Goal: Task Accomplishment & Management: Manage account settings

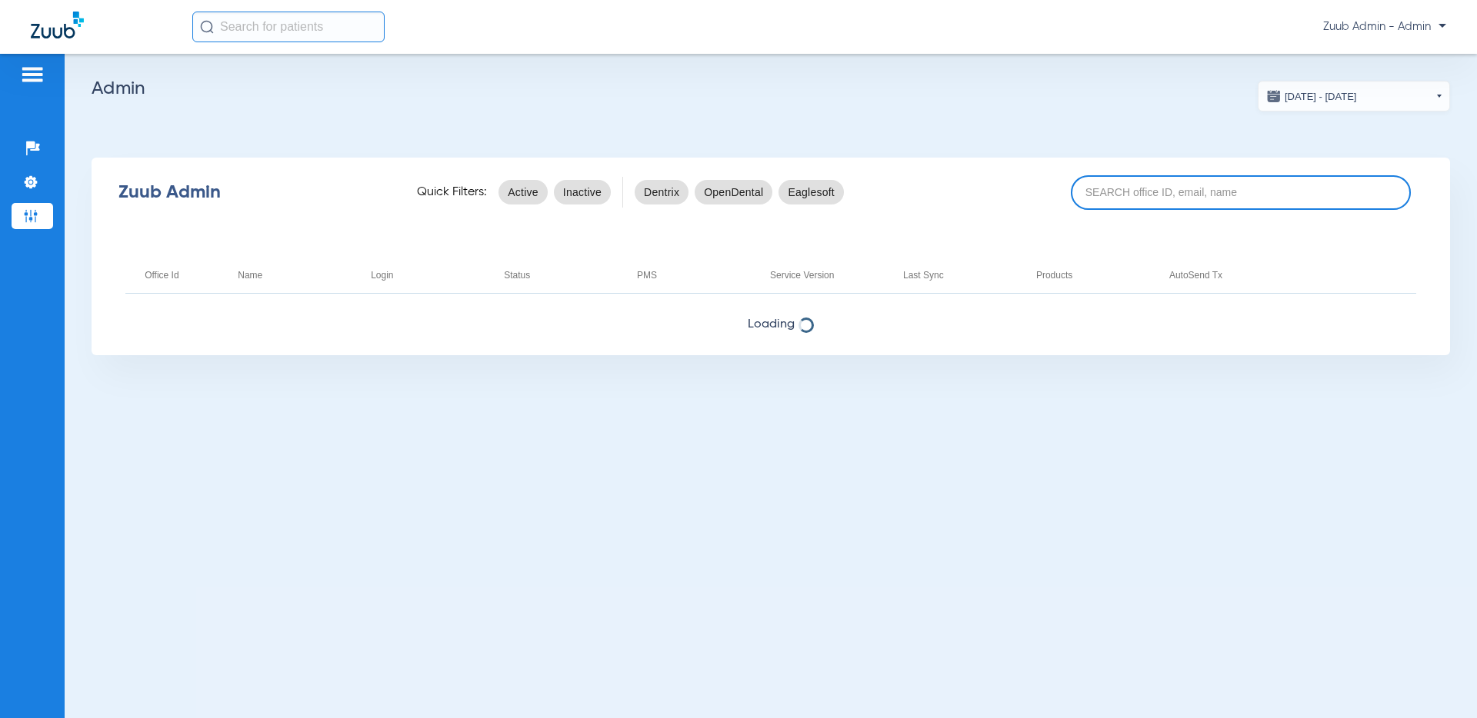
click at [1230, 190] on input at bounding box center [1240, 192] width 340 height 35
paste input "17007234"
type input "17007234"
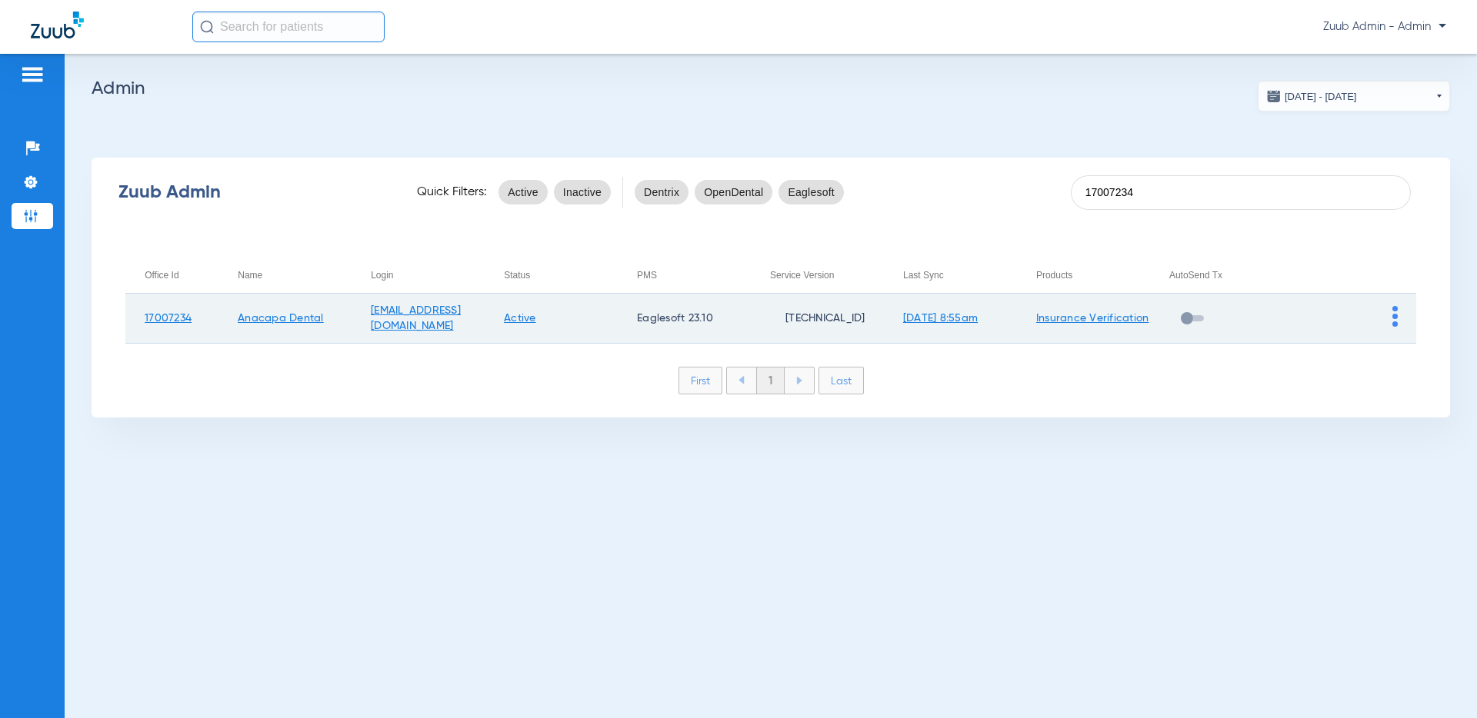
click at [1244, 316] on img at bounding box center [1394, 316] width 5 height 21
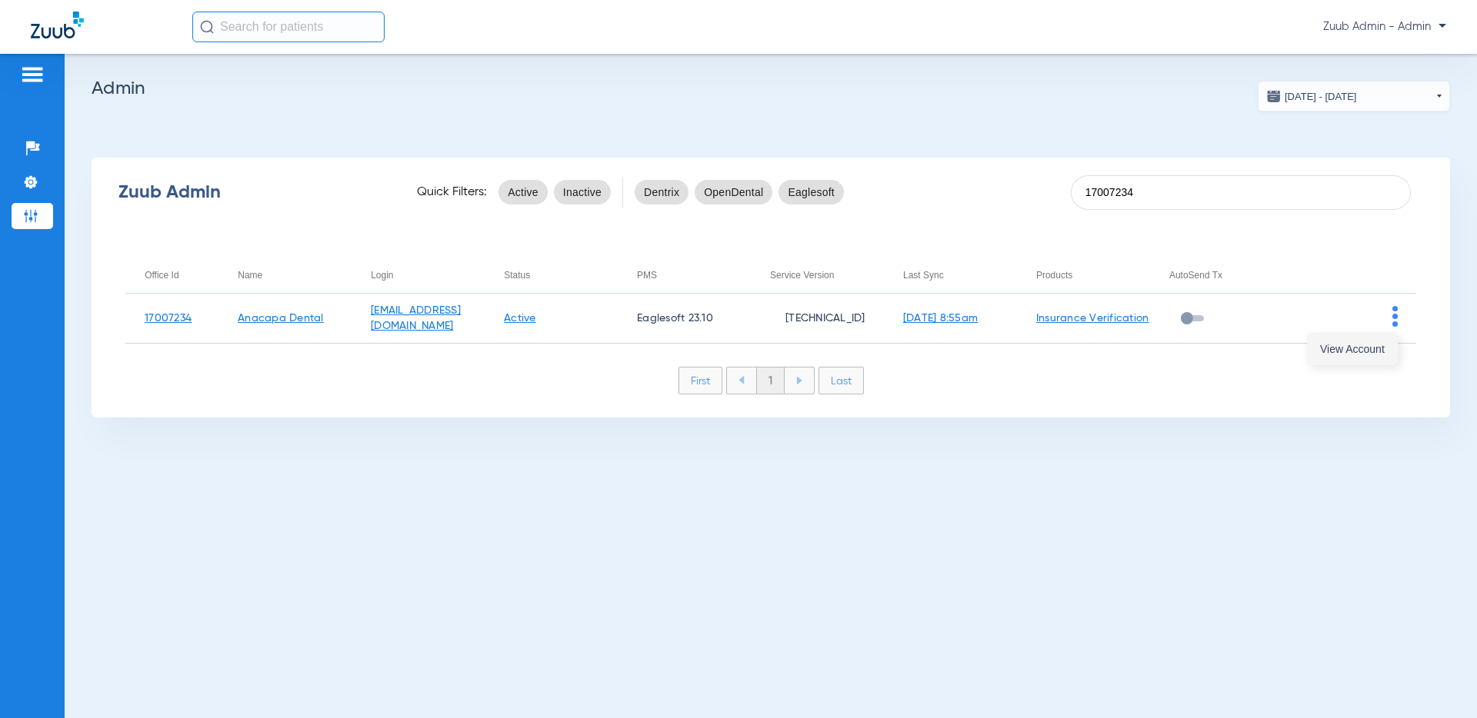
drag, startPoint x: 1368, startPoint y: 351, endPoint x: 1343, endPoint y: 351, distance: 25.4
click at [1244, 351] on span "View Account" at bounding box center [1352, 349] width 65 height 11
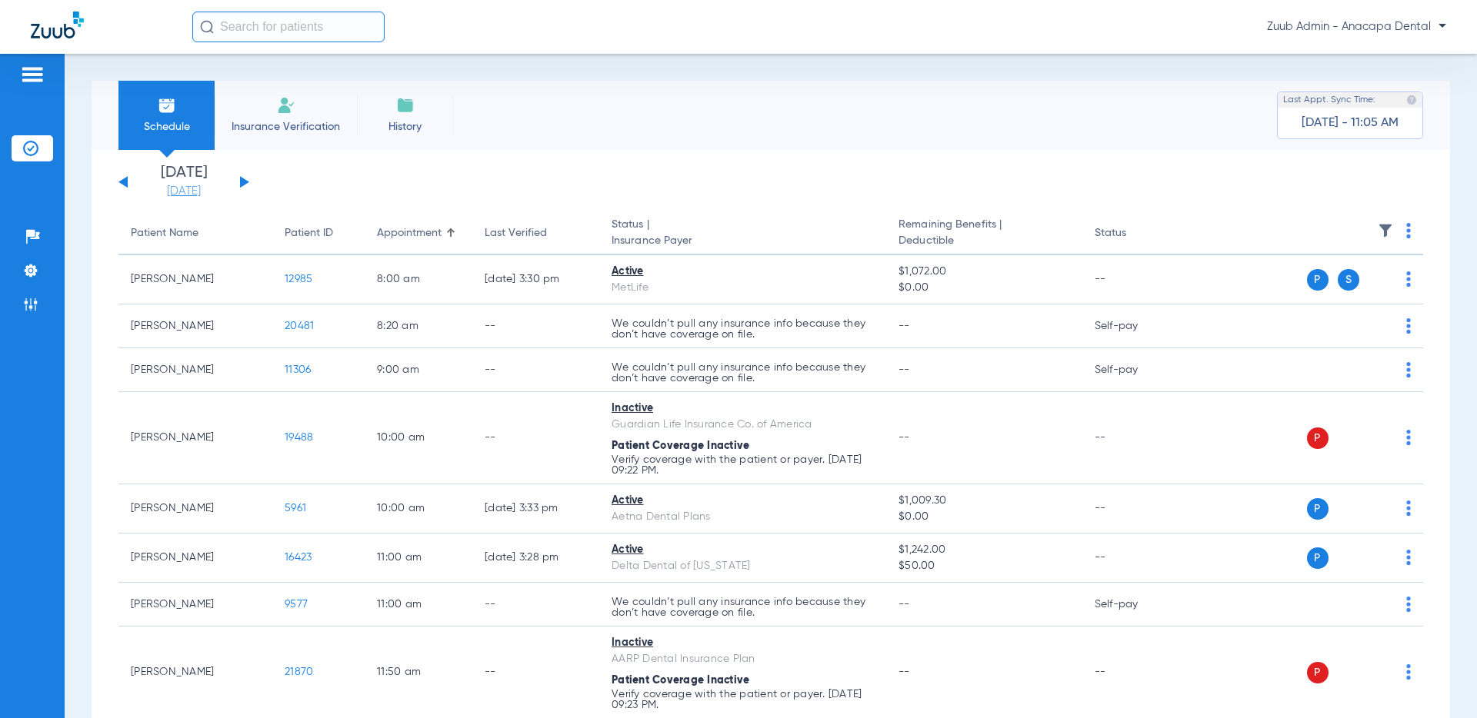
click at [180, 191] on link "[DATE]" at bounding box center [184, 191] width 92 height 15
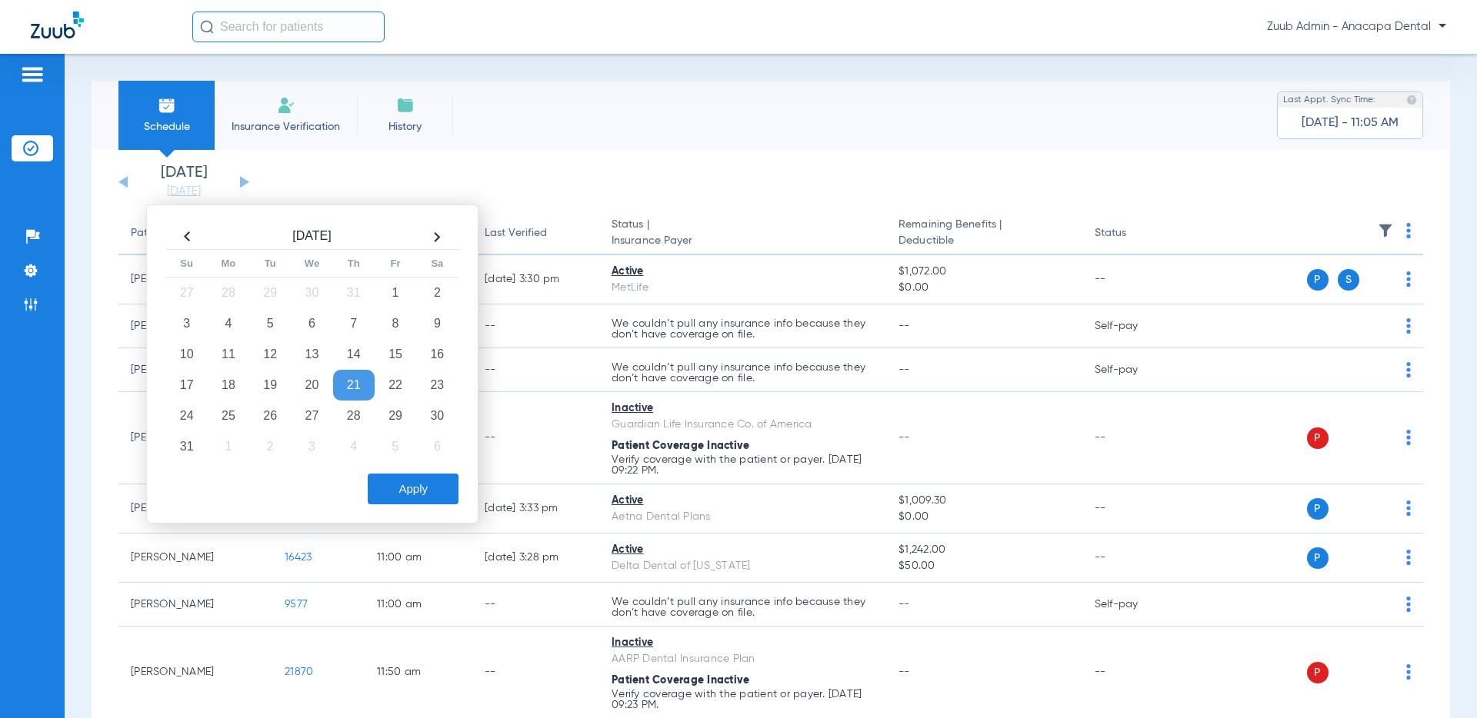
click at [561, 136] on div "Schedule Insurance Verification History Last Appt. Sync Time: [DATE] - 11:05 AM" at bounding box center [771, 115] width 1358 height 69
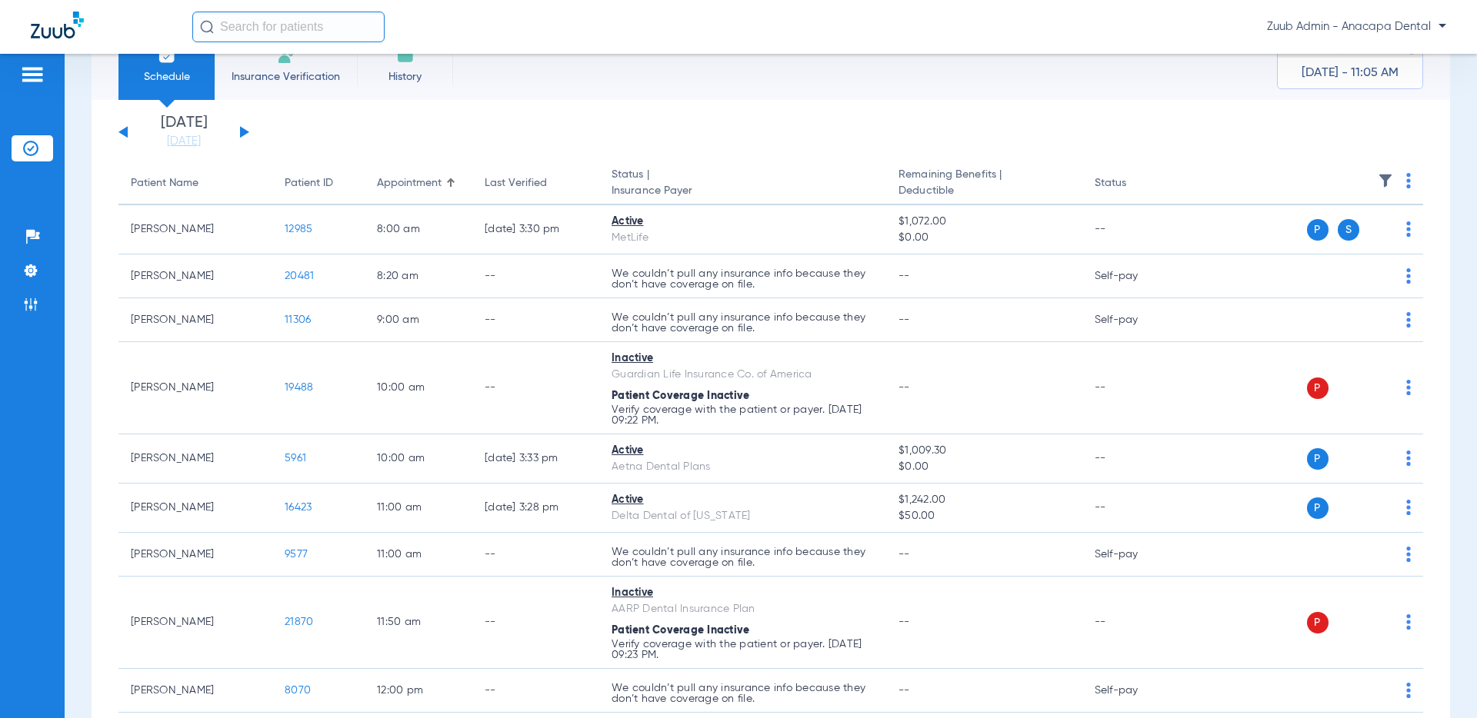
scroll to position [45, 0]
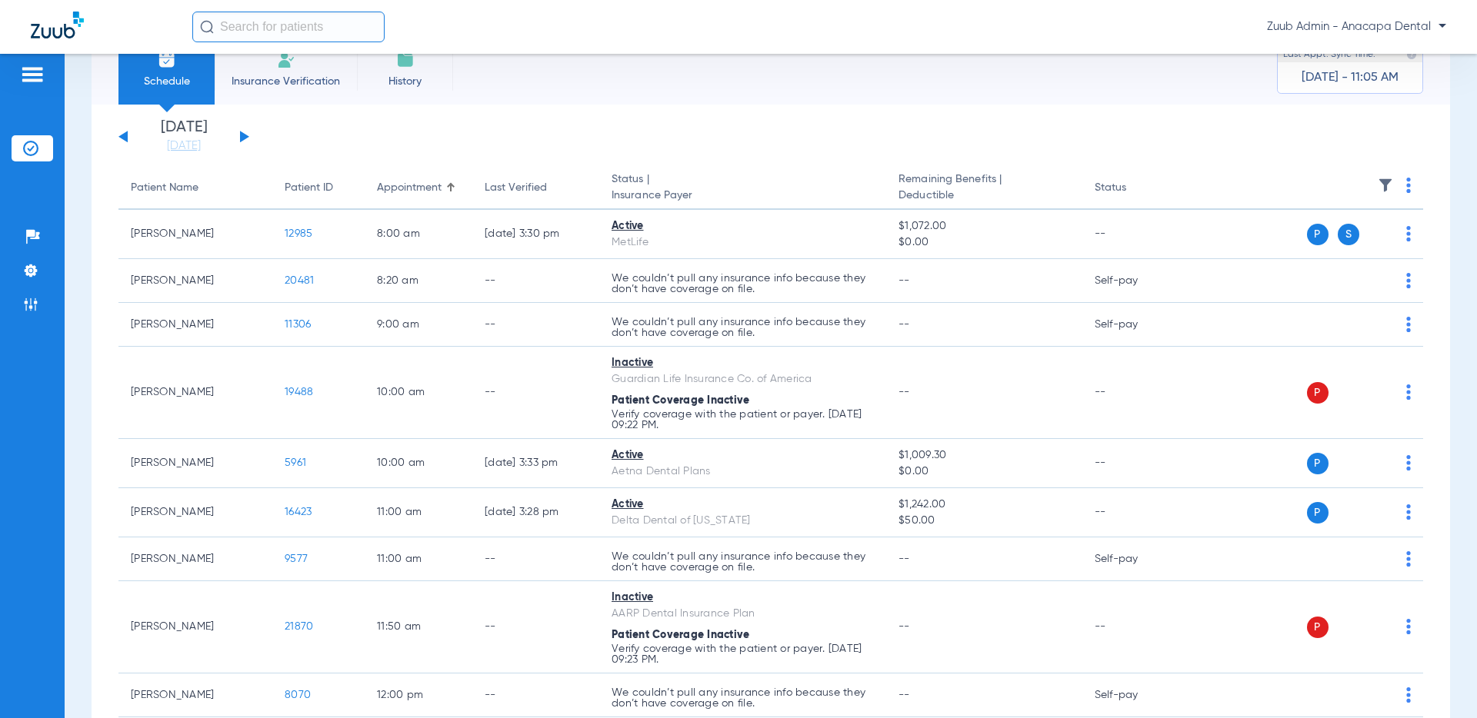
click at [452, 186] on div at bounding box center [452, 185] width 5 height 5
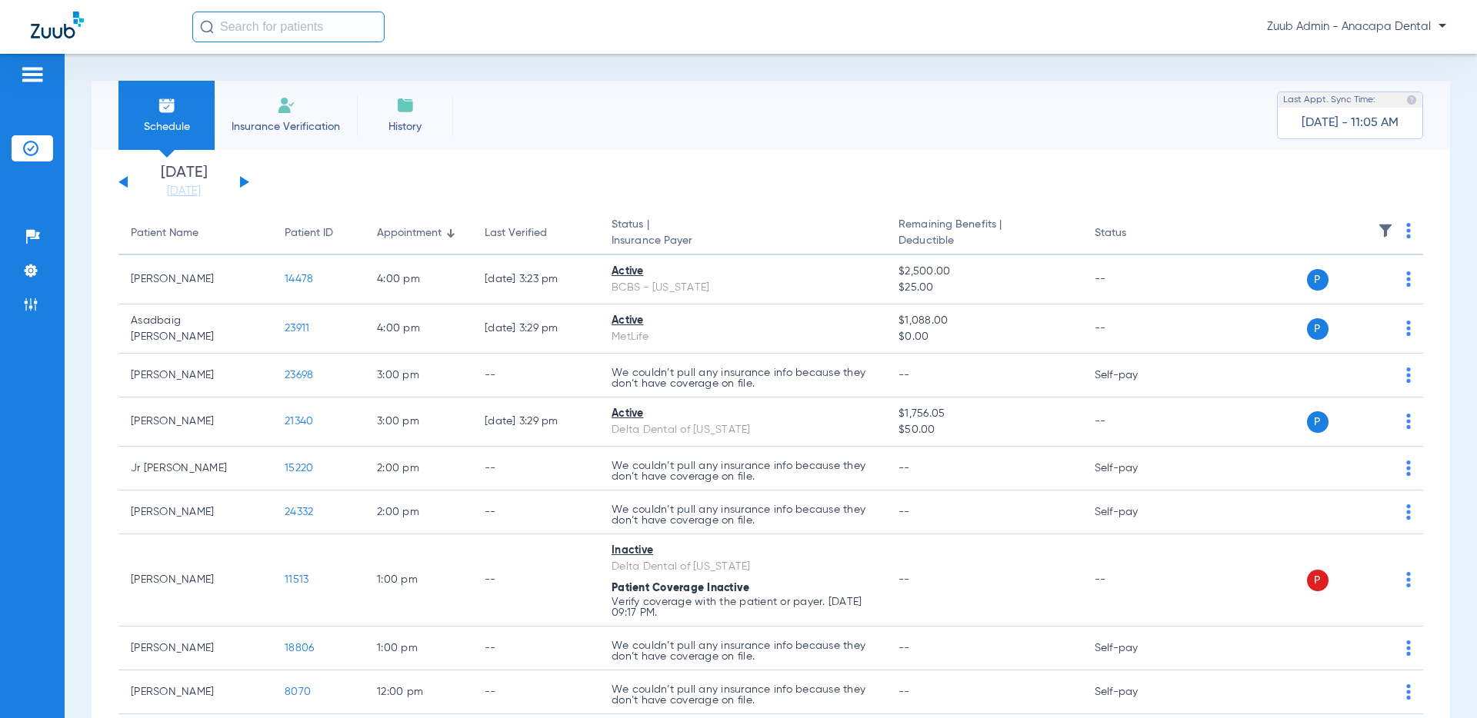
click at [454, 233] on div at bounding box center [452, 235] width 5 height 5
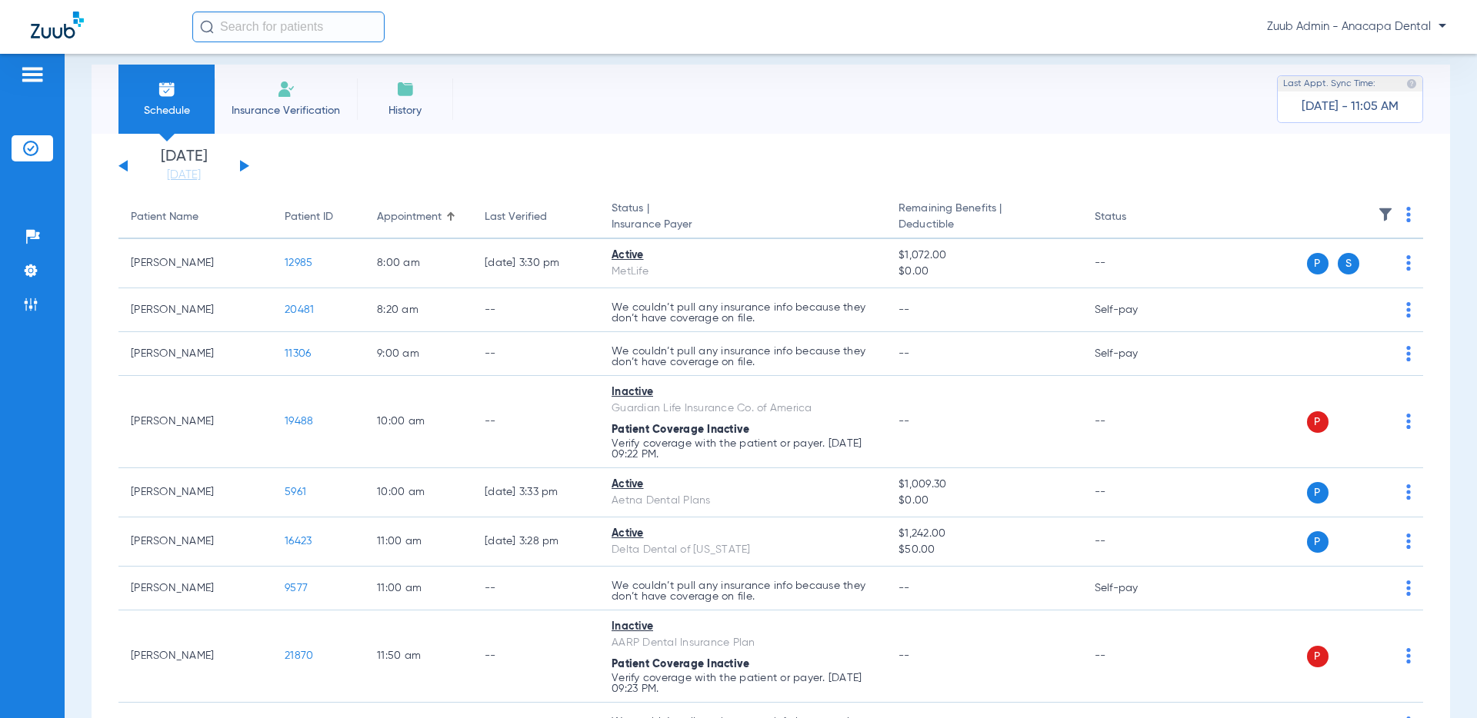
scroll to position [15, 0]
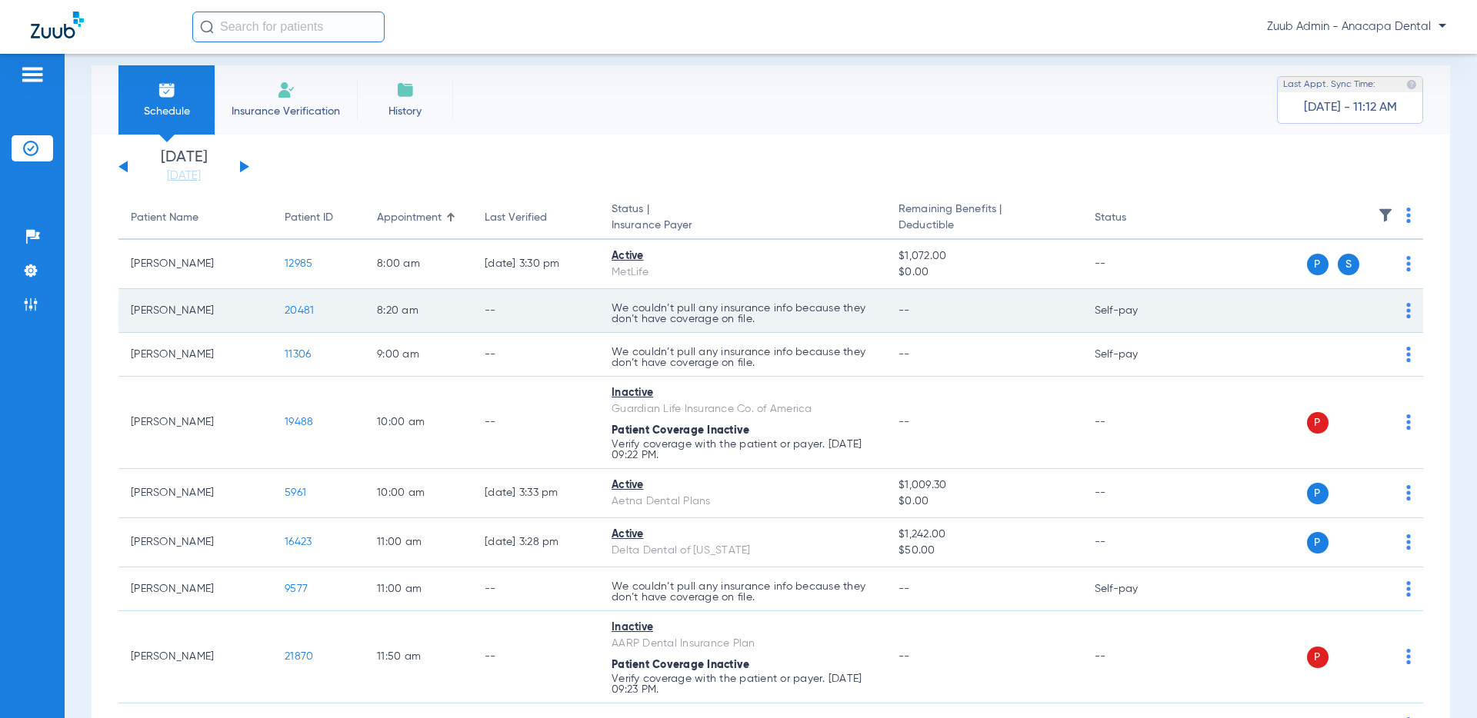
drag, startPoint x: 1096, startPoint y: 313, endPoint x: 1144, endPoint y: 314, distance: 47.7
click at [1144, 314] on td "Self-pay" at bounding box center [1134, 311] width 104 height 44
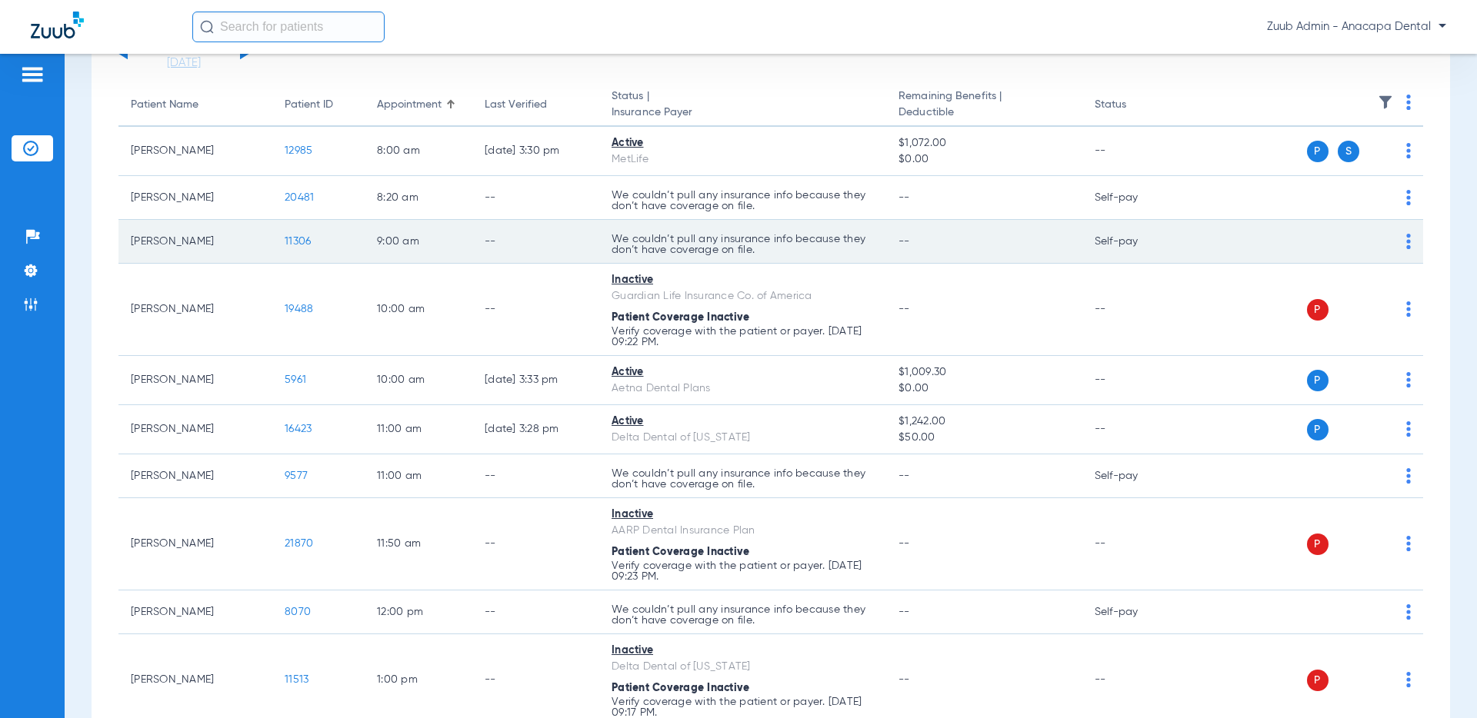
scroll to position [130, 0]
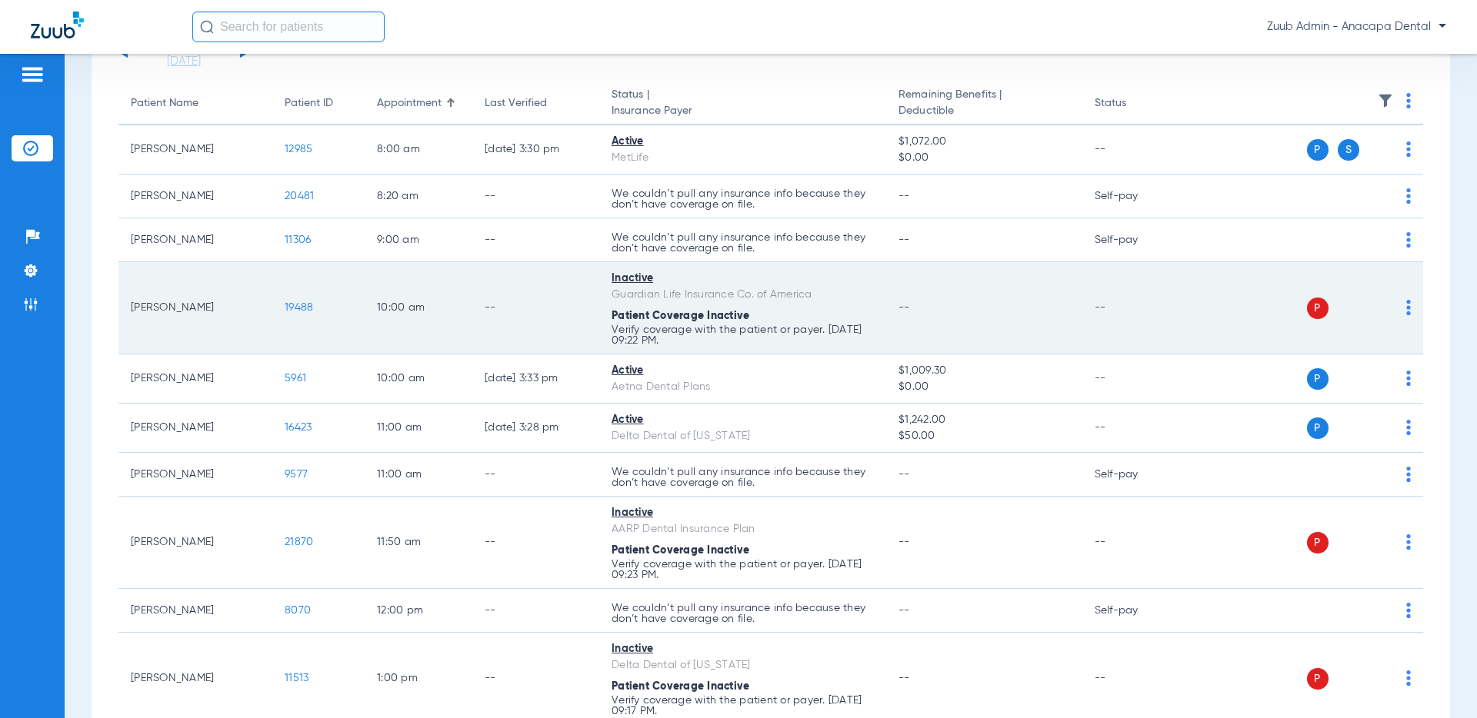
click at [1244, 306] on img at bounding box center [1408, 307] width 5 height 15
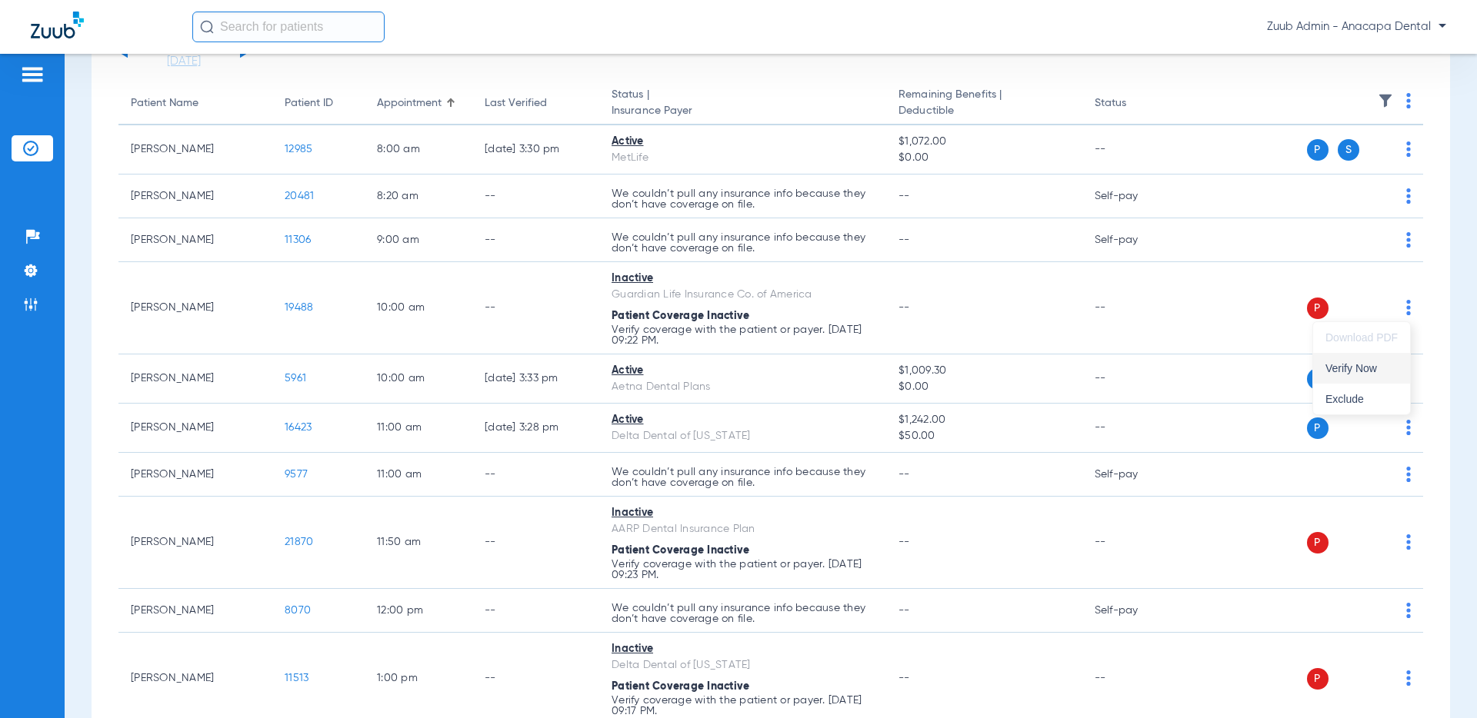
click at [1244, 366] on span "Verify Now" at bounding box center [1361, 368] width 72 height 11
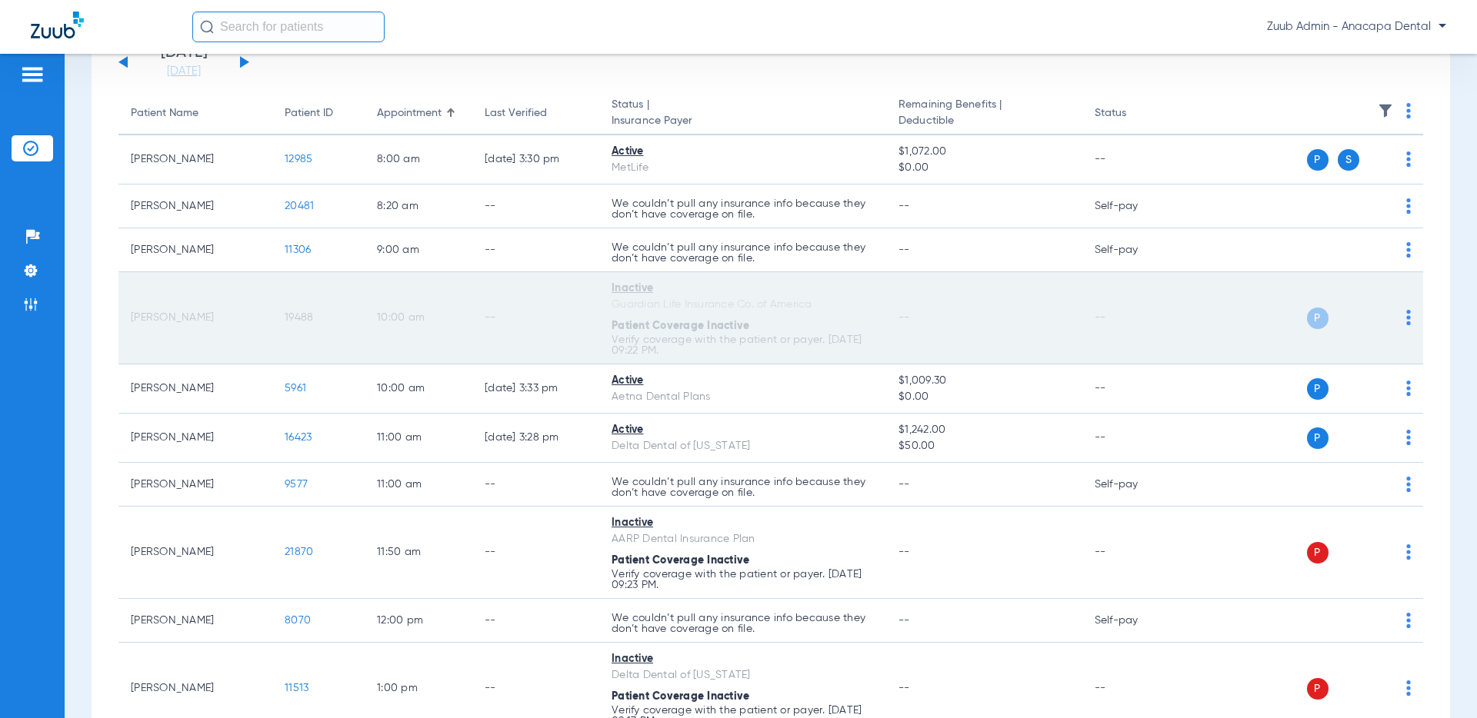
scroll to position [131, 0]
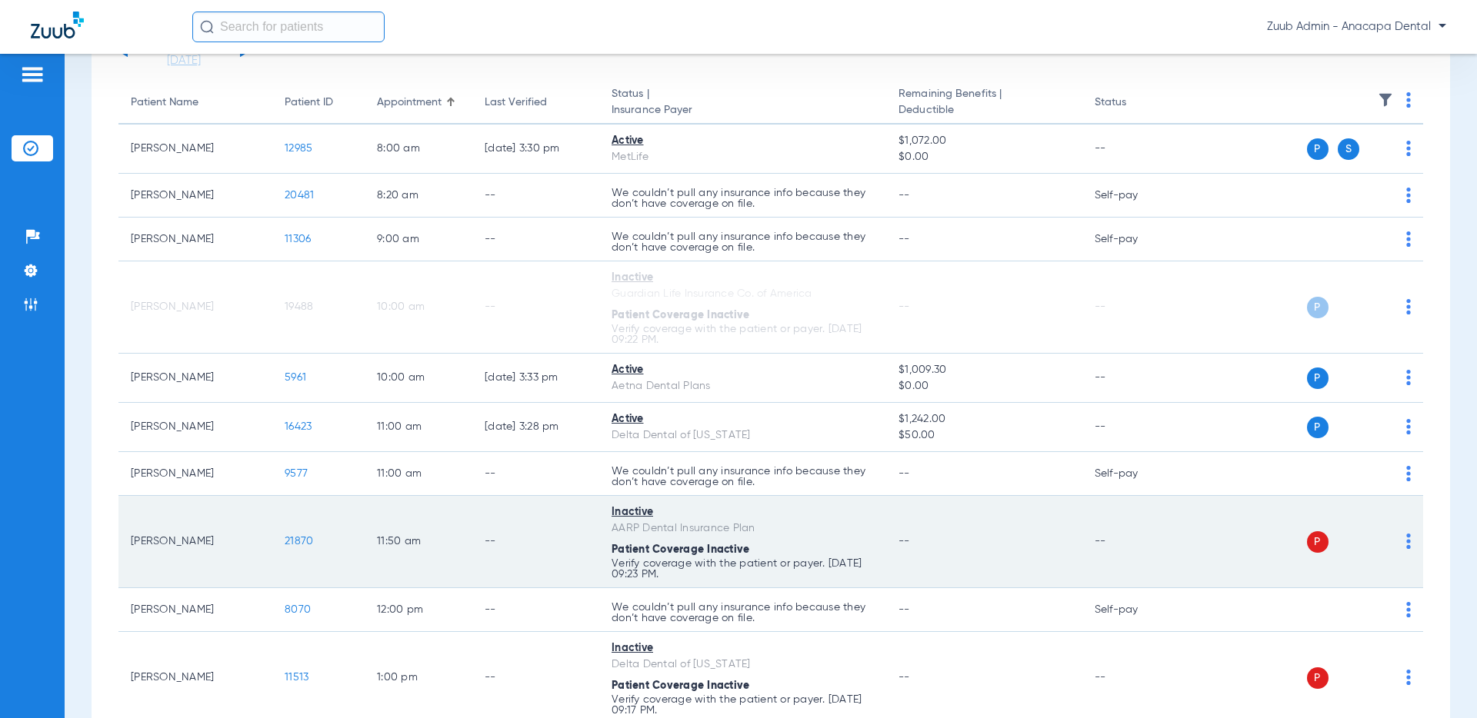
drag, startPoint x: 606, startPoint y: 511, endPoint x: 657, endPoint y: 514, distance: 50.8
click at [657, 514] on td "Inactive AARP Dental Insurance Plan Patient Coverage Inactive Verify coverage w…" at bounding box center [742, 542] width 287 height 92
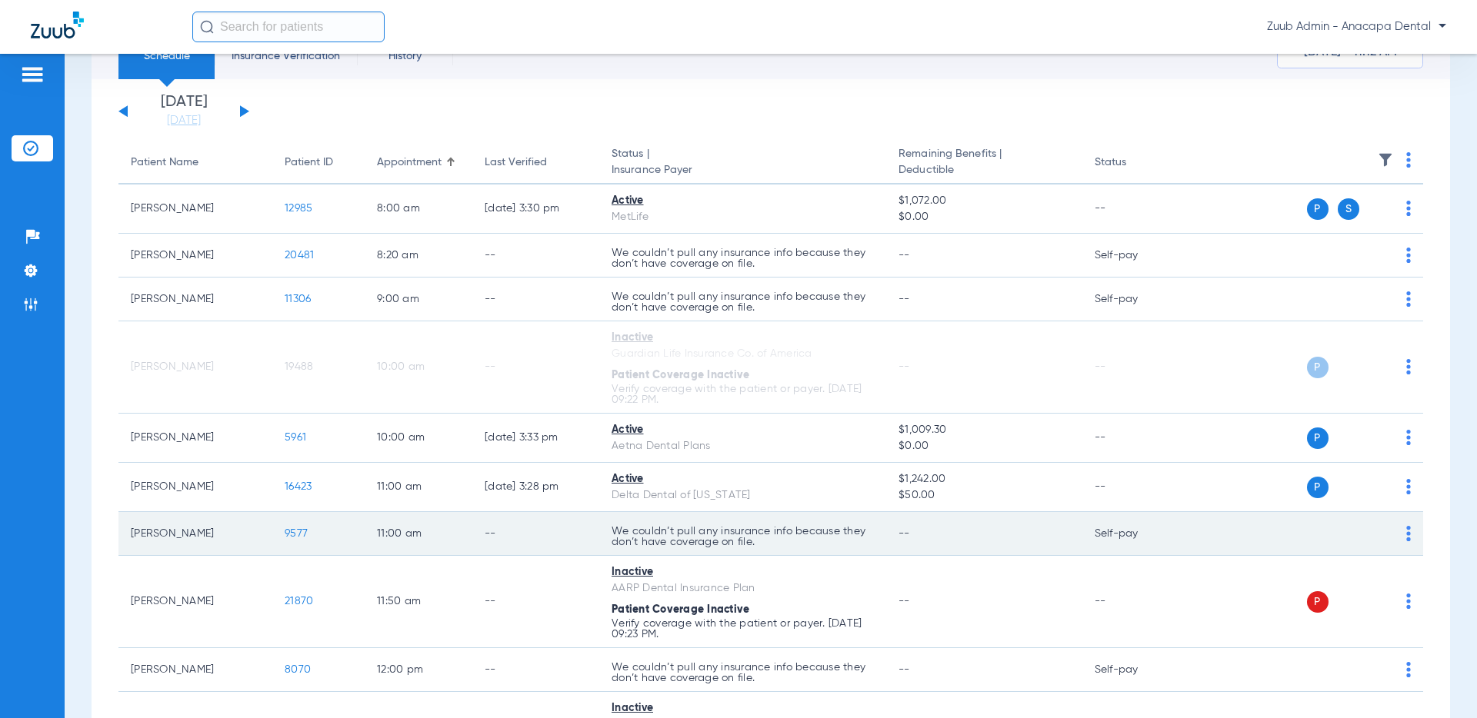
scroll to position [0, 0]
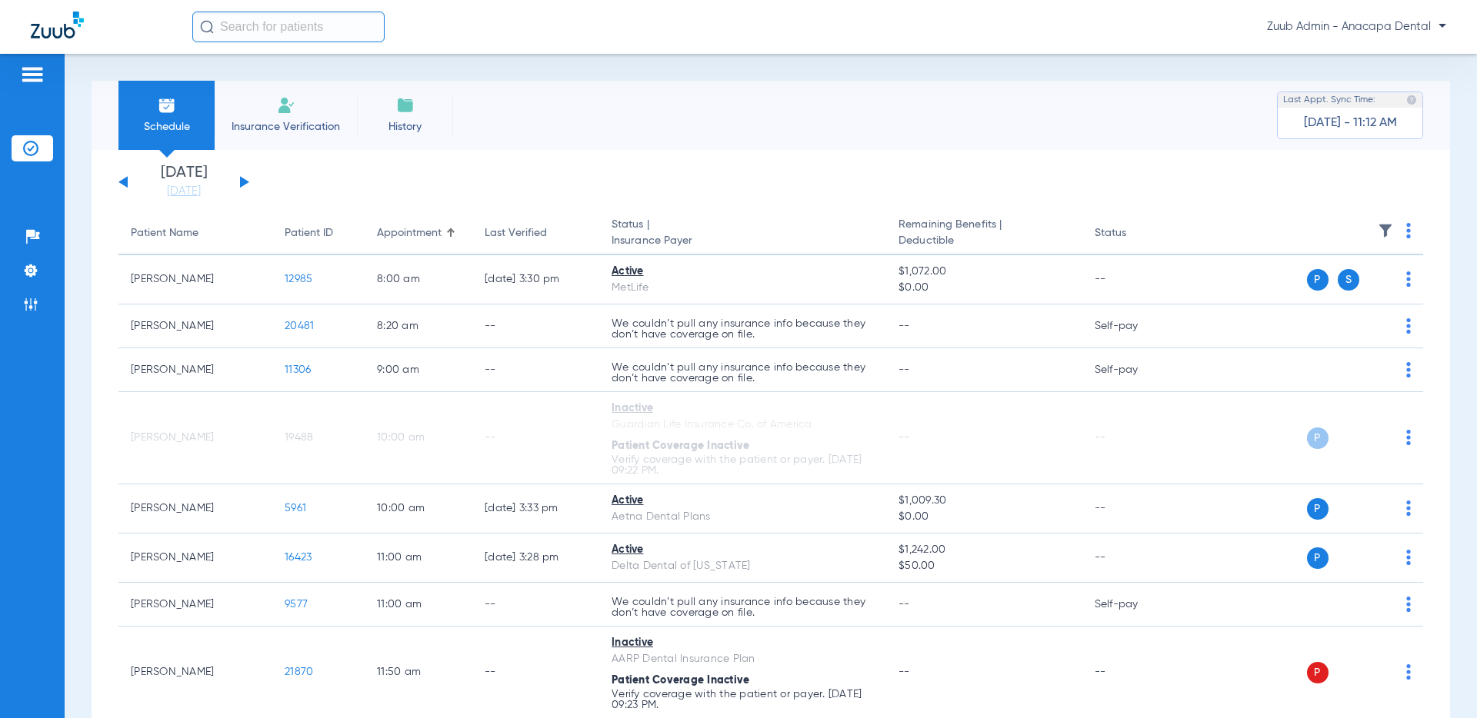
click at [1244, 228] on img at bounding box center [1384, 230] width 15 height 15
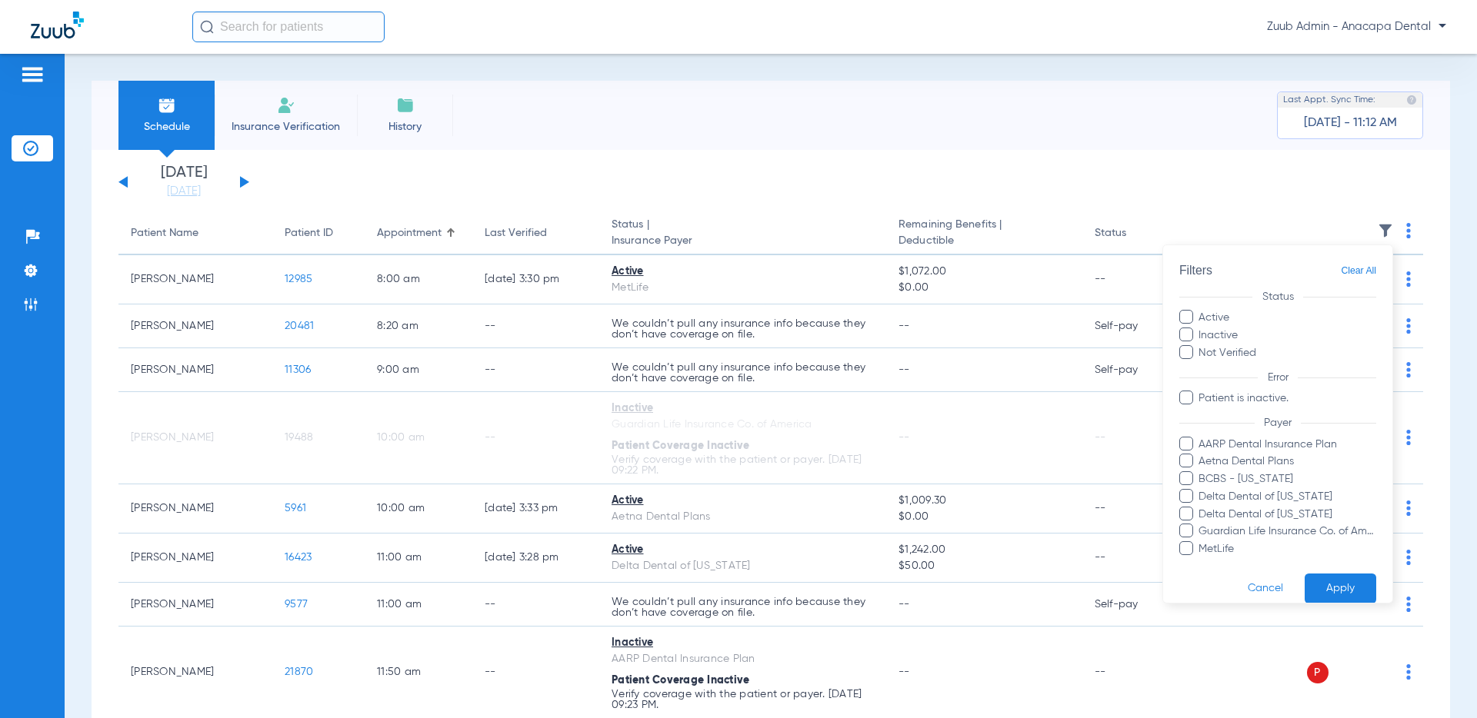
click at [1222, 331] on label "Inactive" at bounding box center [1277, 335] width 197 height 16
click at [1240, 329] on input "Inactive" at bounding box center [1240, 329] width 0 height 0
click at [1221, 352] on label "Not Verified" at bounding box center [1277, 353] width 197 height 16
click at [1244, 347] on input "Not Verified" at bounding box center [1258, 347] width 0 height 0
click at [1244, 586] on button "Apply" at bounding box center [1340, 589] width 72 height 30
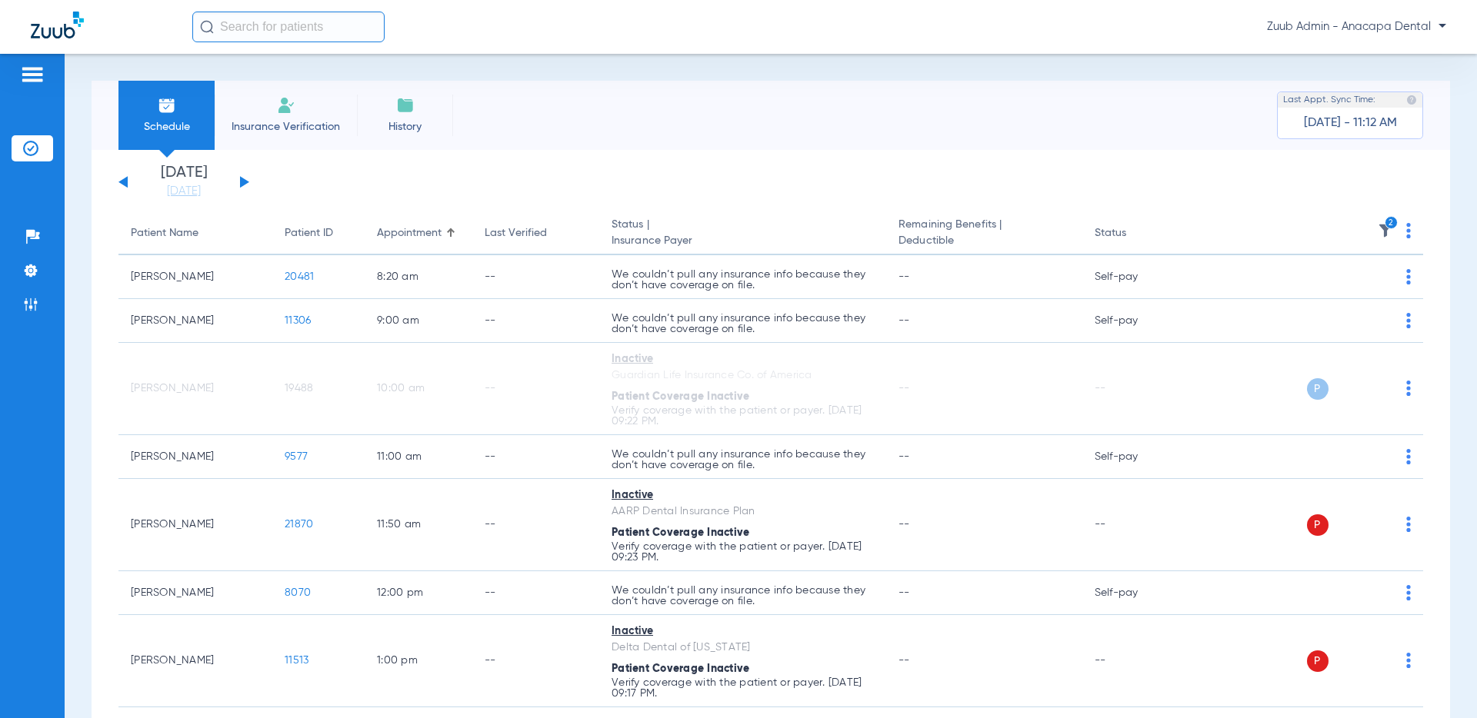
click at [1244, 222] on icon "2" at bounding box center [1391, 223] width 14 height 14
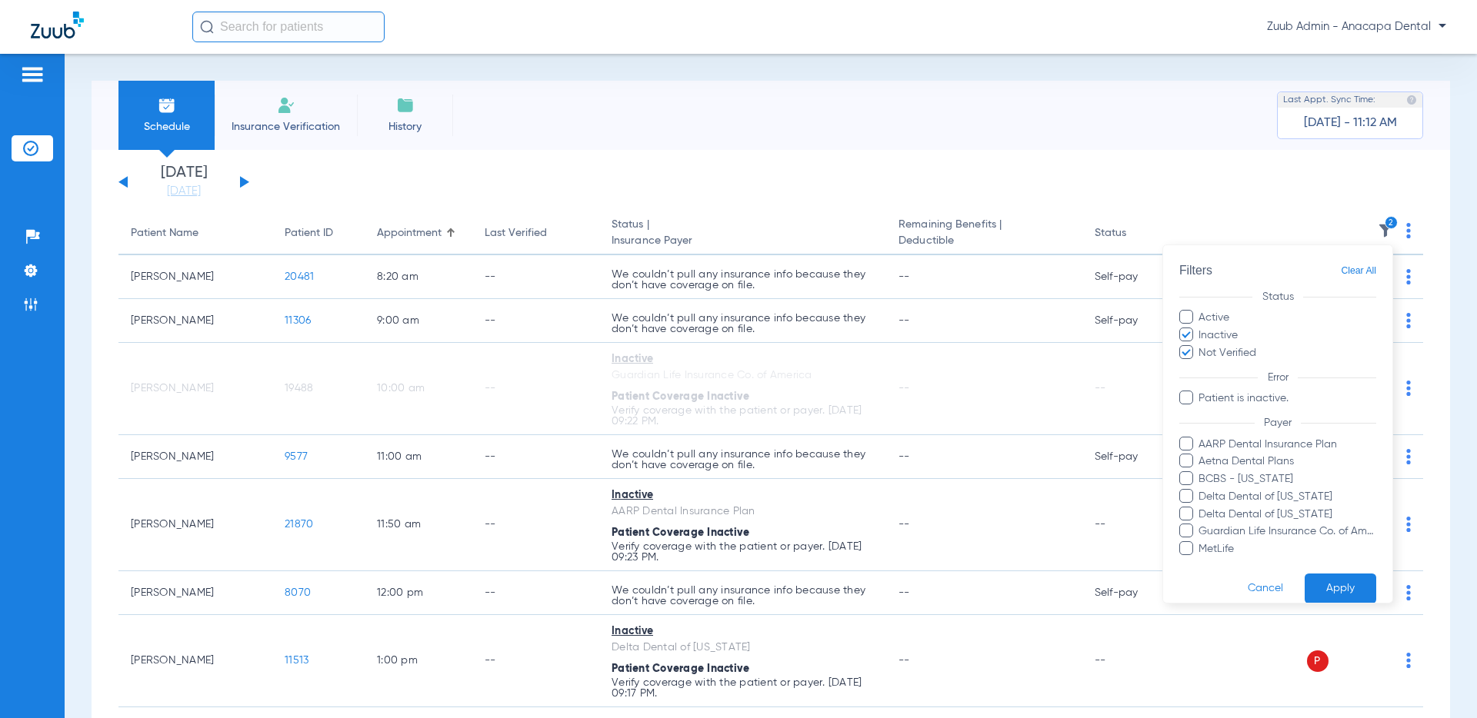
click at [1244, 173] on div at bounding box center [738, 359] width 1477 height 718
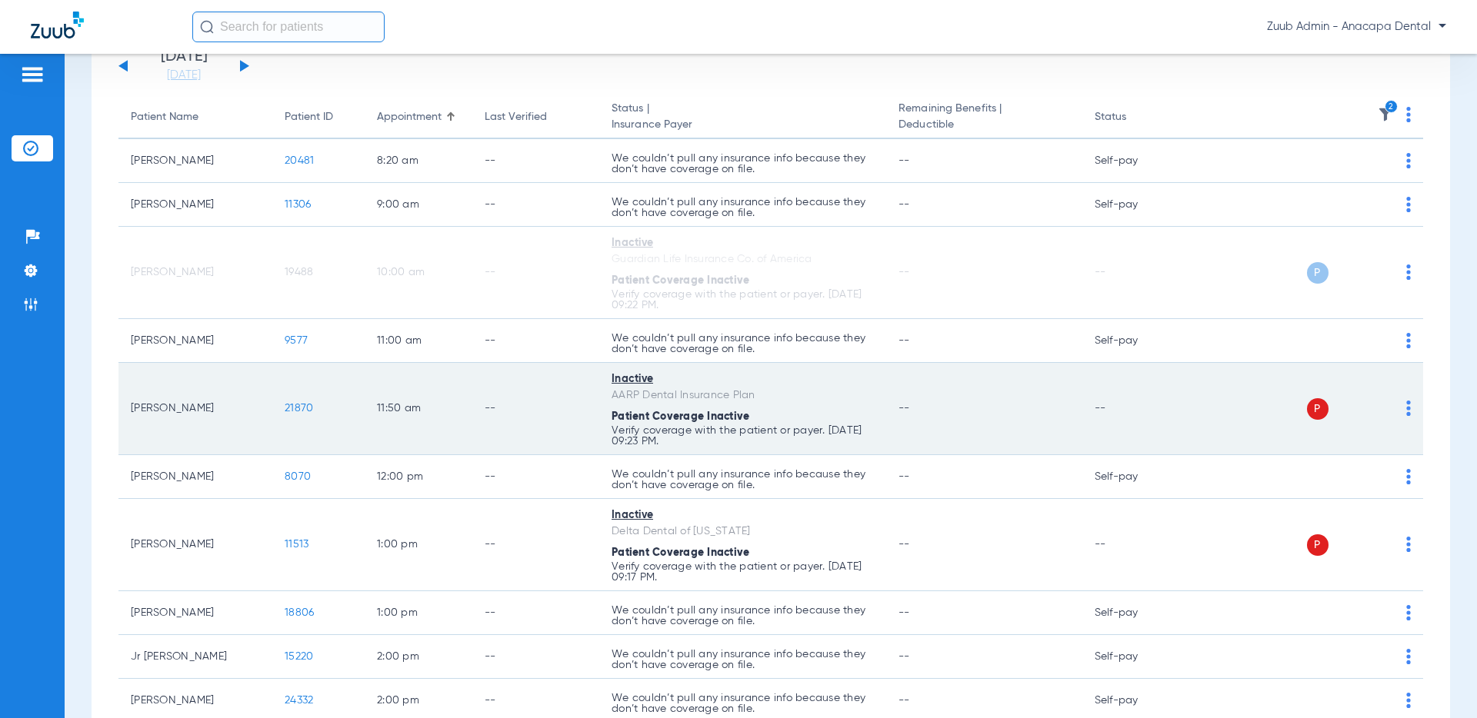
scroll to position [113, 0]
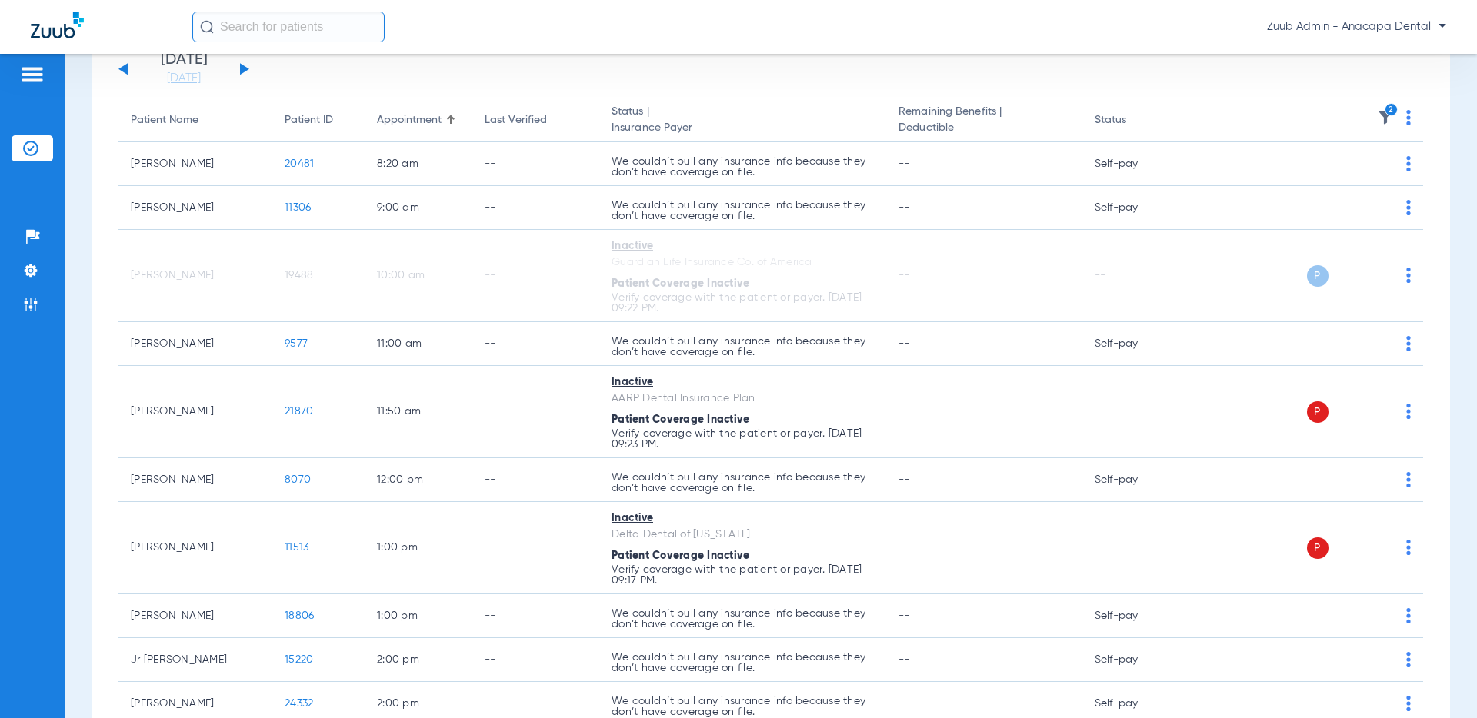
click at [1244, 112] on icon "2" at bounding box center [1391, 110] width 14 height 14
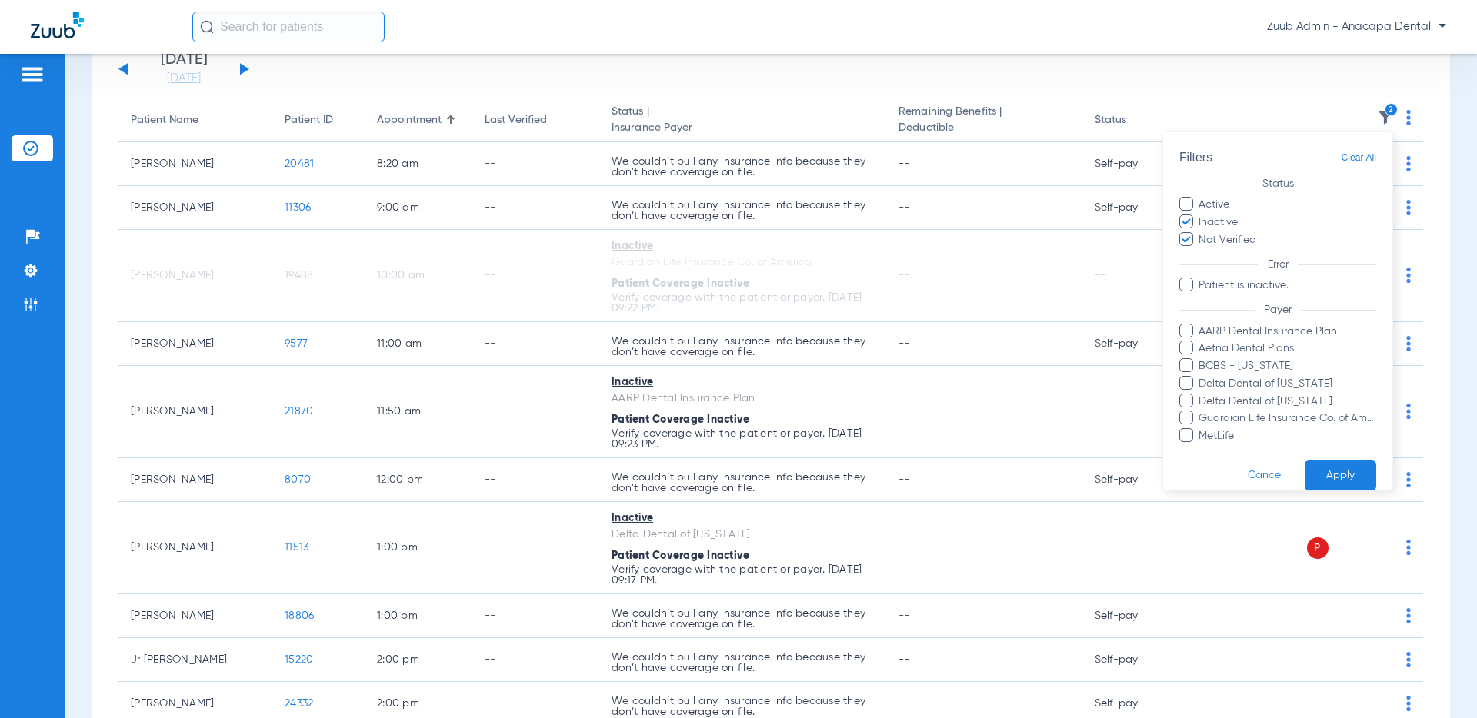
click at [1244, 155] on span "Clear All" at bounding box center [1357, 157] width 35 height 19
click at [1244, 382] on span "Delta Dental of [US_STATE]" at bounding box center [1286, 383] width 178 height 16
click at [1200, 394] on input "Delta Dental of [US_STATE]" at bounding box center [1200, 394] width 0 height 0
click at [1244, 474] on button "Apply" at bounding box center [1340, 476] width 72 height 30
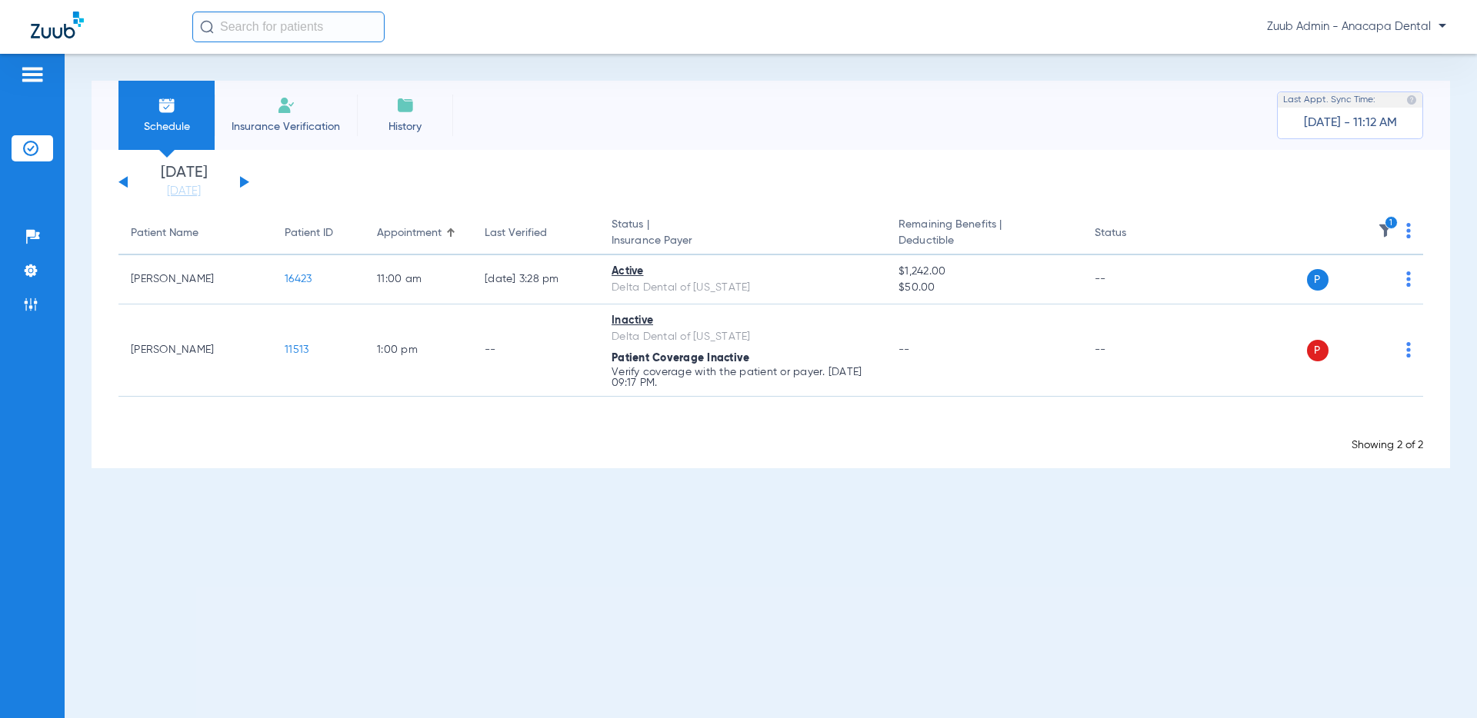
click at [1244, 223] on icon "1" at bounding box center [1391, 223] width 14 height 14
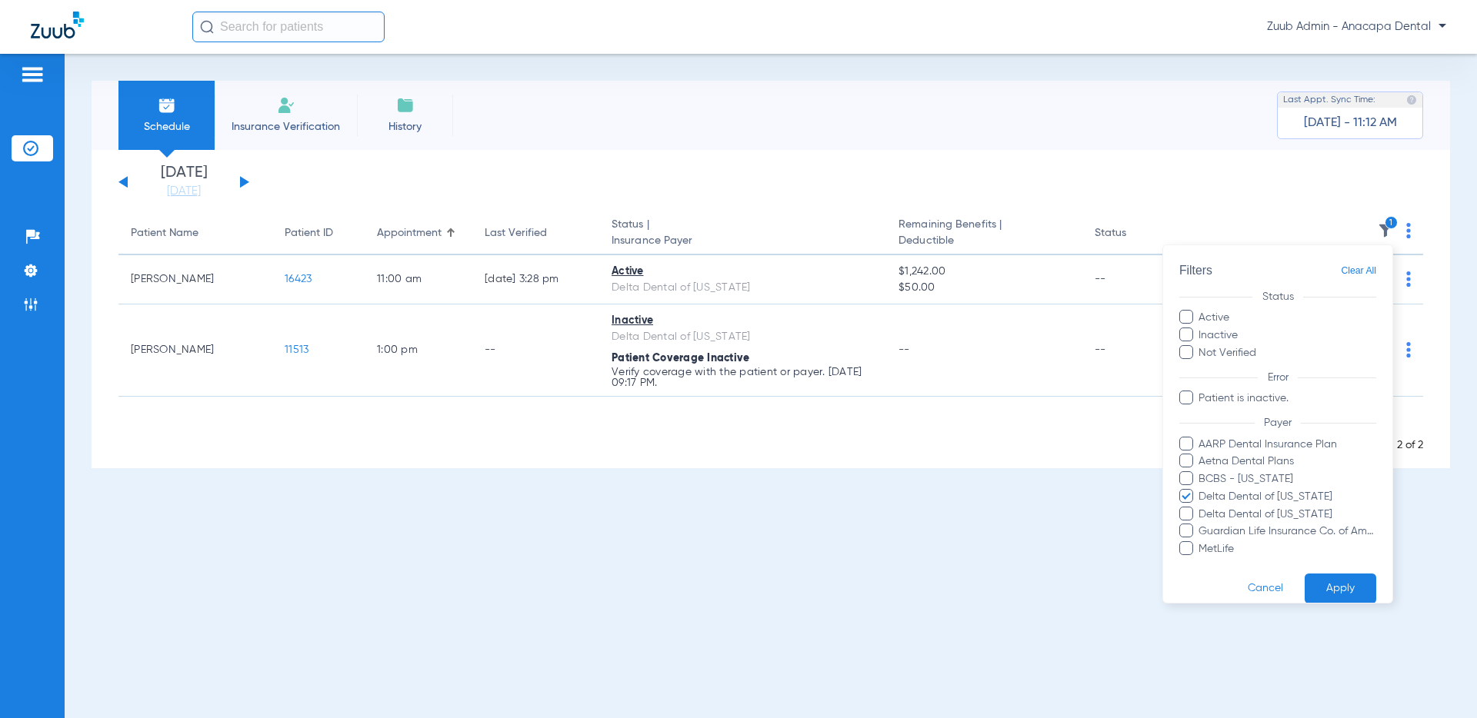
click at [1244, 270] on span "Clear All" at bounding box center [1357, 270] width 35 height 19
click at [1244, 582] on button "Apply" at bounding box center [1340, 589] width 72 height 30
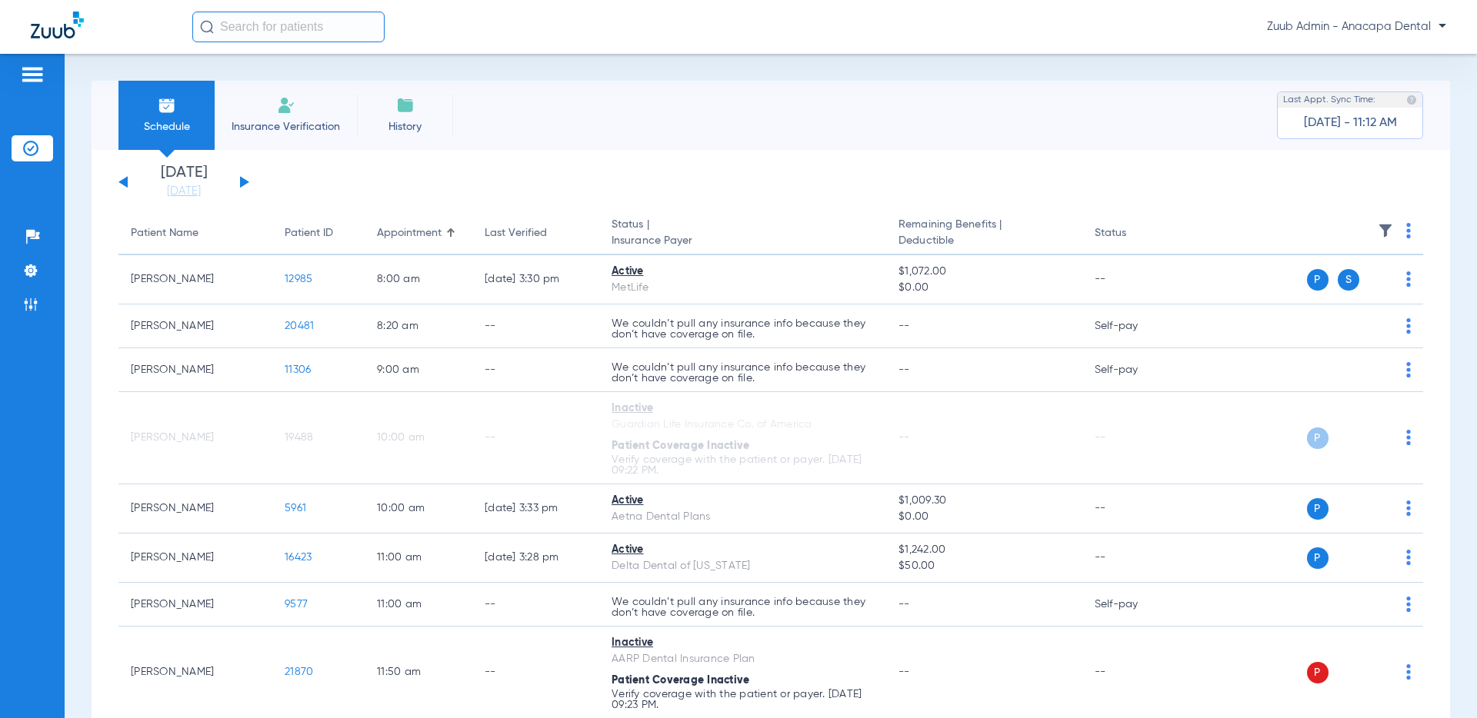
click at [1244, 231] on img at bounding box center [1408, 230] width 5 height 15
click at [1091, 143] on div at bounding box center [738, 359] width 1477 height 718
click at [35, 271] on img at bounding box center [30, 270] width 15 height 15
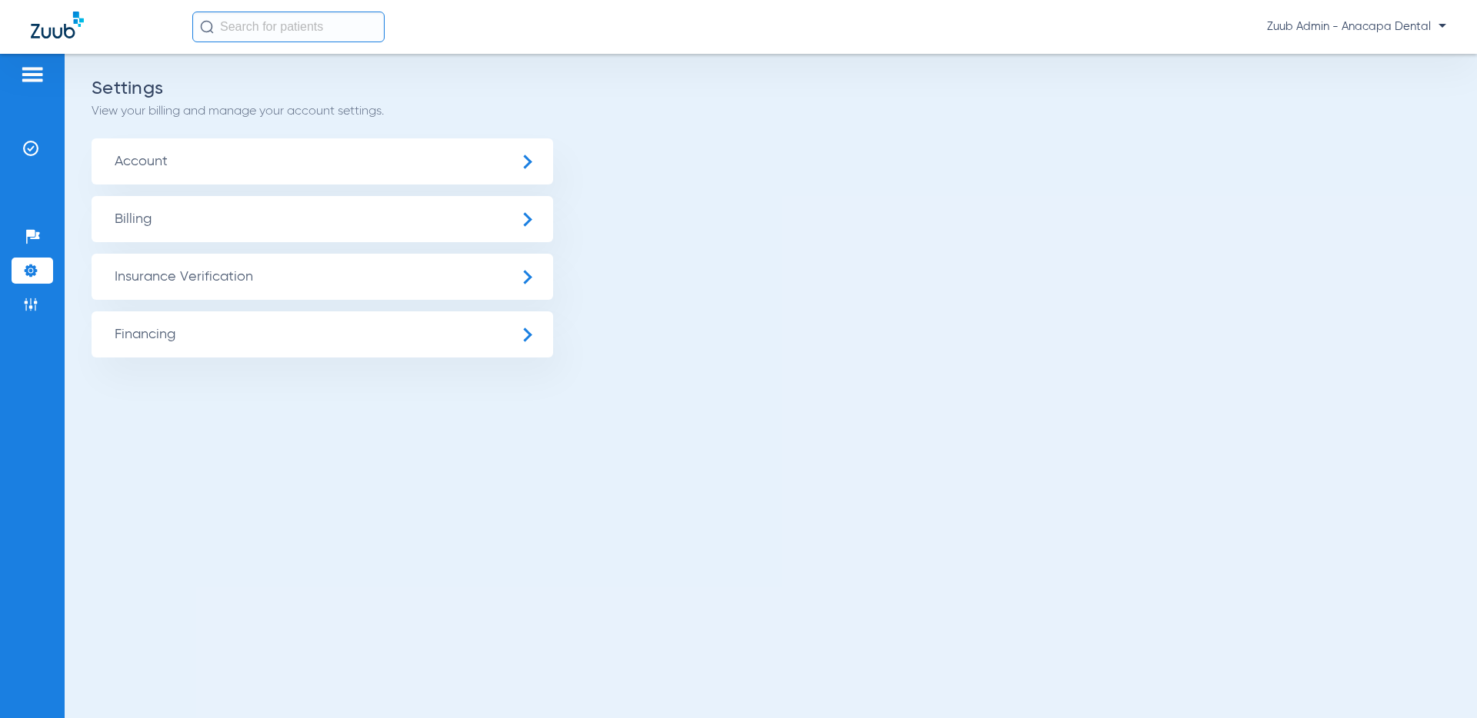
click at [148, 275] on span "Insurance Verification" at bounding box center [322, 277] width 461 height 46
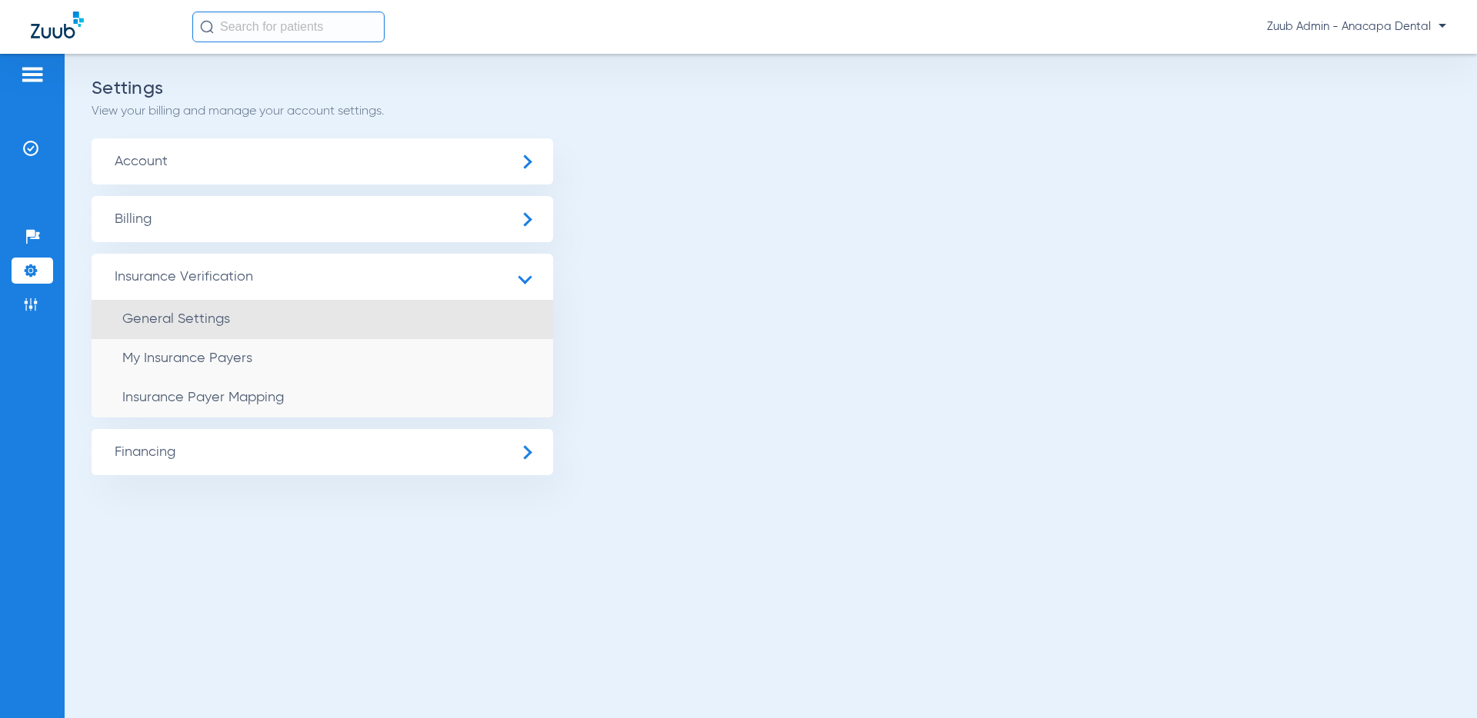
click at [181, 314] on span "General Settings" at bounding box center [176, 319] width 108 height 14
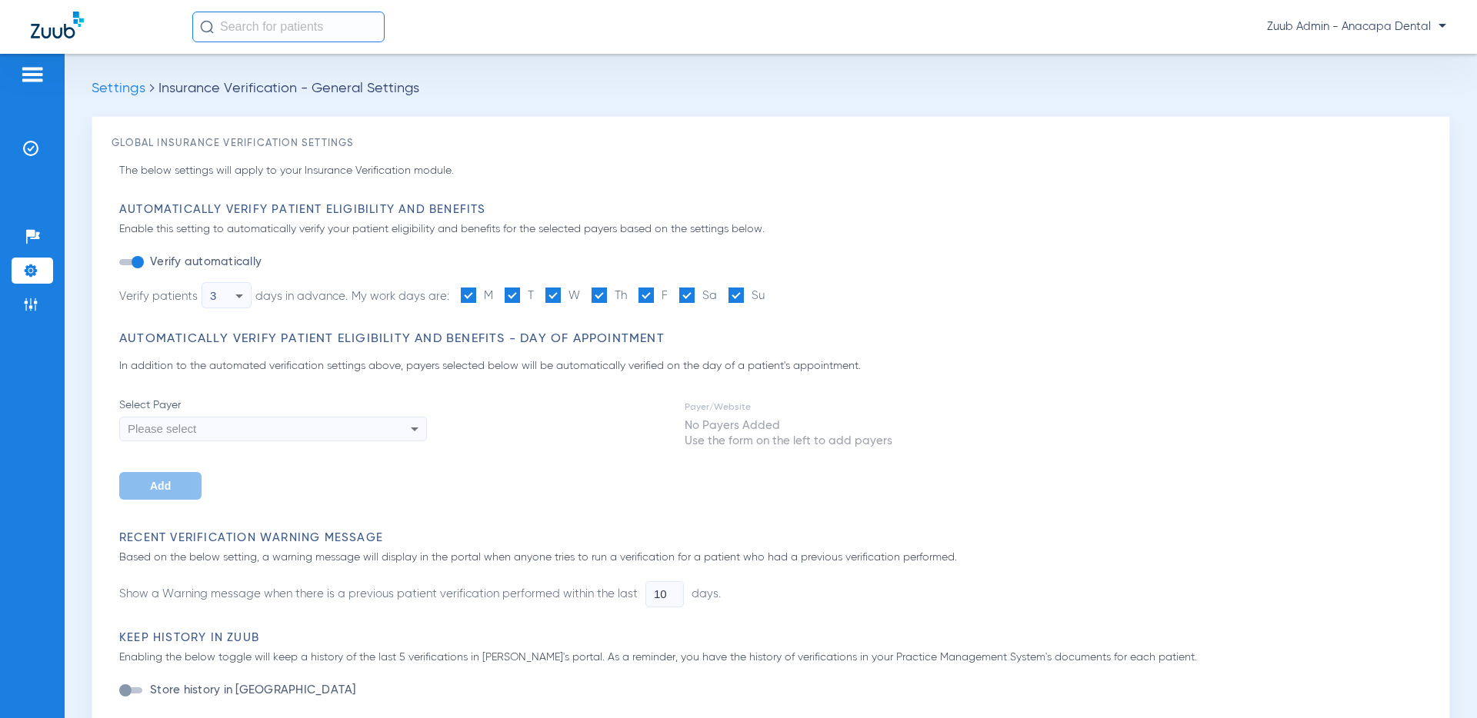
type input "5"
click at [241, 298] on icon at bounding box center [239, 296] width 18 height 18
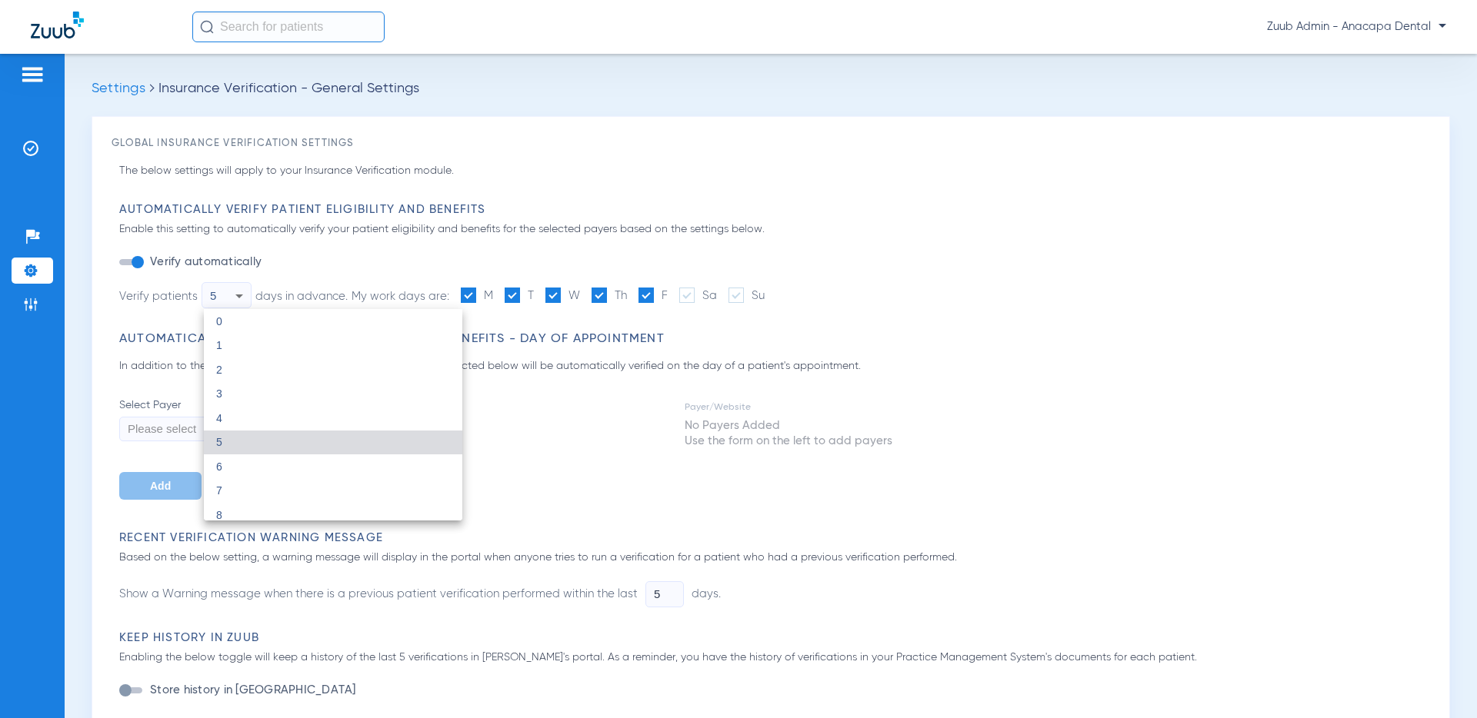
click at [897, 268] on div at bounding box center [738, 359] width 1477 height 718
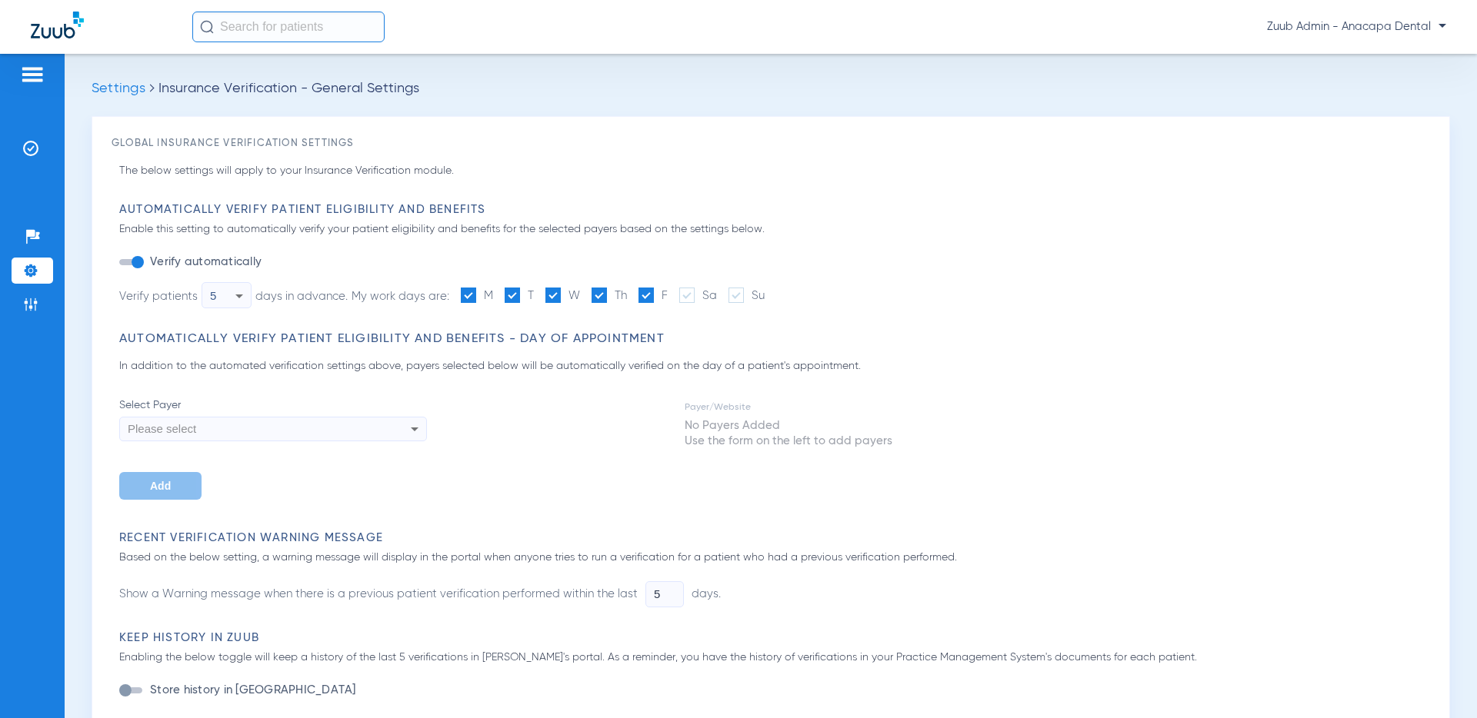
click at [241, 296] on icon at bounding box center [239, 297] width 8 height 4
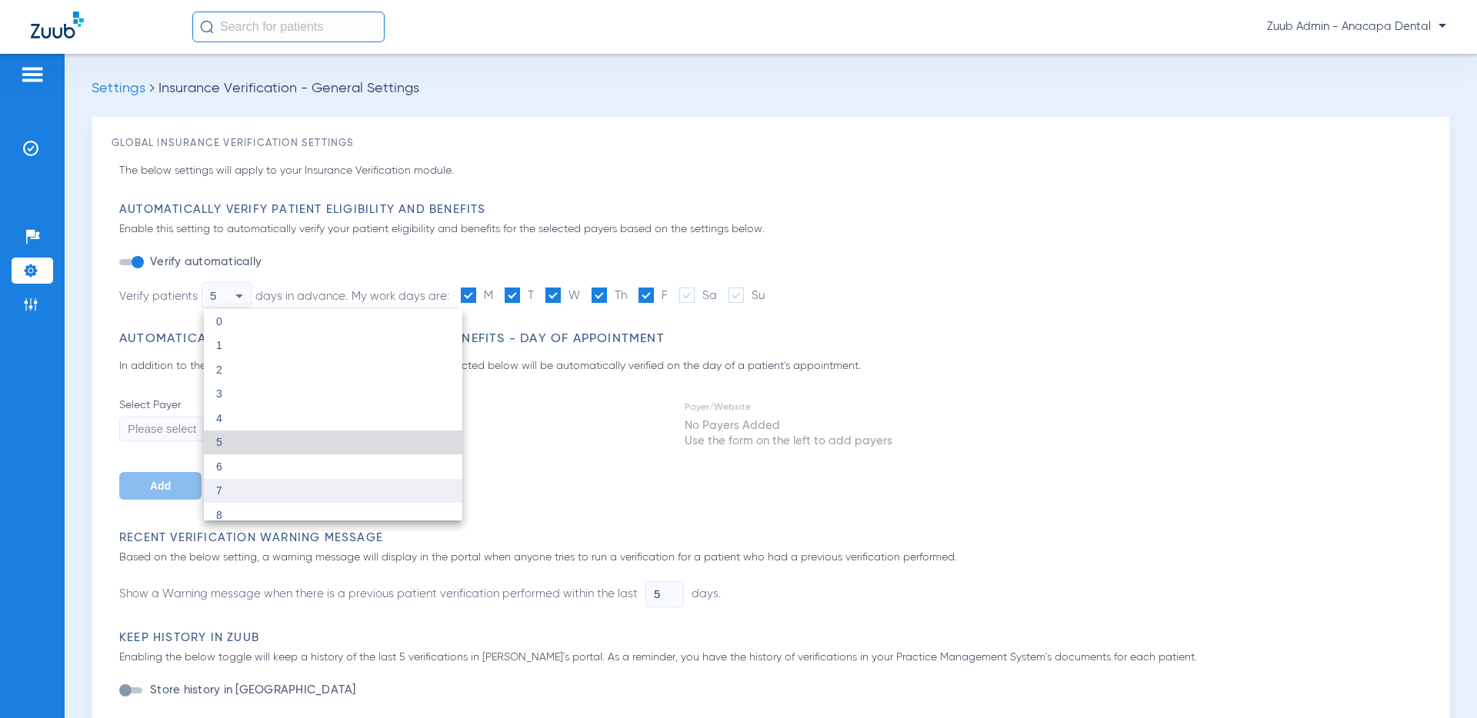
click at [242, 491] on mat-option "7" at bounding box center [333, 491] width 258 height 25
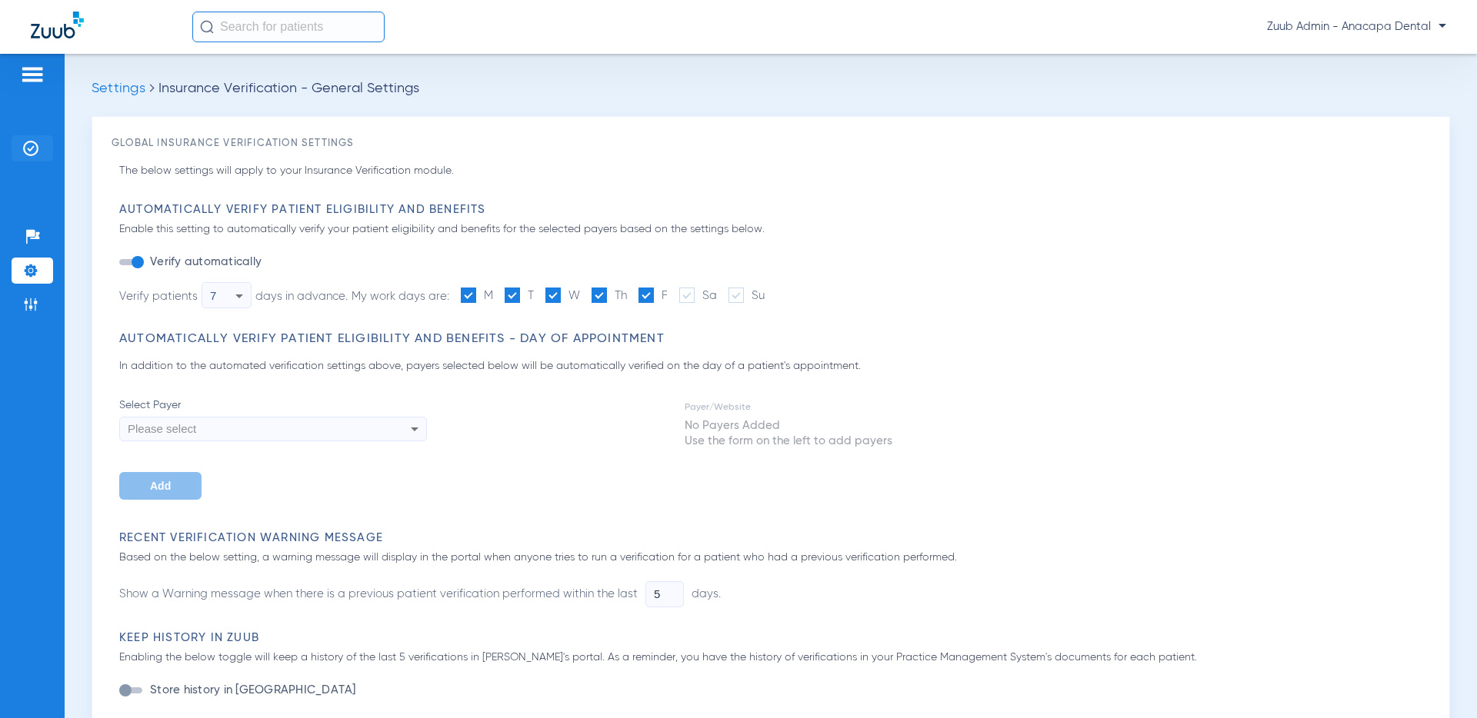
click at [32, 146] on img at bounding box center [30, 148] width 15 height 15
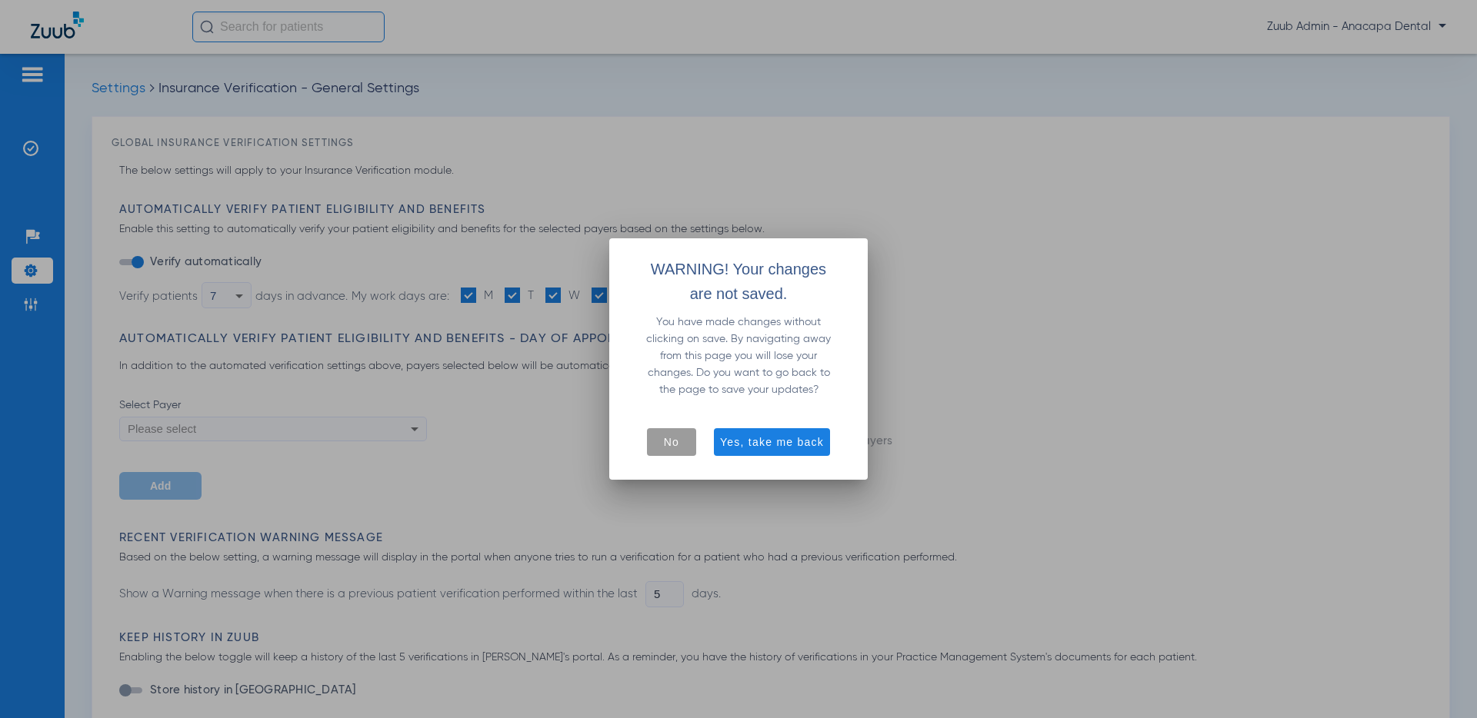
click at [675, 445] on span "No" at bounding box center [671, 441] width 15 height 15
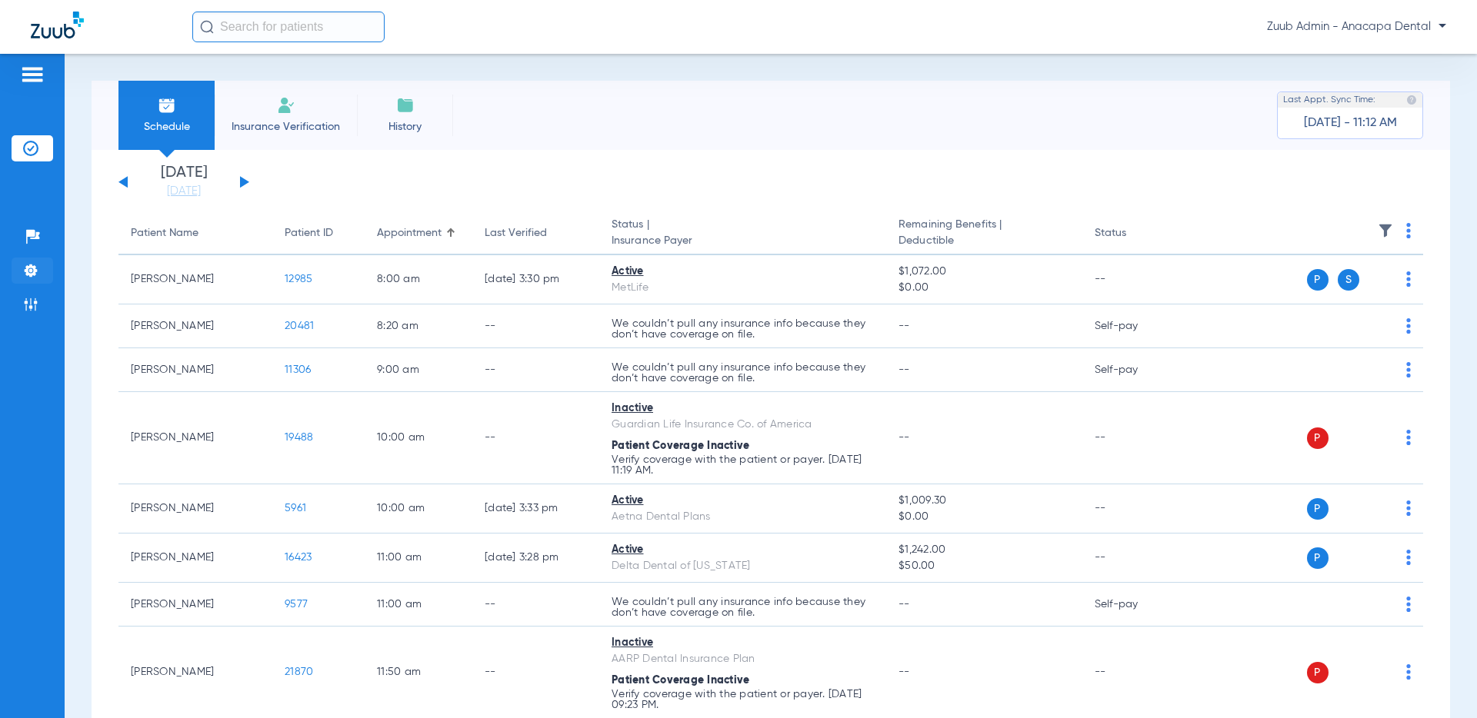
click at [26, 265] on img at bounding box center [30, 270] width 15 height 15
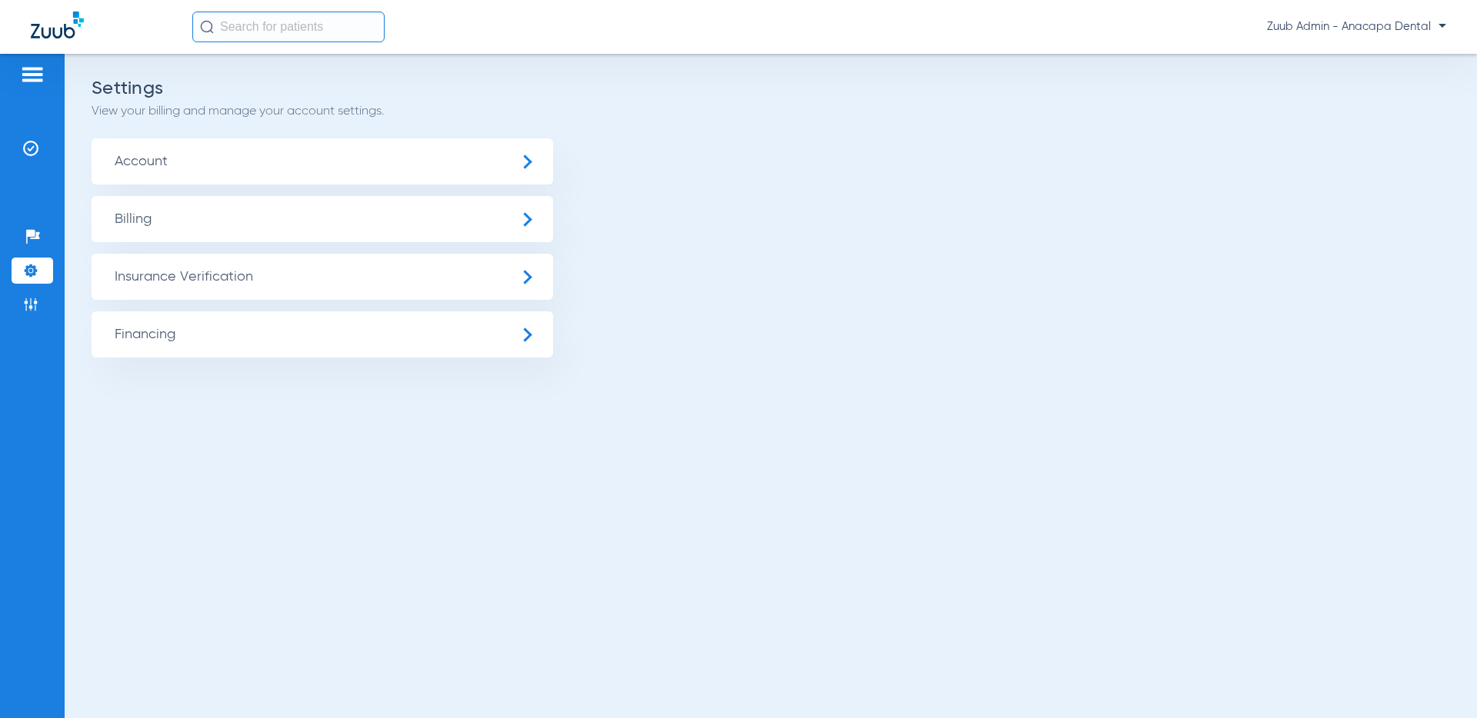
drag, startPoint x: 196, startPoint y: 271, endPoint x: 176, endPoint y: 311, distance: 44.7
click at [196, 271] on span "Insurance Verification" at bounding box center [322, 277] width 461 height 46
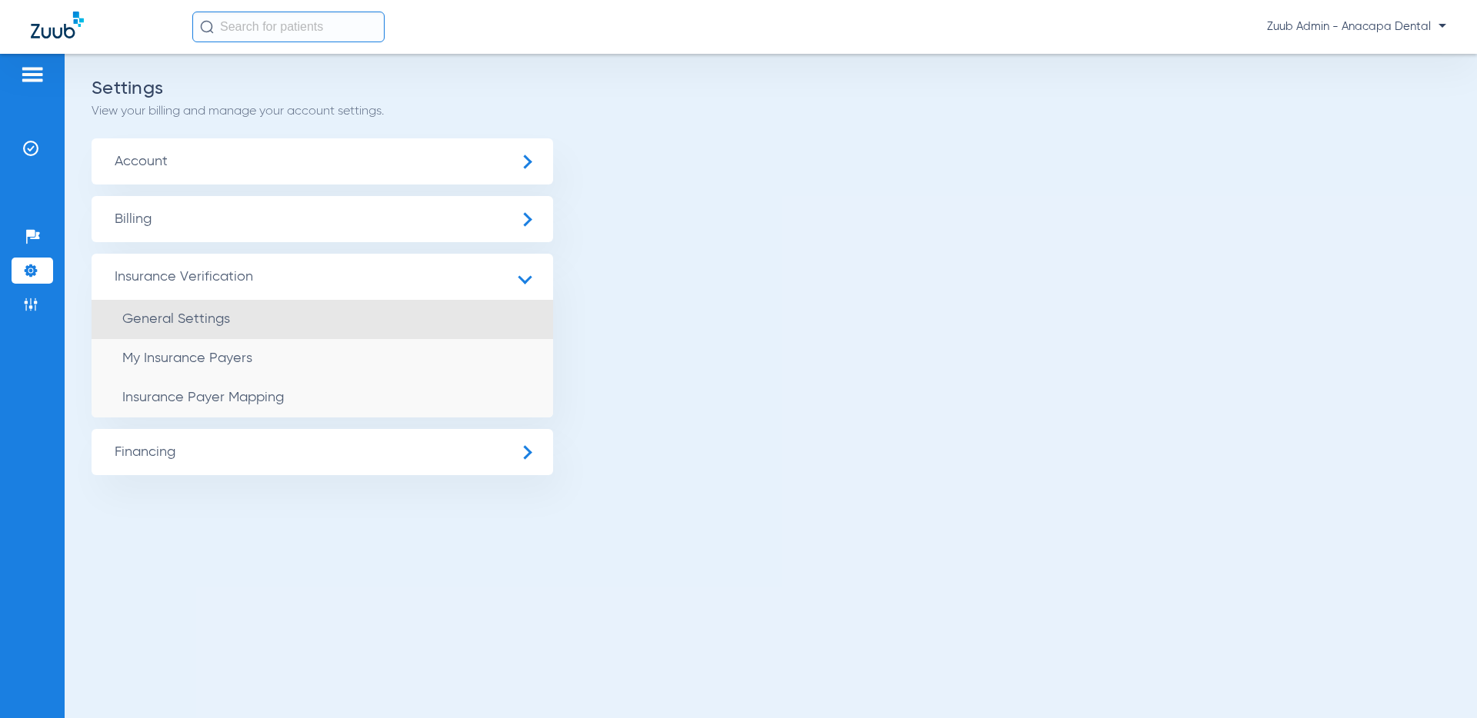
click at [167, 321] on span "General Settings" at bounding box center [176, 319] width 108 height 14
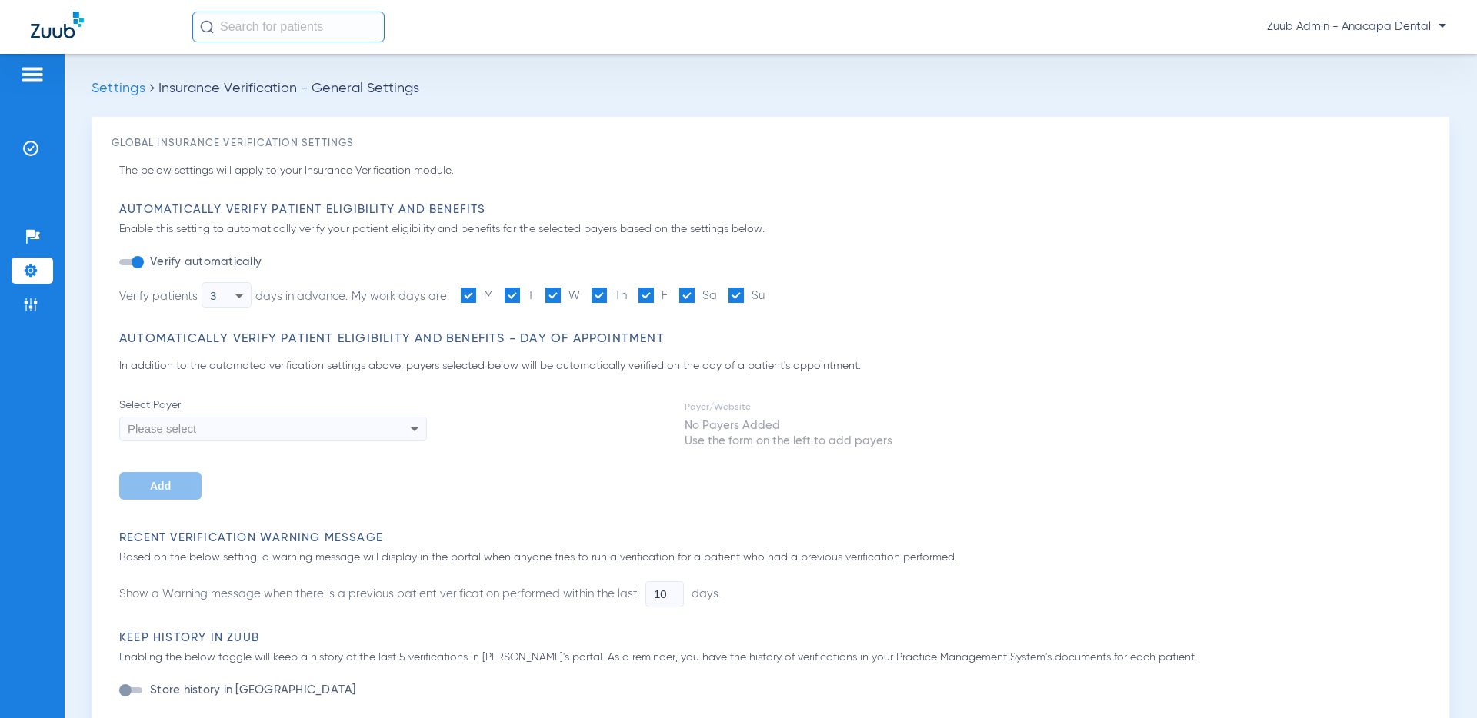
type input "5"
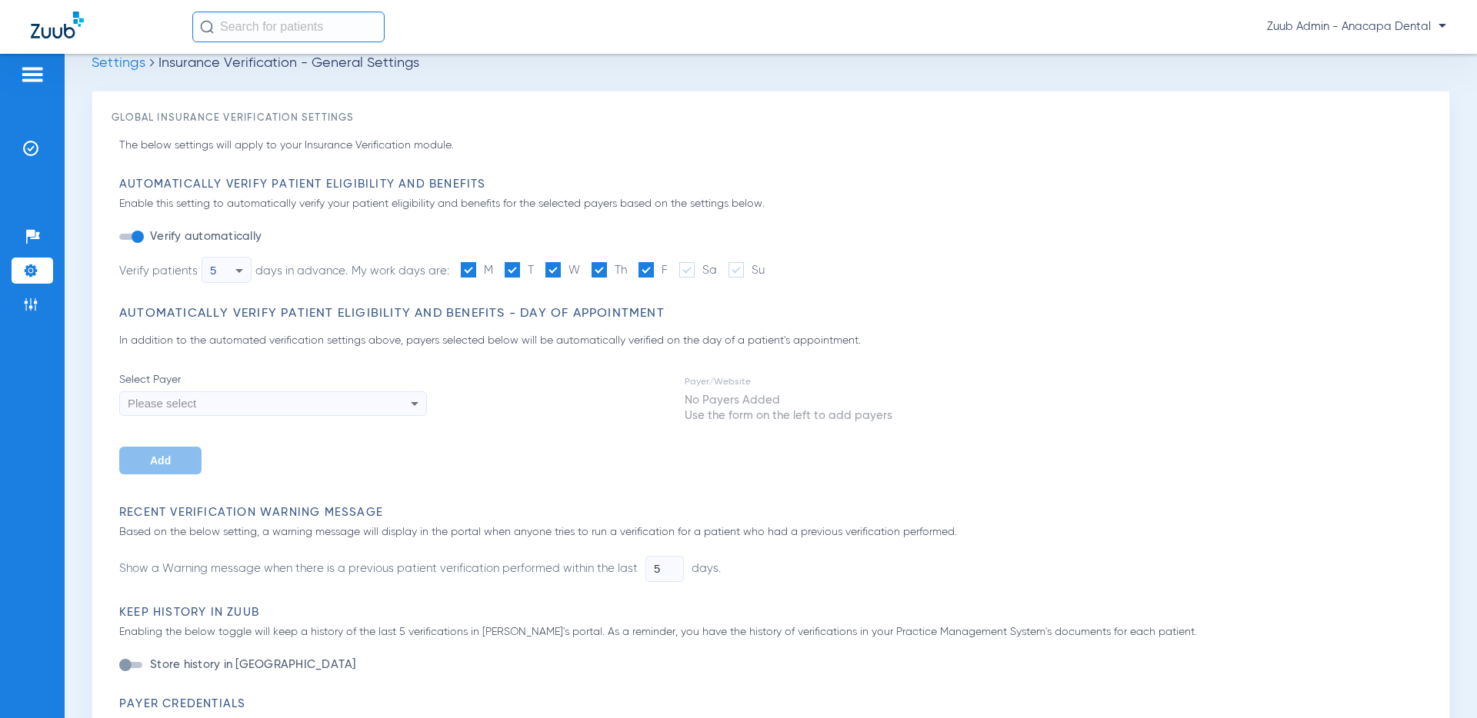
scroll to position [28, 0]
click at [238, 270] on icon at bounding box center [239, 267] width 18 height 18
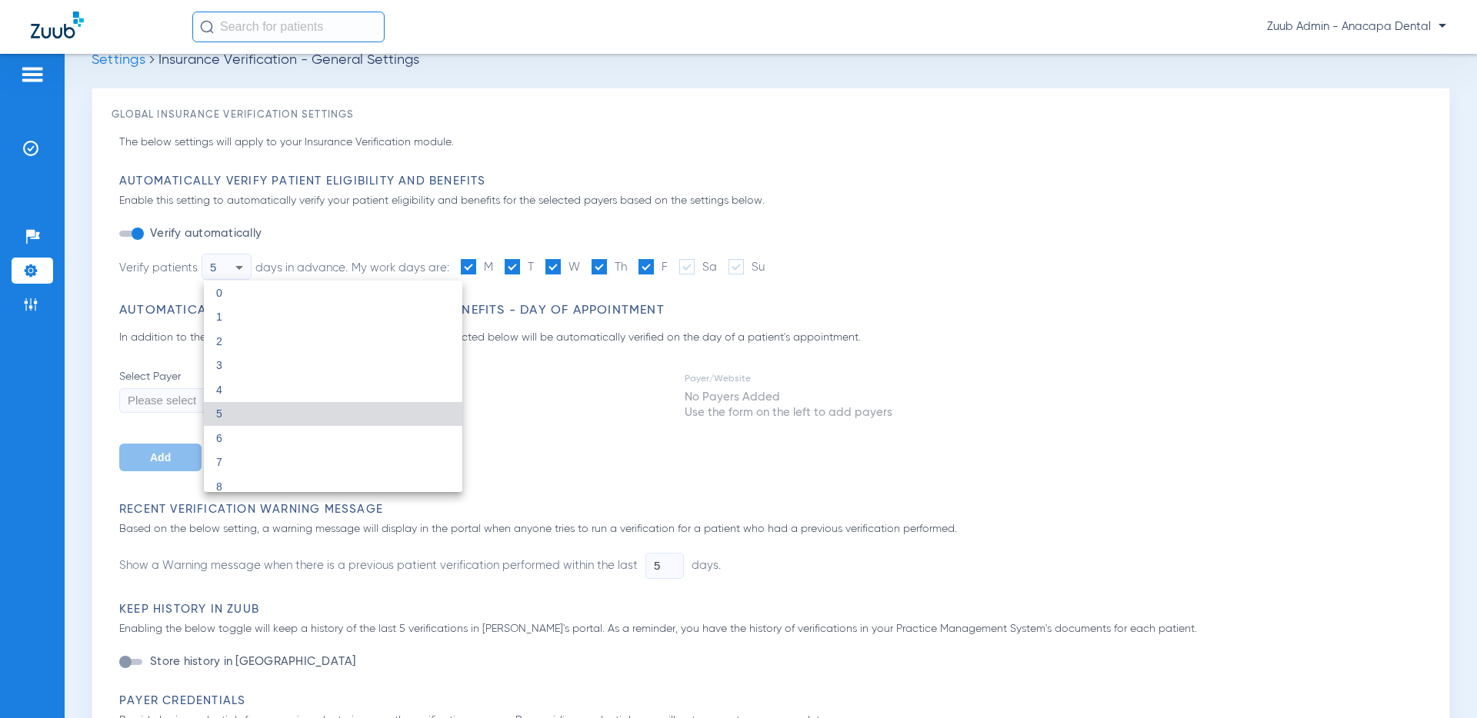
click at [236, 456] on mat-option "7" at bounding box center [333, 463] width 258 height 25
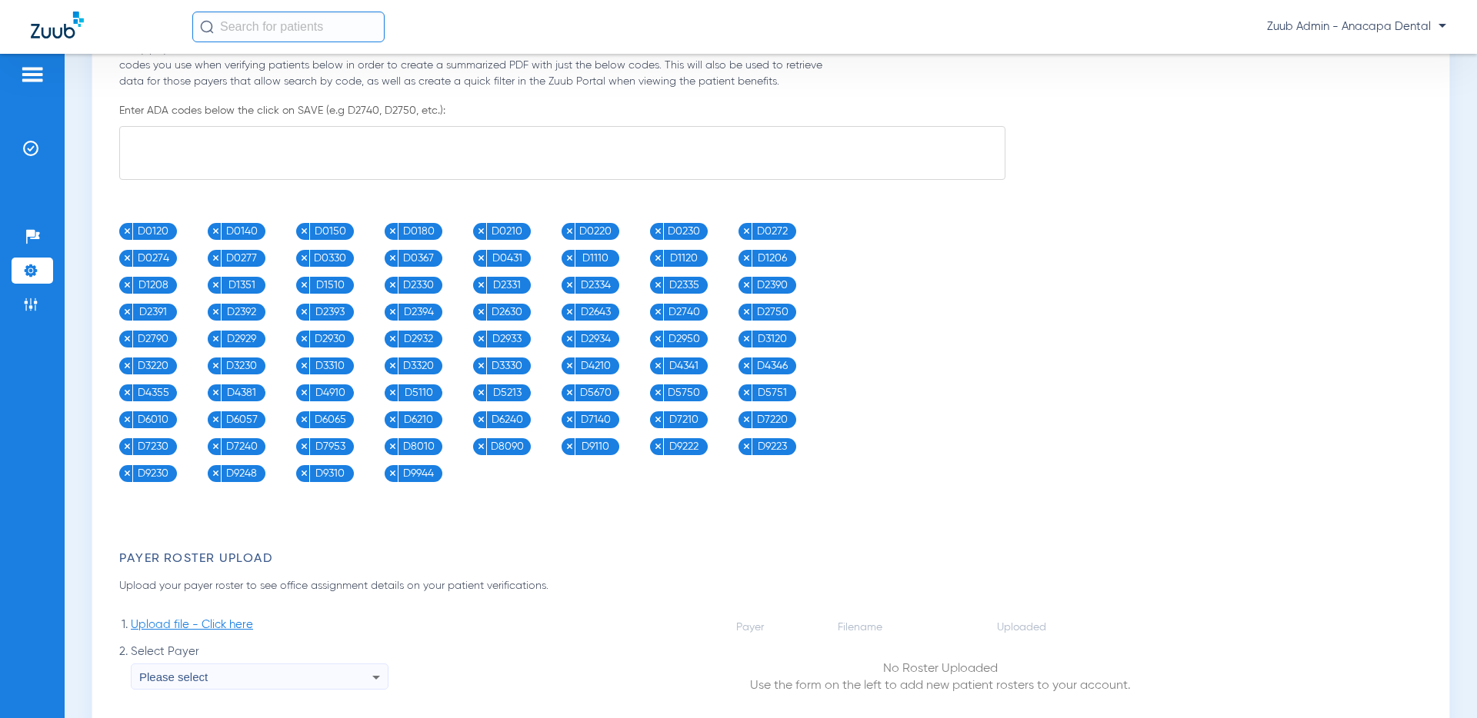
scroll to position [1546, 0]
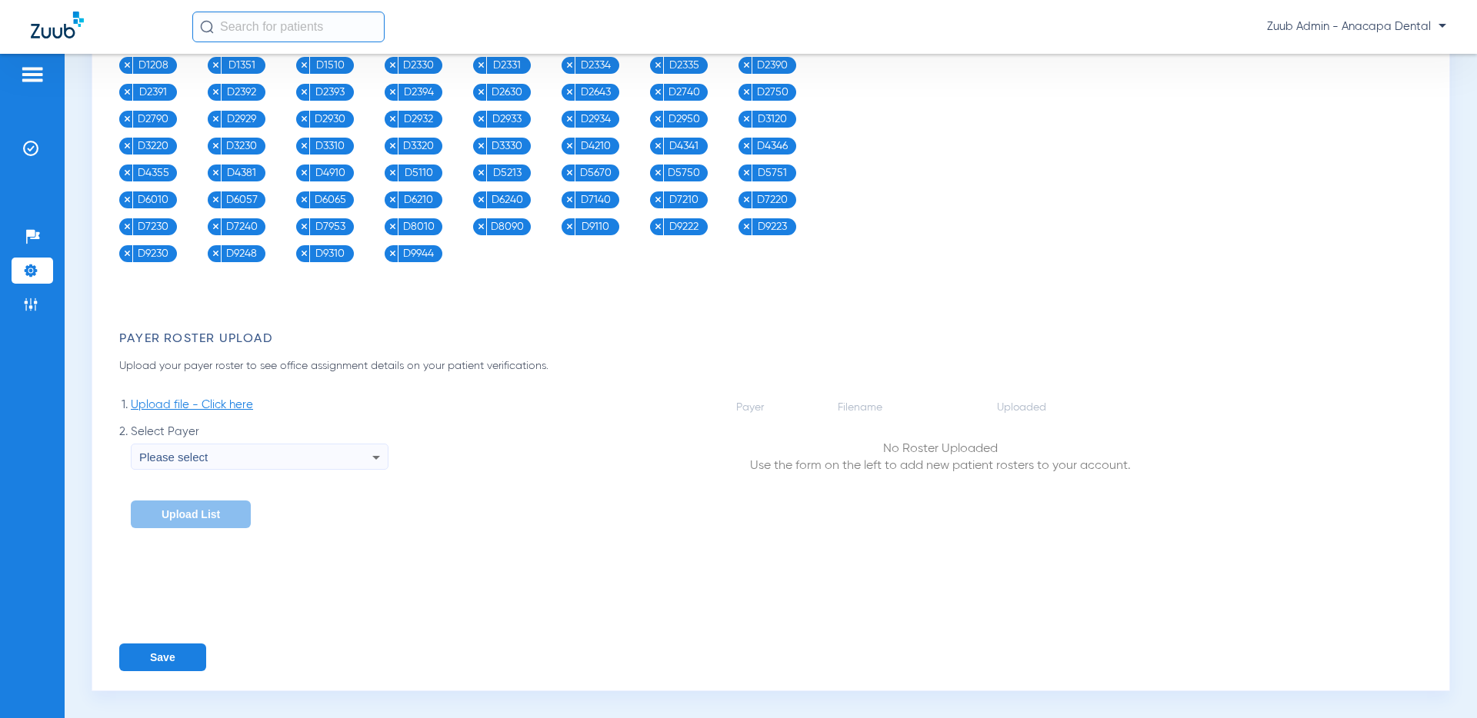
click at [160, 640] on button "Save" at bounding box center [162, 658] width 87 height 28
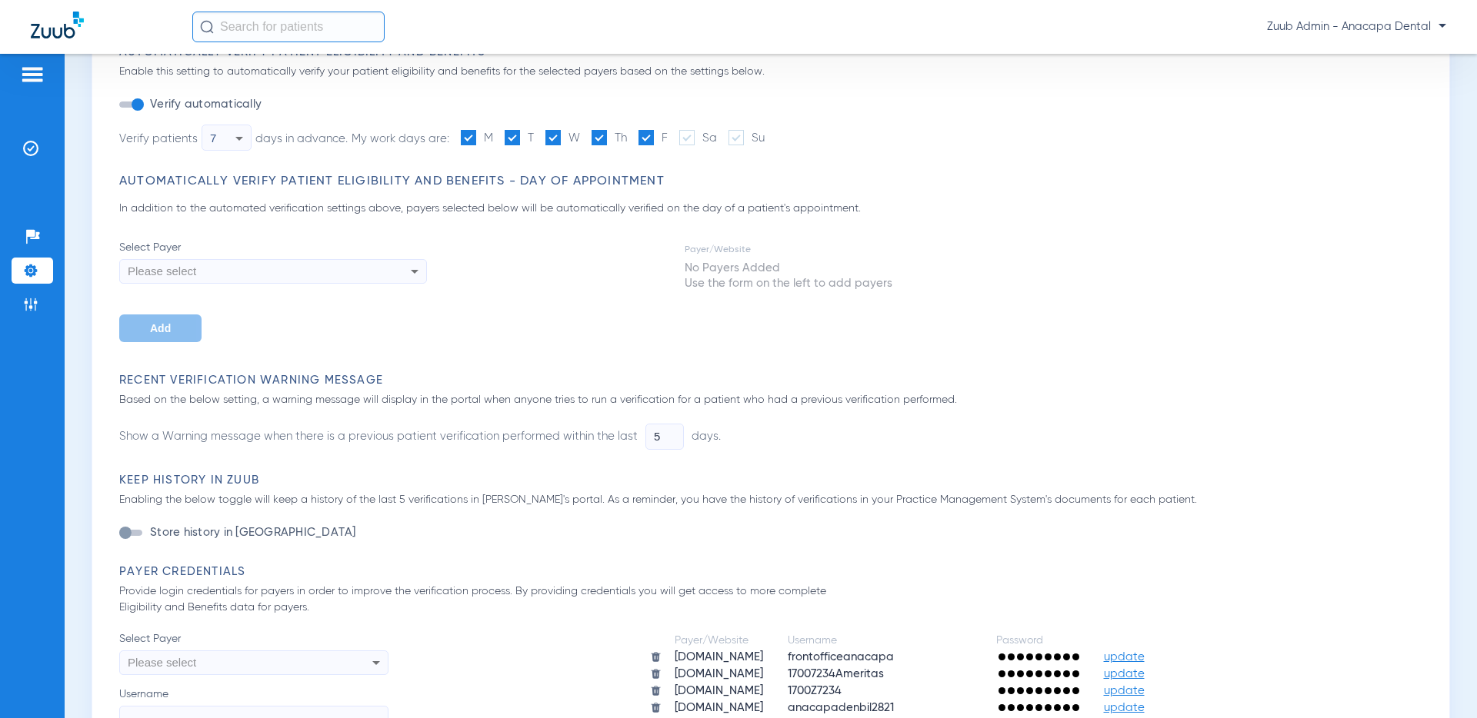
scroll to position [158, 0]
click at [26, 148] on img at bounding box center [30, 148] width 15 height 15
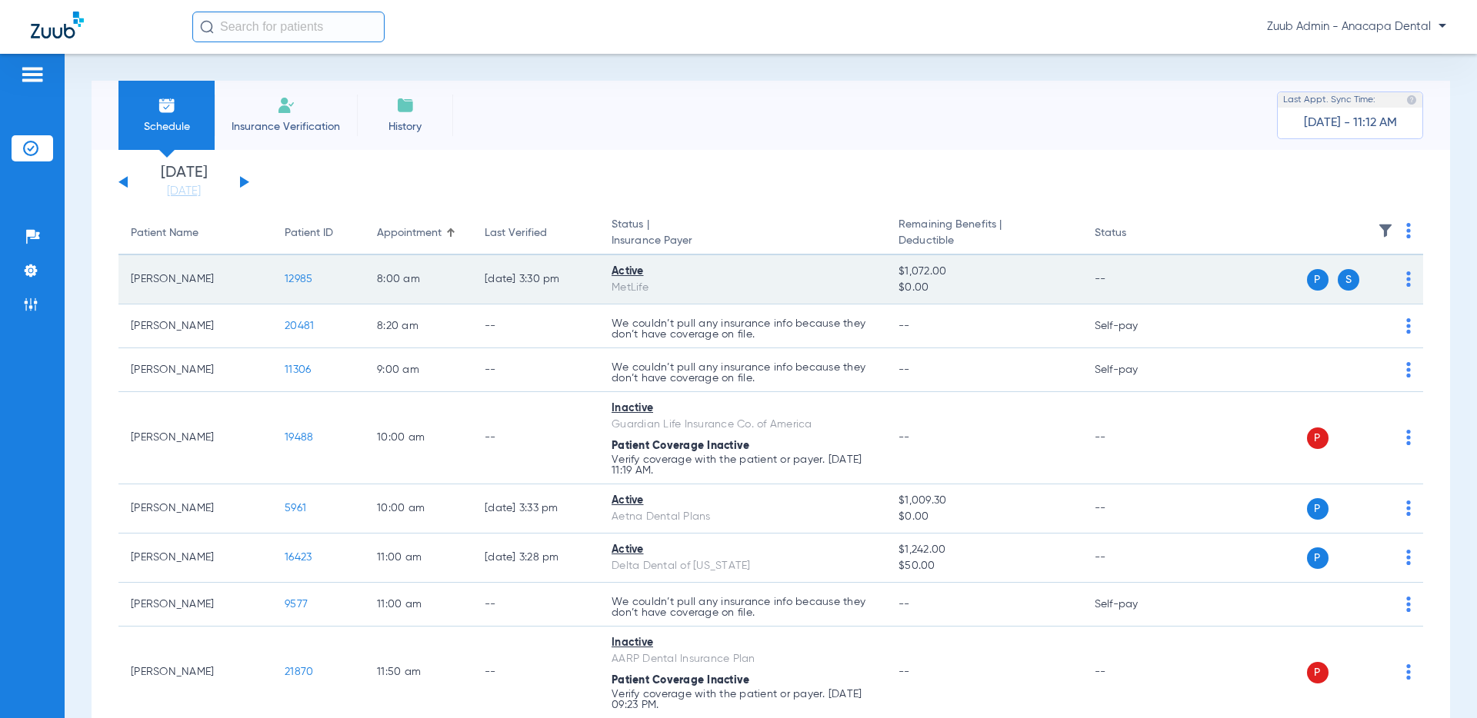
click at [303, 278] on span "12985" at bounding box center [299, 279] width 28 height 11
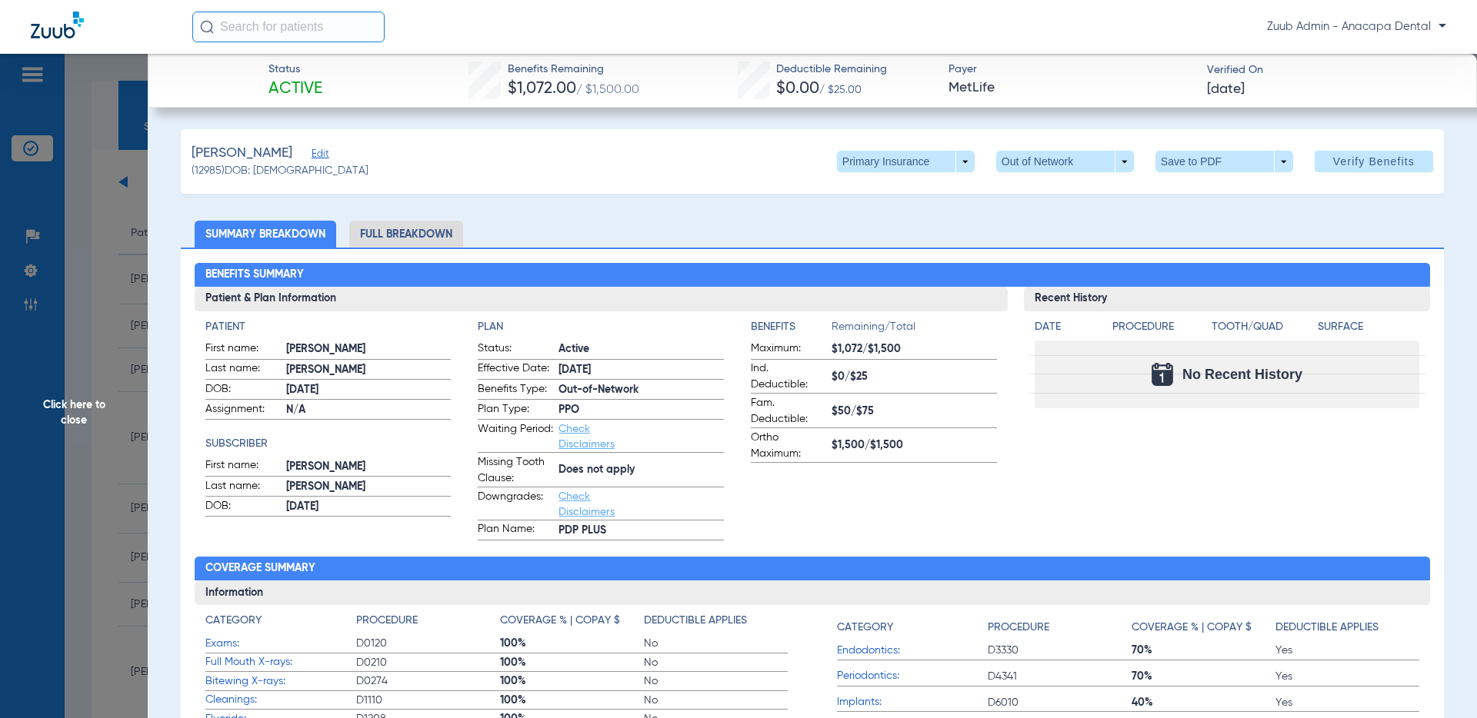
click at [325, 152] on span "Edit" at bounding box center [318, 155] width 14 height 15
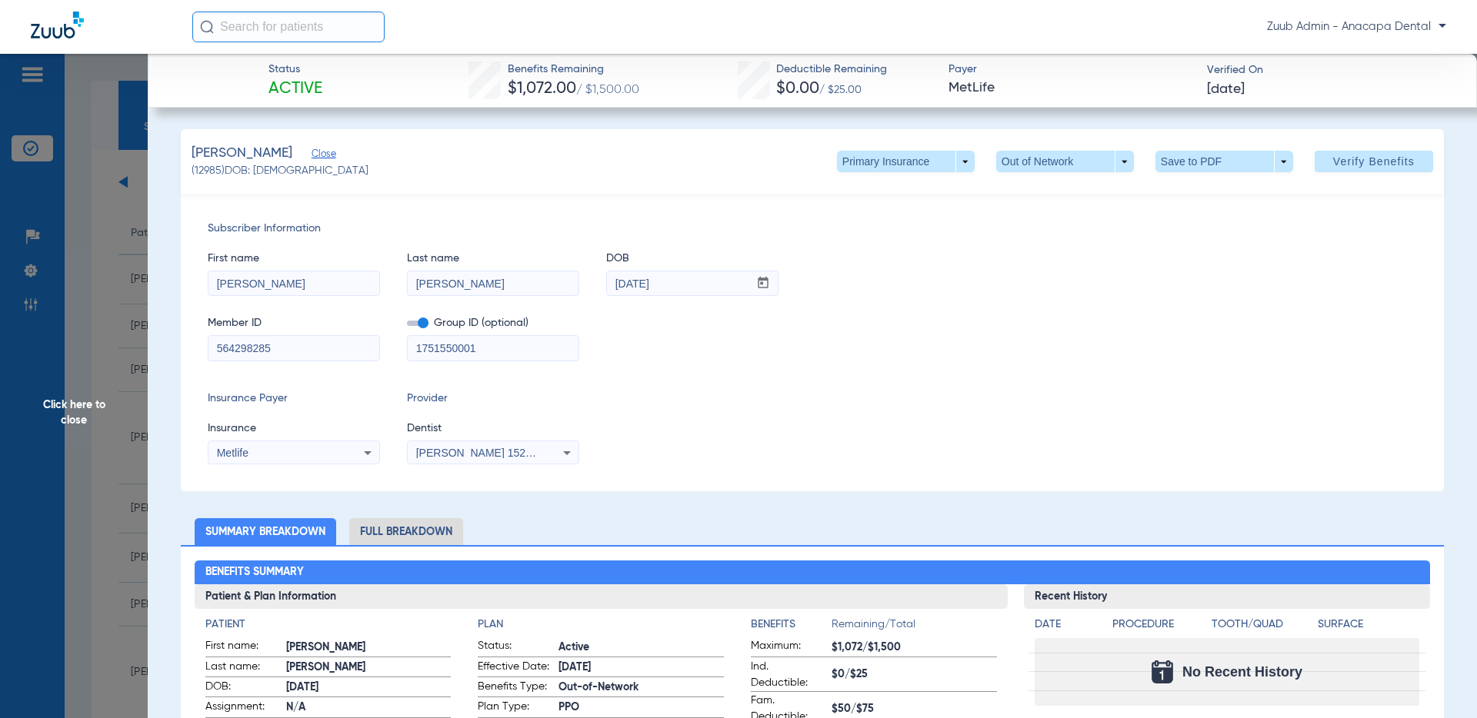
click at [368, 453] on icon at bounding box center [368, 453] width 8 height 4
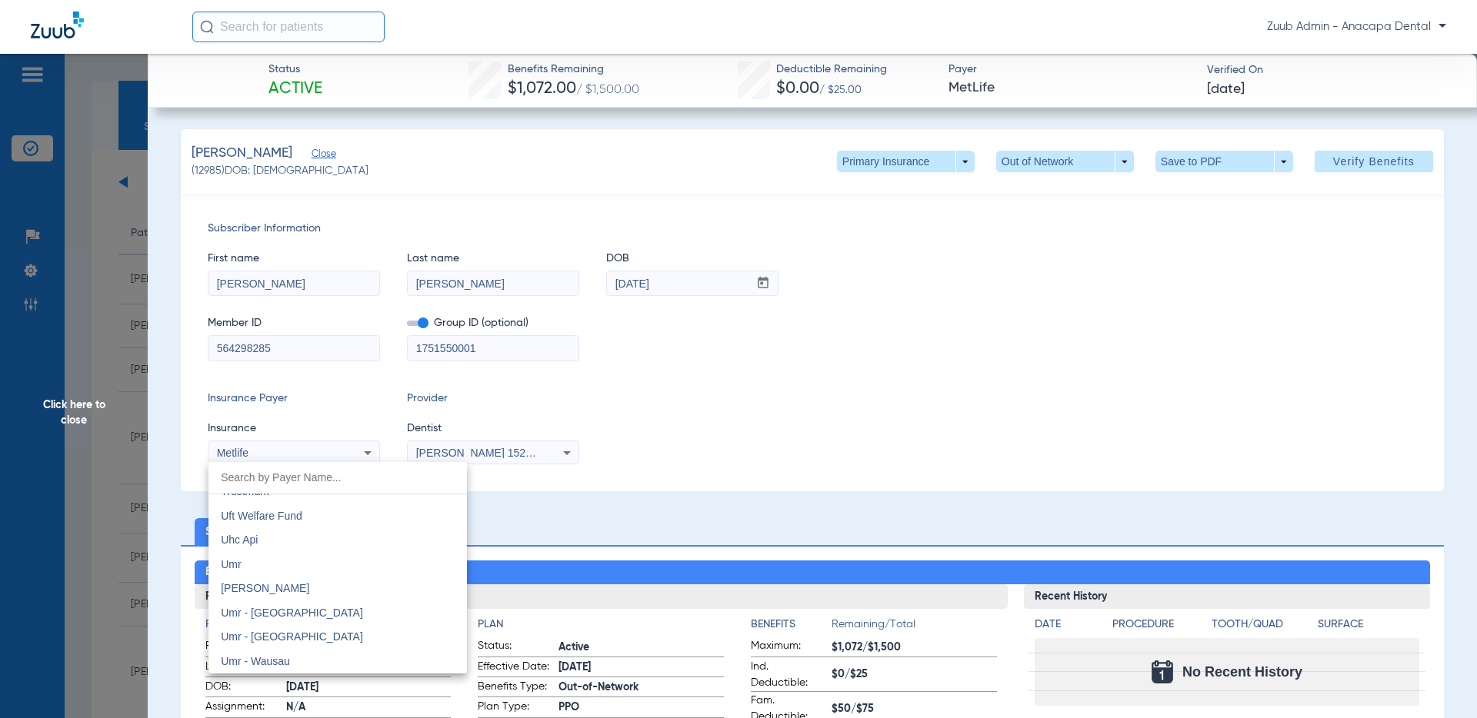
scroll to position [8884, 0]
click at [719, 438] on div at bounding box center [738, 359] width 1477 height 718
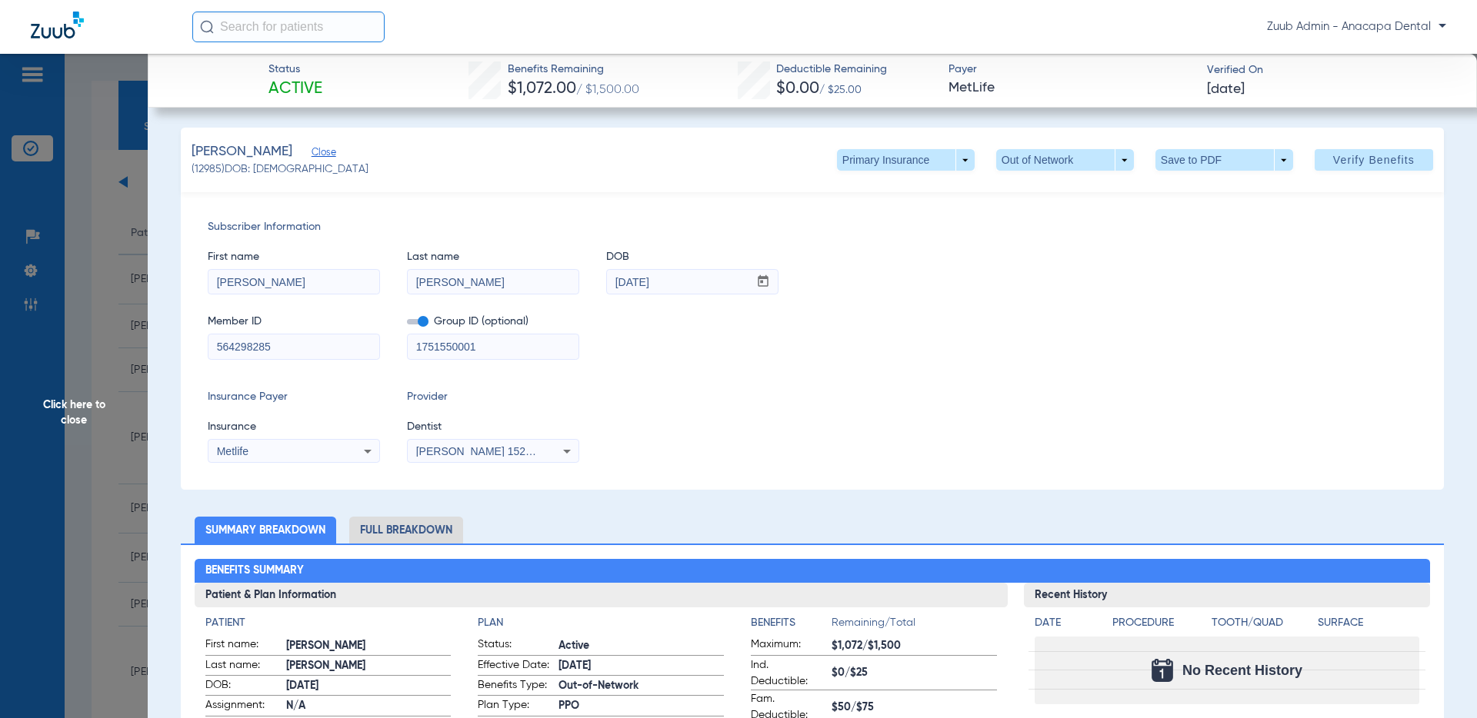
scroll to position [2, 0]
click at [965, 159] on span at bounding box center [906, 159] width 138 height 22
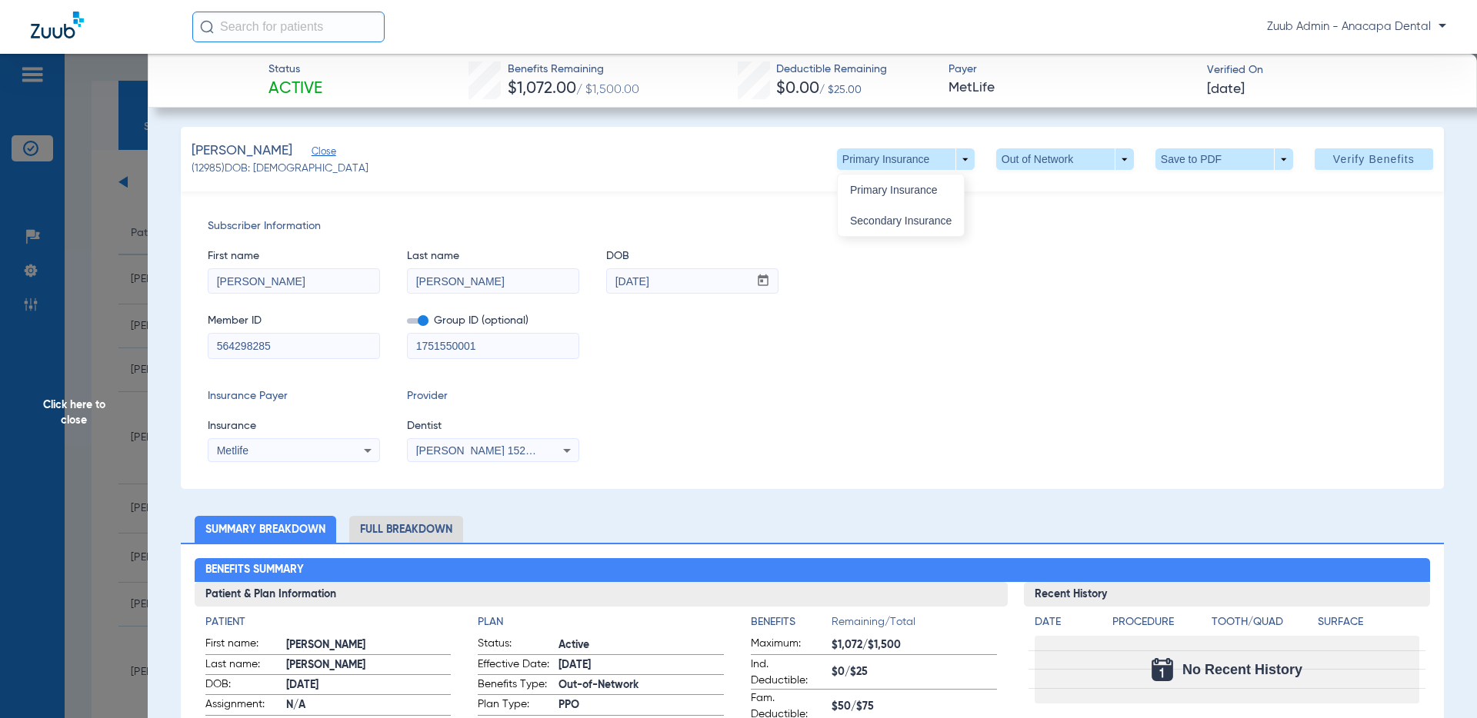
click at [1096, 251] on div at bounding box center [738, 359] width 1477 height 718
click at [962, 164] on span at bounding box center [906, 159] width 138 height 22
click at [1152, 243] on div at bounding box center [738, 359] width 1477 height 718
click at [1126, 153] on span at bounding box center [1065, 159] width 138 height 22
click at [1080, 236] on div at bounding box center [738, 359] width 1477 height 718
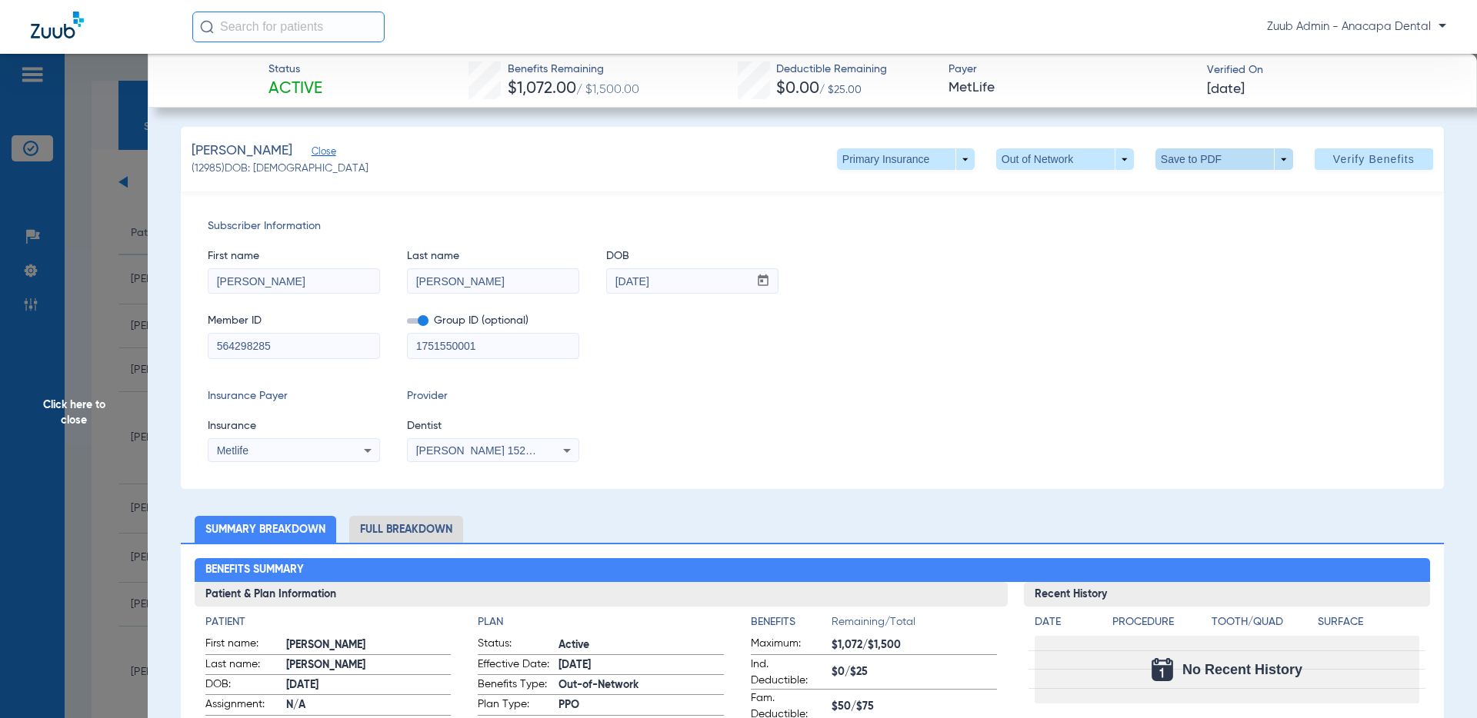
click at [1244, 159] on span at bounding box center [1224, 159] width 138 height 22
click at [1244, 317] on div at bounding box center [738, 359] width 1477 height 718
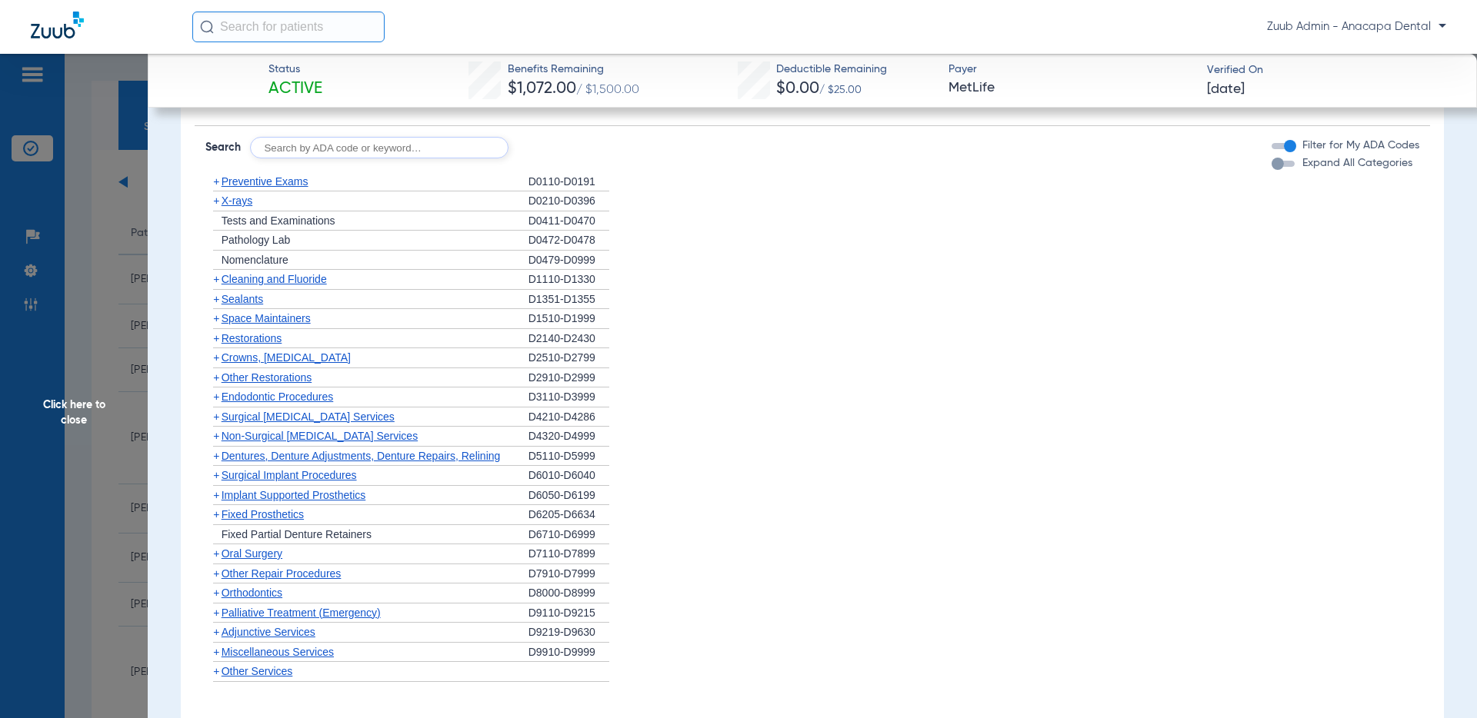
scroll to position [1828, 0]
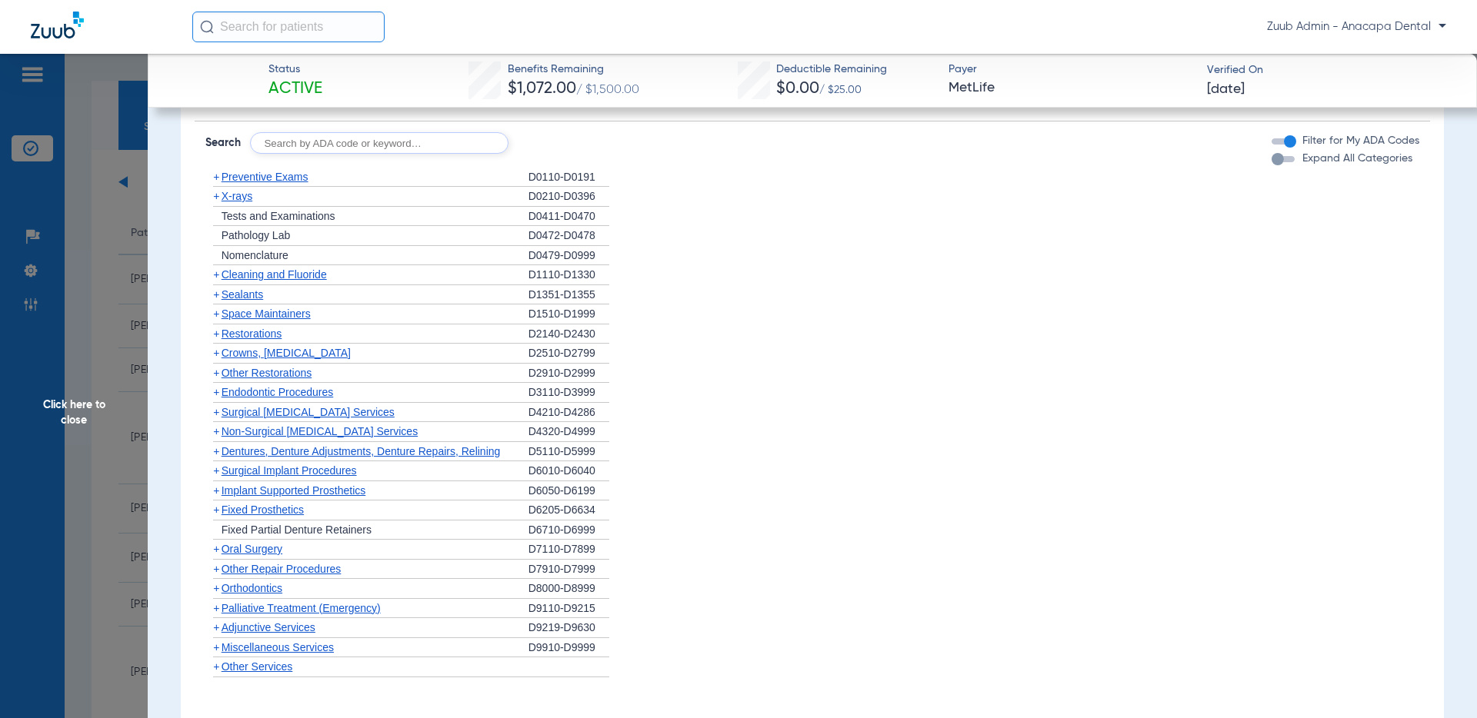
click at [265, 176] on span "Preventive Exams" at bounding box center [264, 177] width 87 height 12
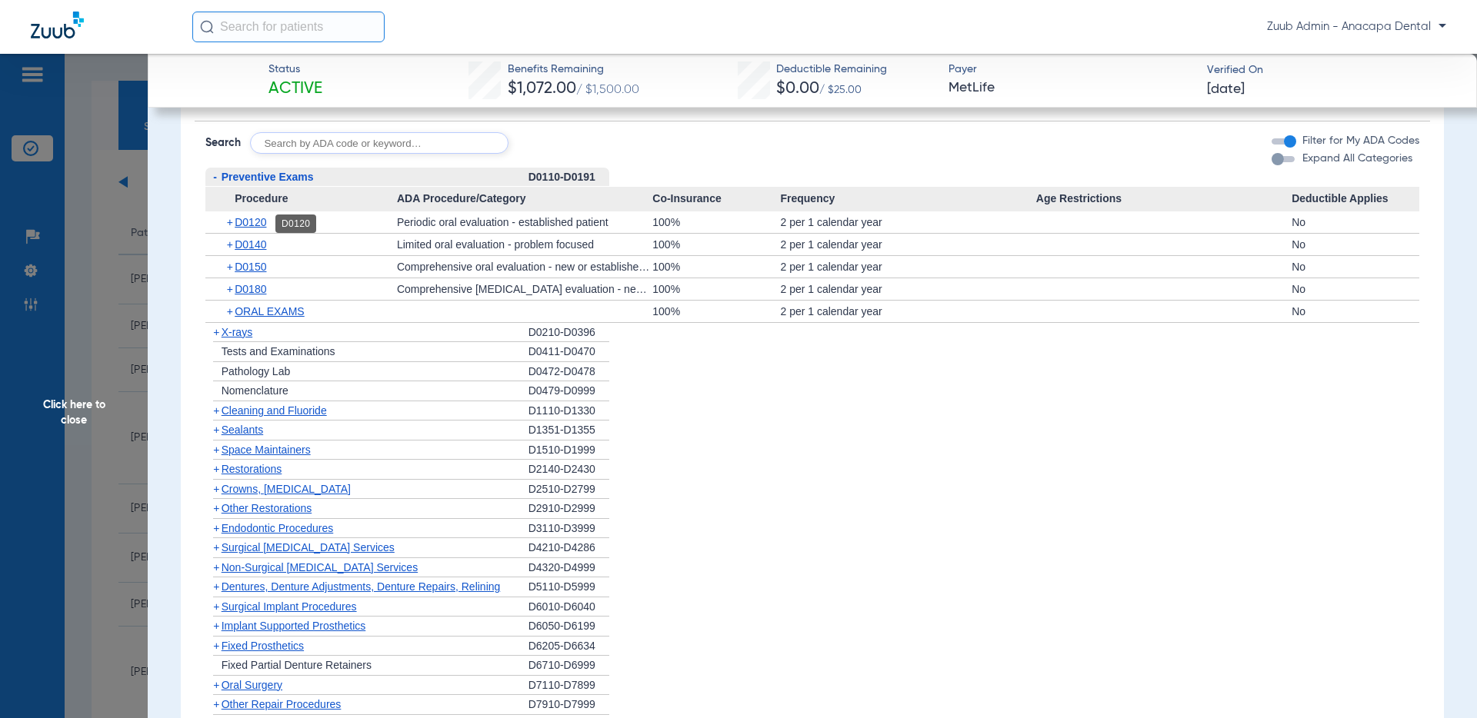
click at [256, 224] on span "D0120" at bounding box center [251, 222] width 32 height 12
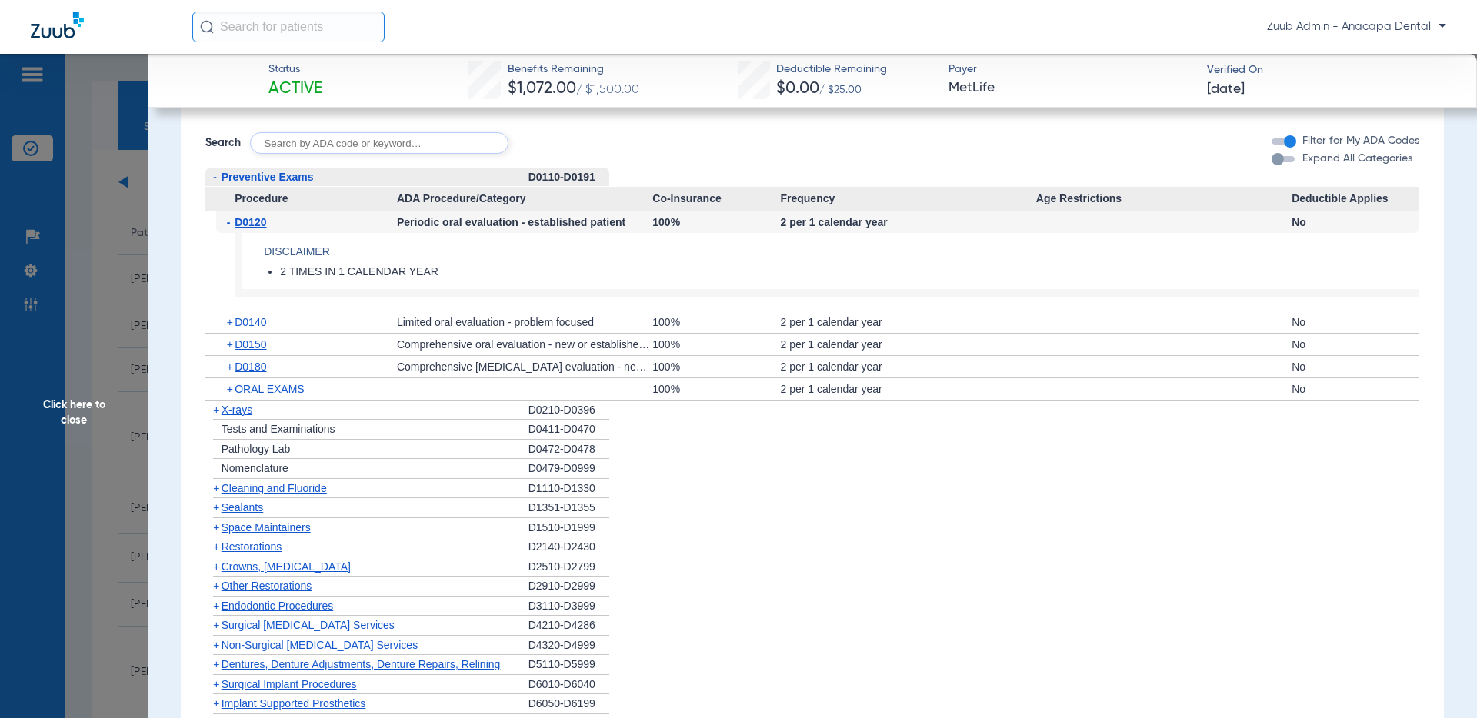
drag, startPoint x: 257, startPoint y: 248, endPoint x: 449, endPoint y: 272, distance: 193.7
click at [449, 272] on app-benefits-detail "Disclaimer 2 TIMES IN 1 CALENDAR YEAR" at bounding box center [827, 265] width 1184 height 65
click at [867, 538] on li "+ Space Maintainers D1510-D1999" at bounding box center [812, 528] width 1214 height 20
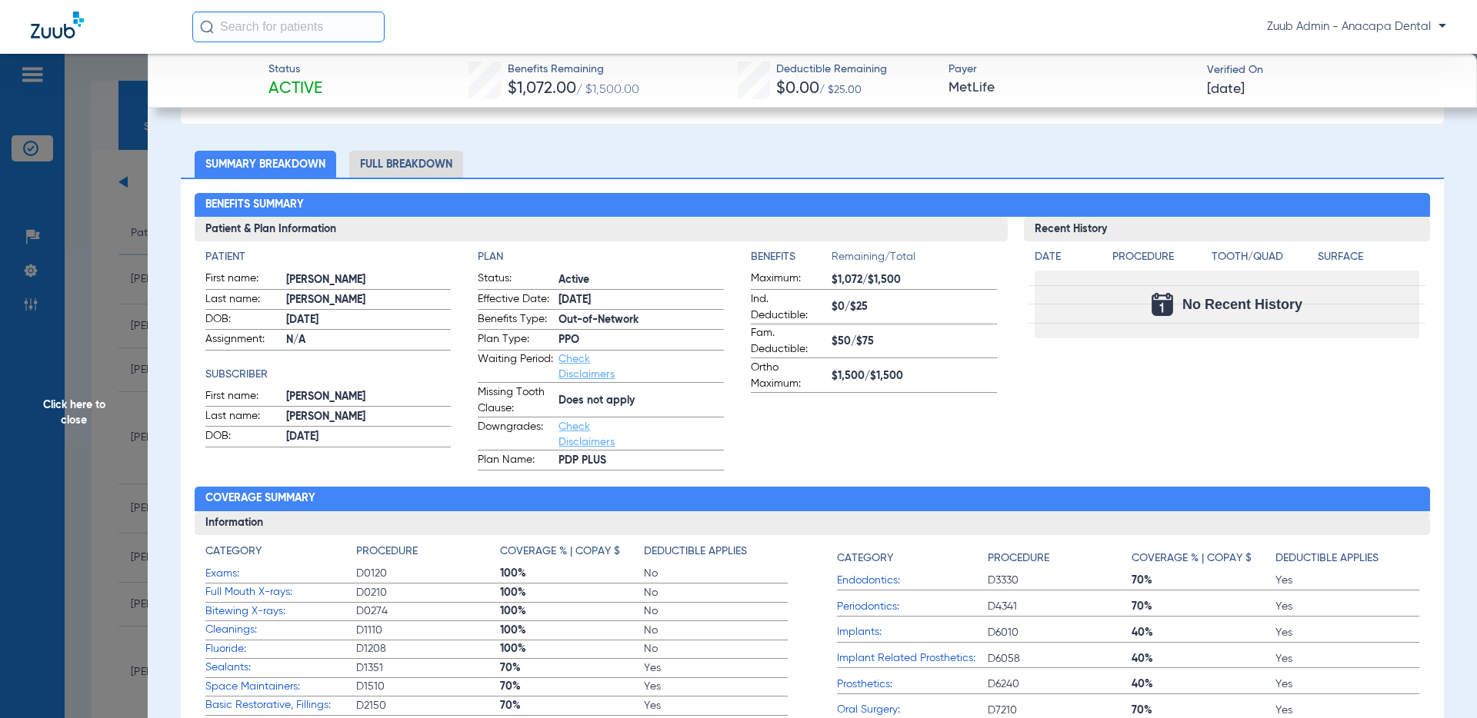
scroll to position [341, 0]
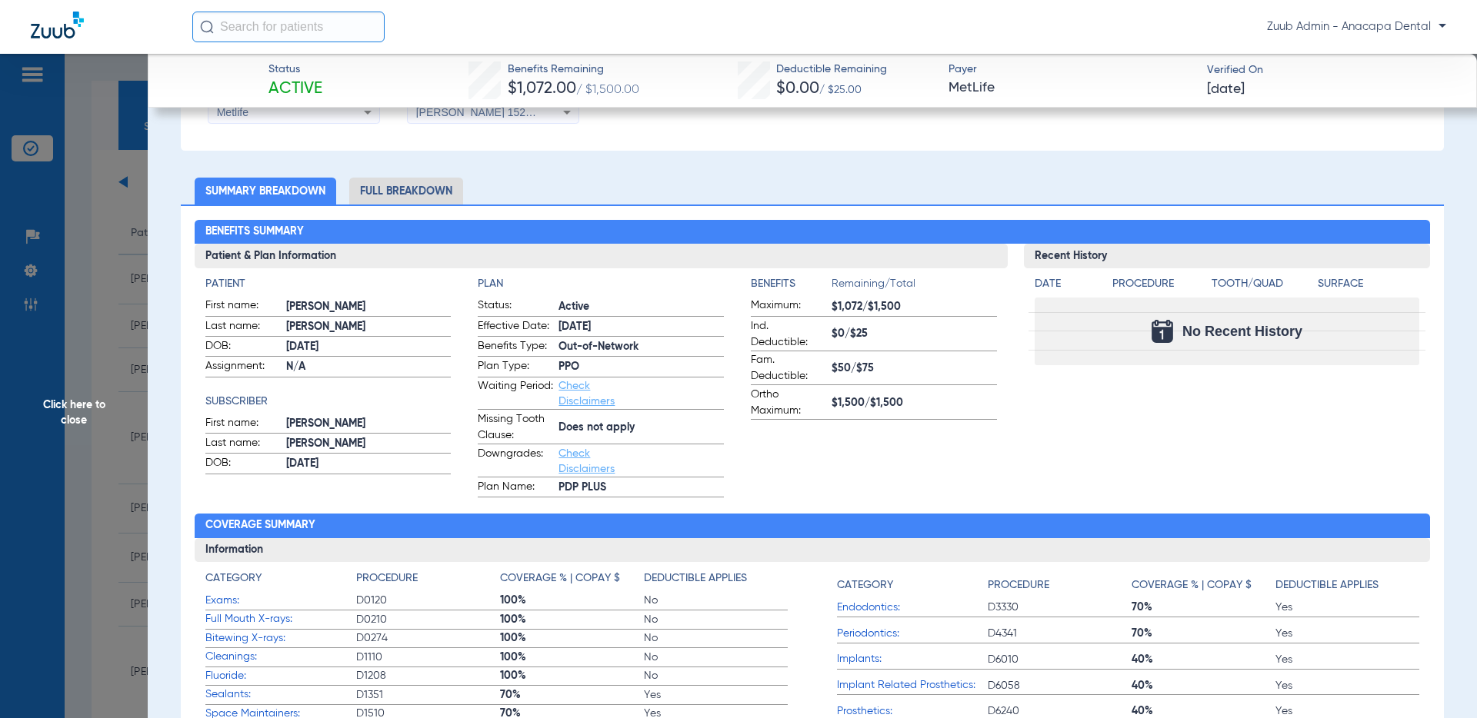
click at [79, 418] on span "Click here to close" at bounding box center [74, 413] width 148 height 718
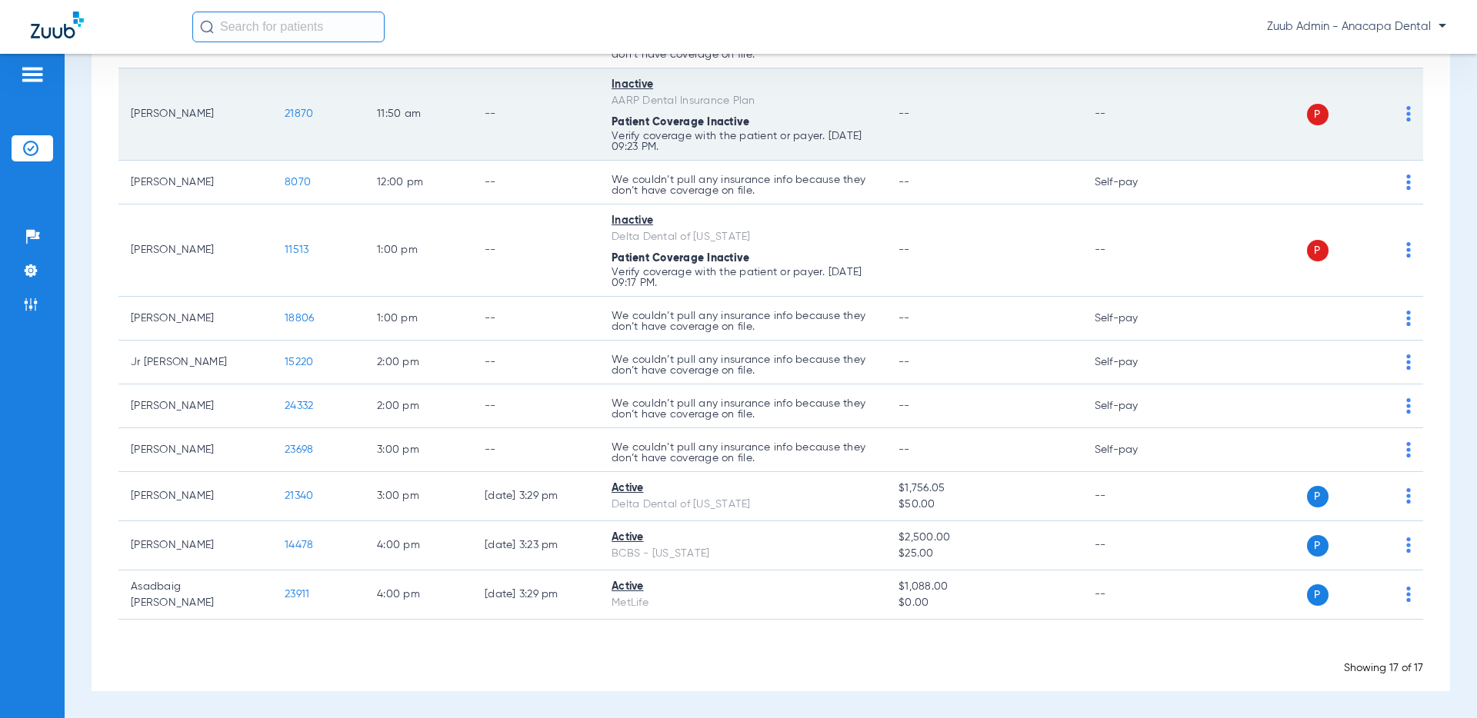
scroll to position [558, 0]
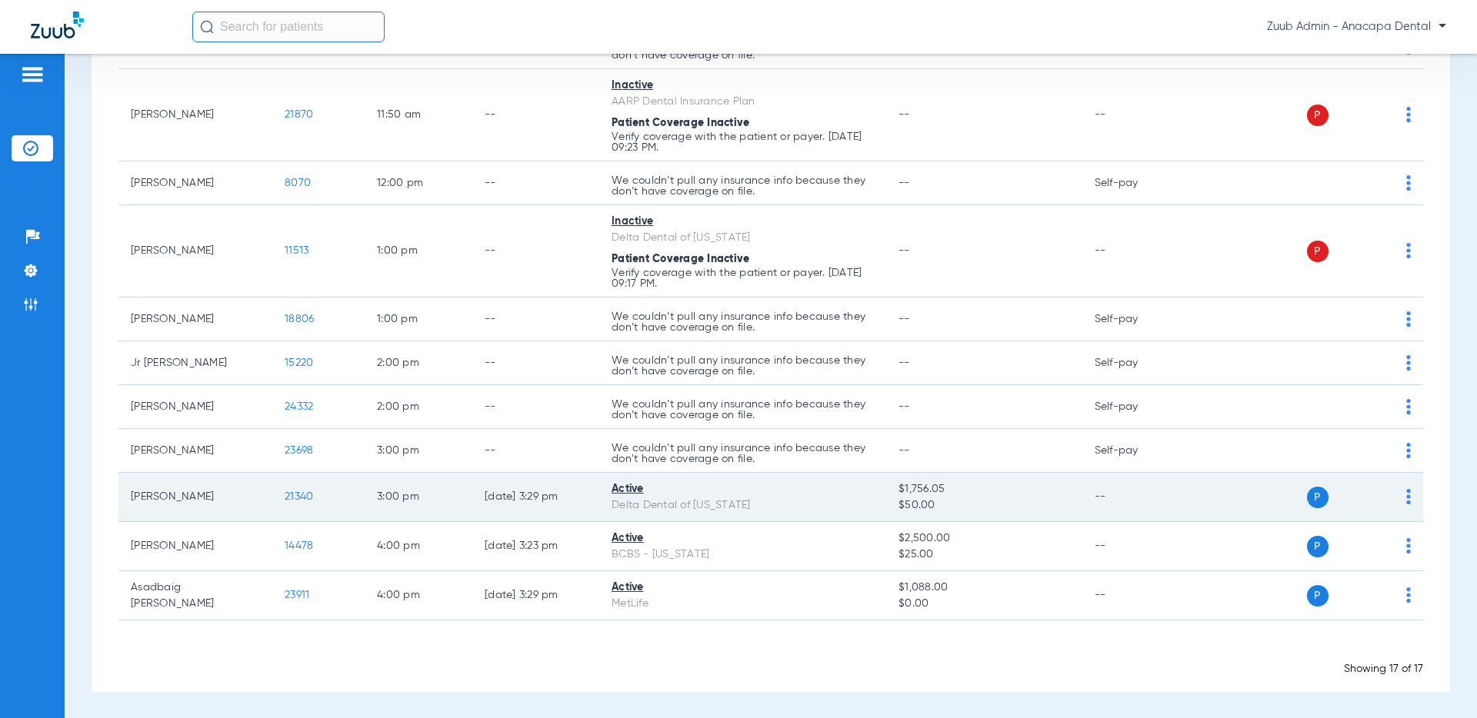
click at [288, 500] on span "21340" at bounding box center [299, 496] width 28 height 11
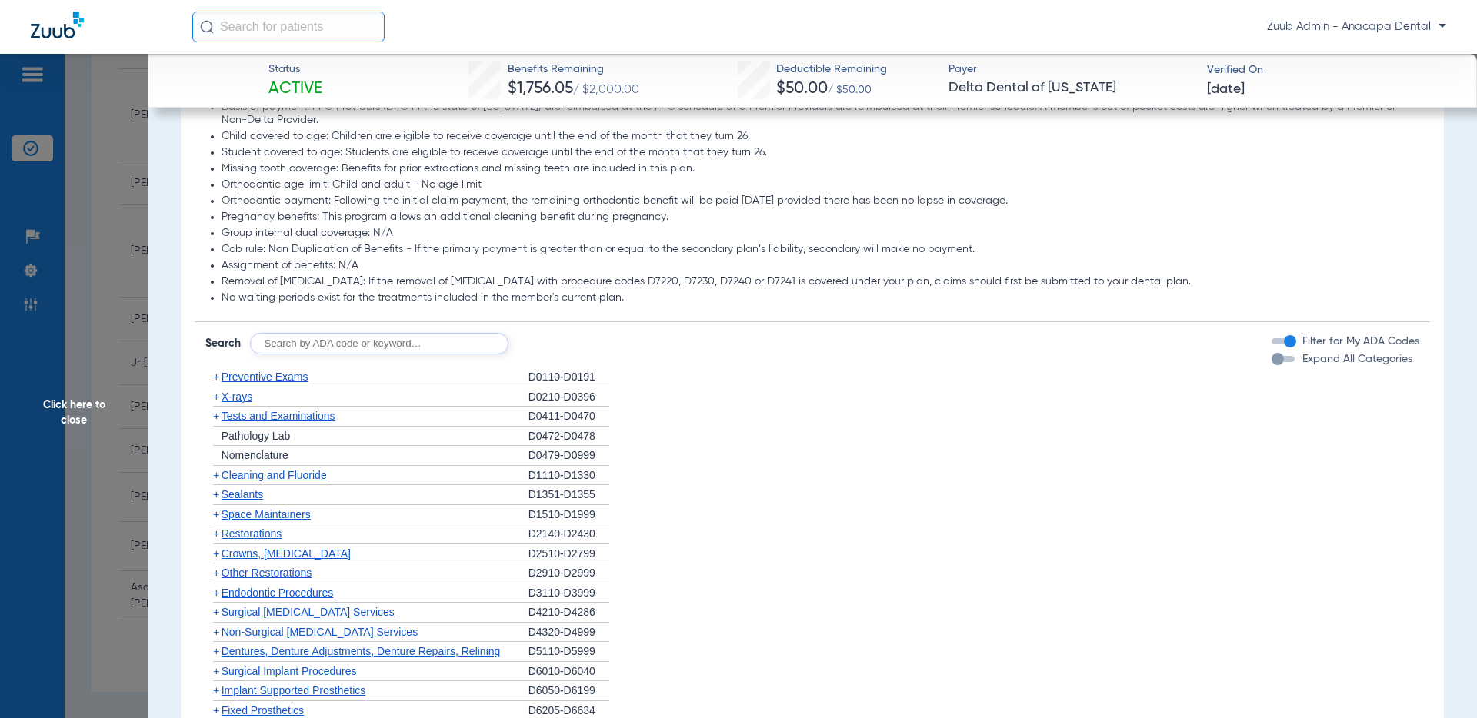
scroll to position [845, 0]
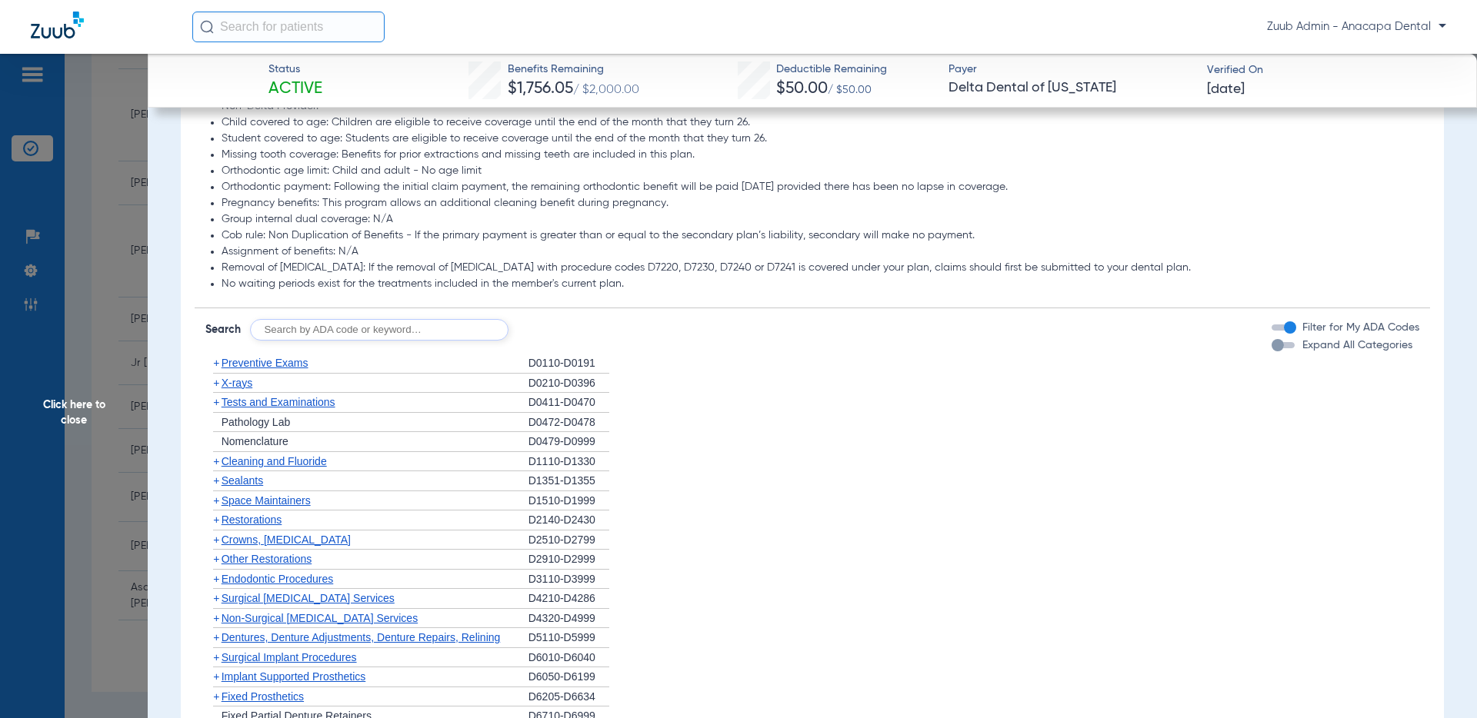
click at [276, 360] on span "Preventive Exams" at bounding box center [264, 363] width 87 height 12
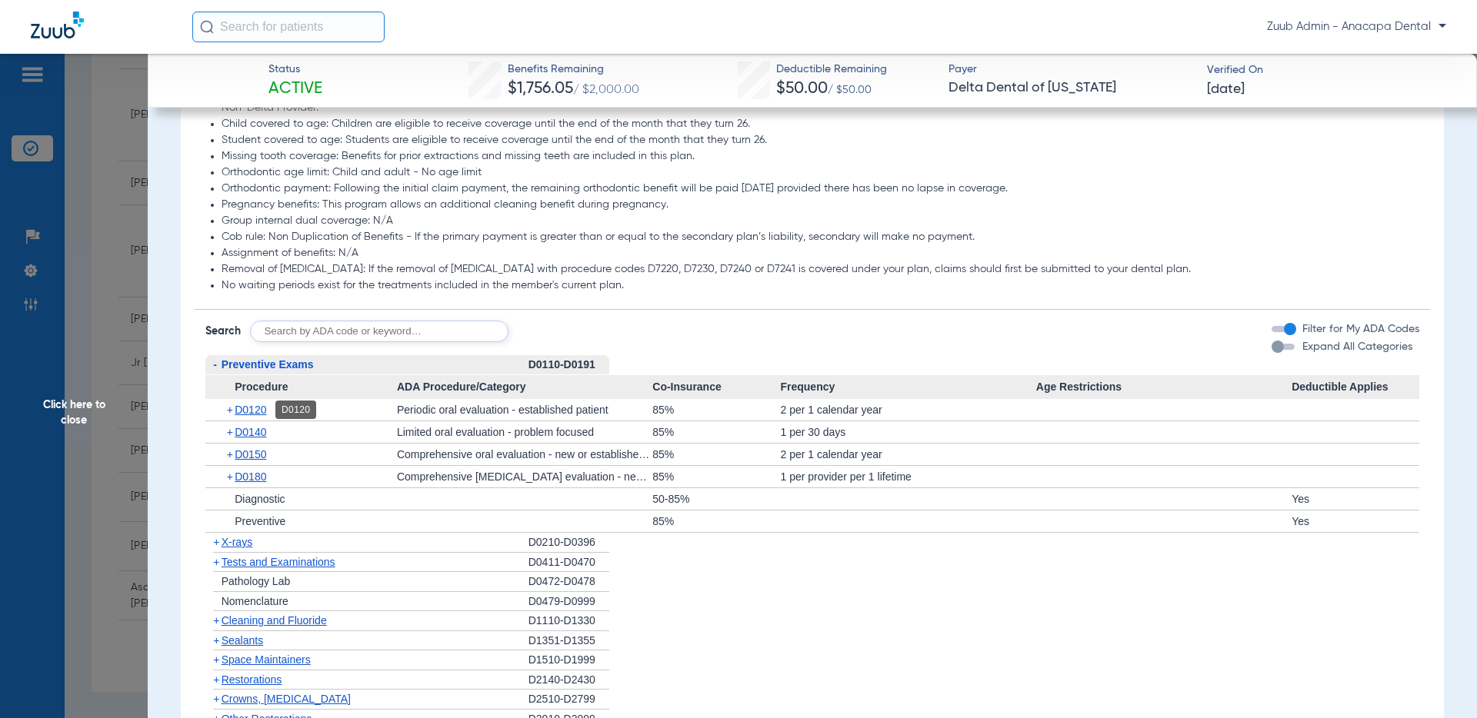
click at [261, 405] on span "D0120" at bounding box center [251, 410] width 32 height 12
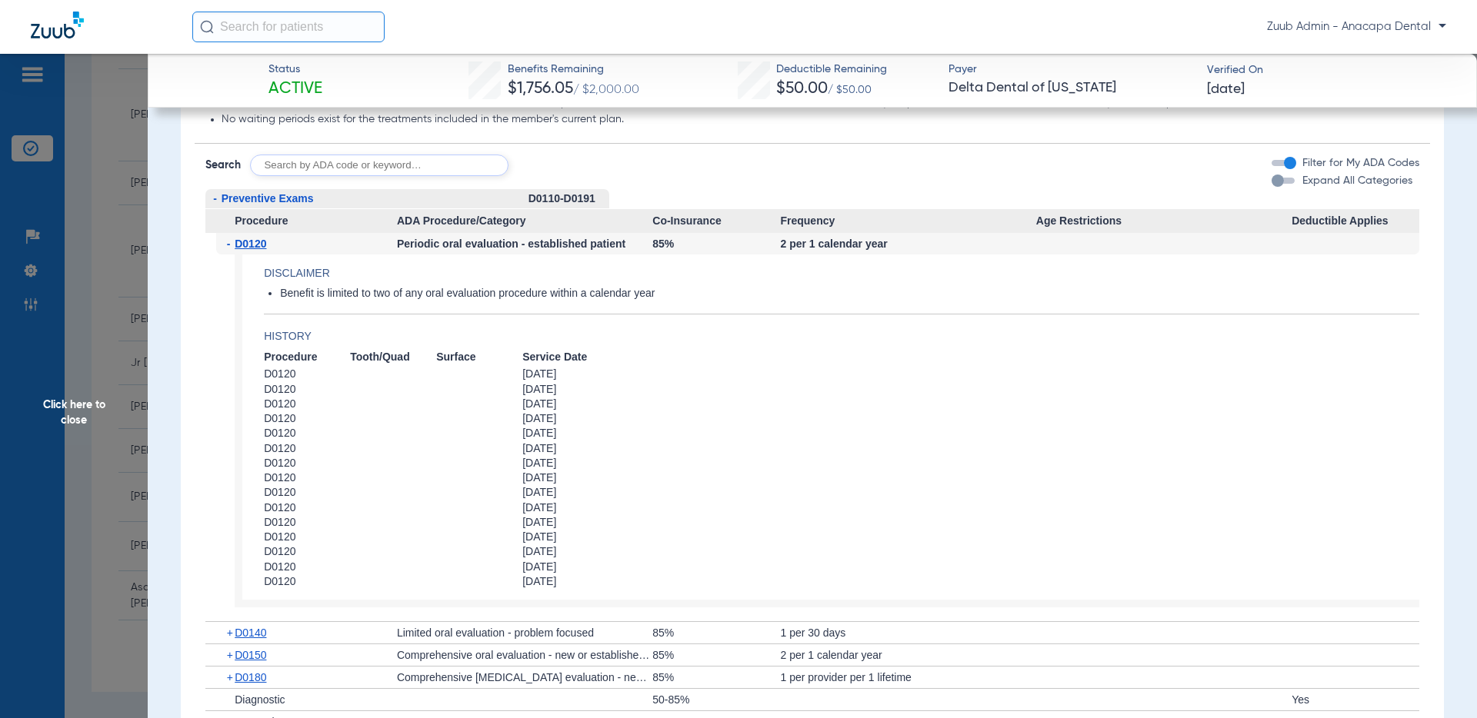
scroll to position [1020, 0]
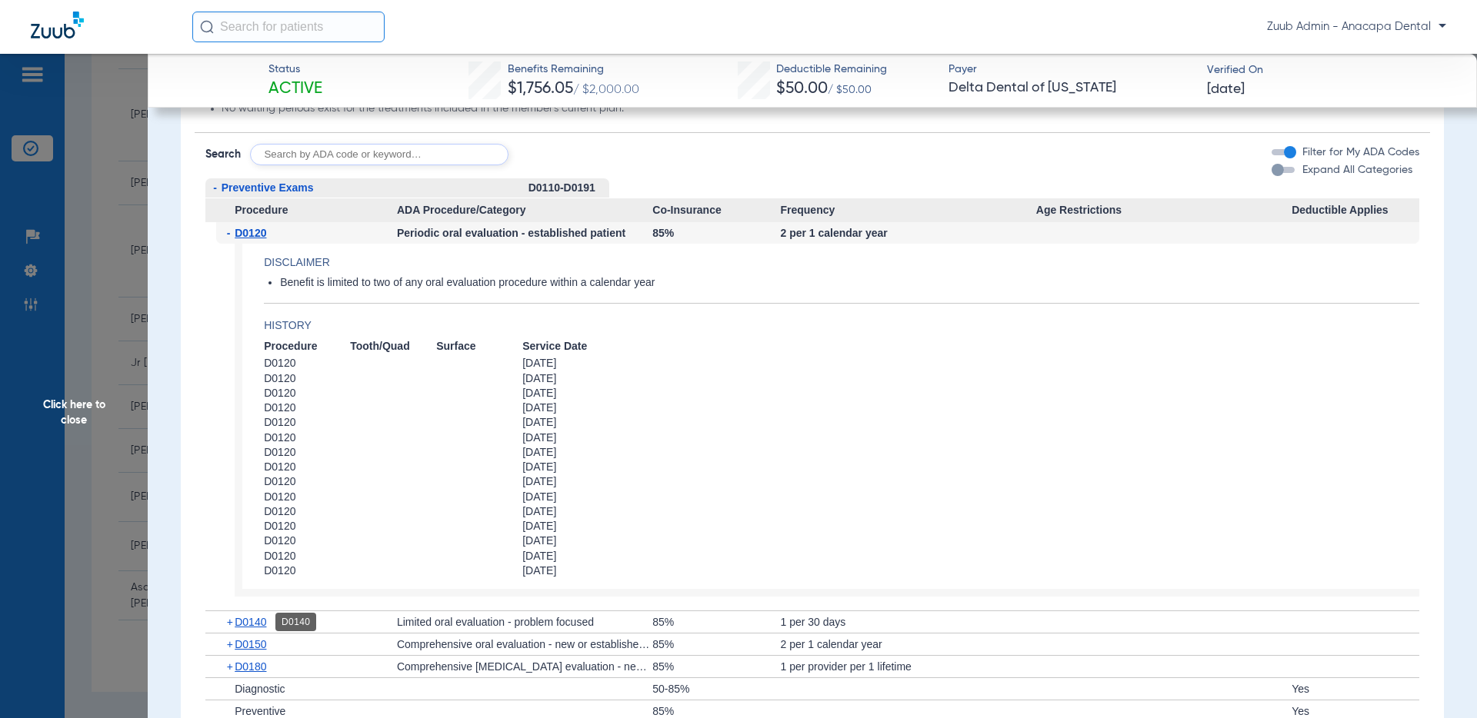
click at [255, 623] on span "D0140" at bounding box center [251, 622] width 32 height 12
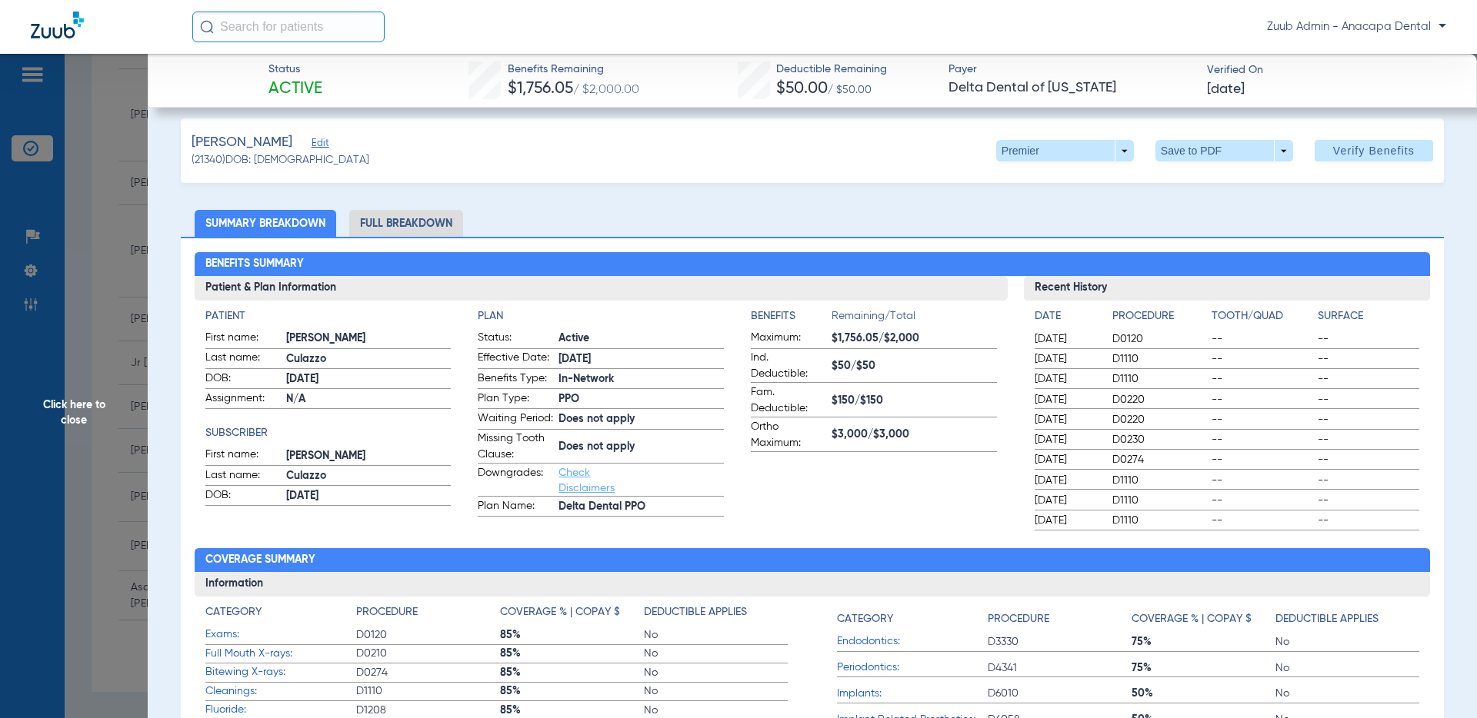
scroll to position [0, 0]
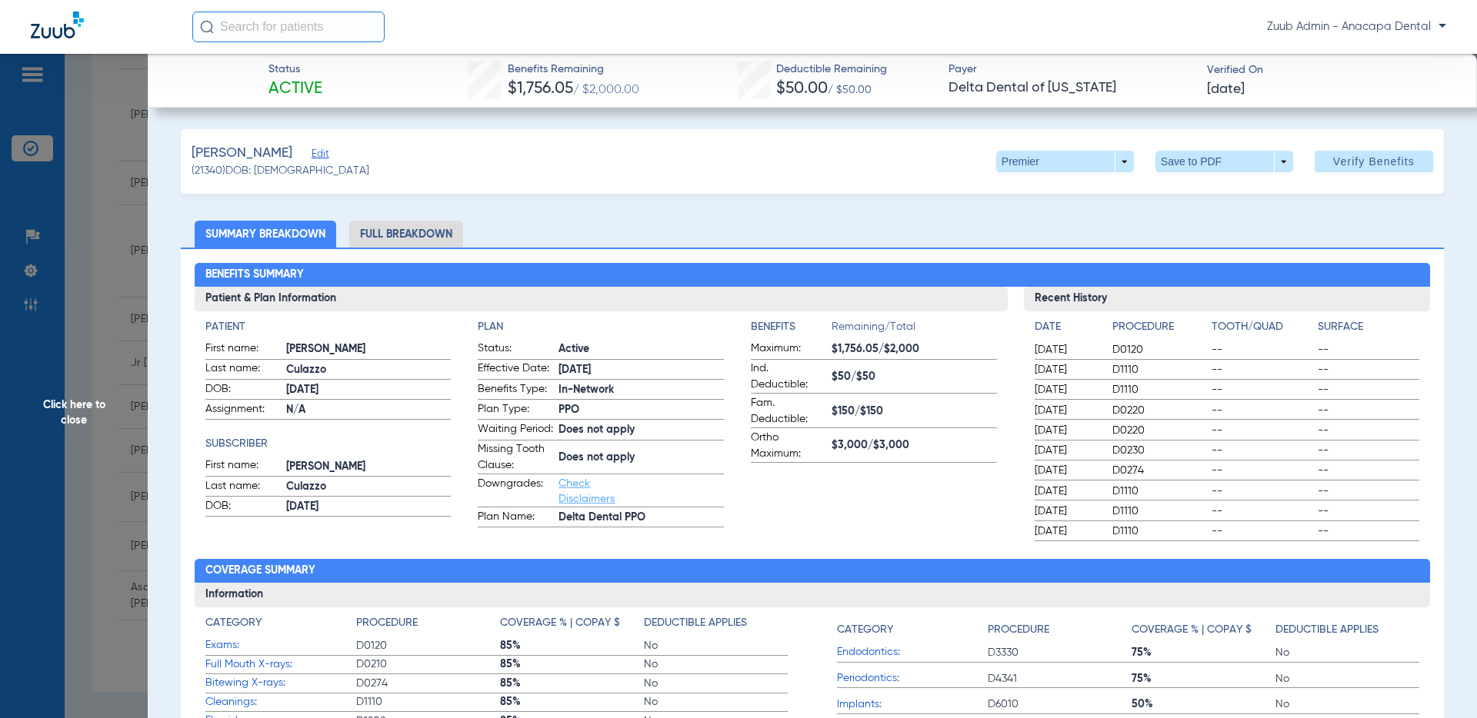
click at [76, 420] on span "Click here to close" at bounding box center [74, 413] width 148 height 718
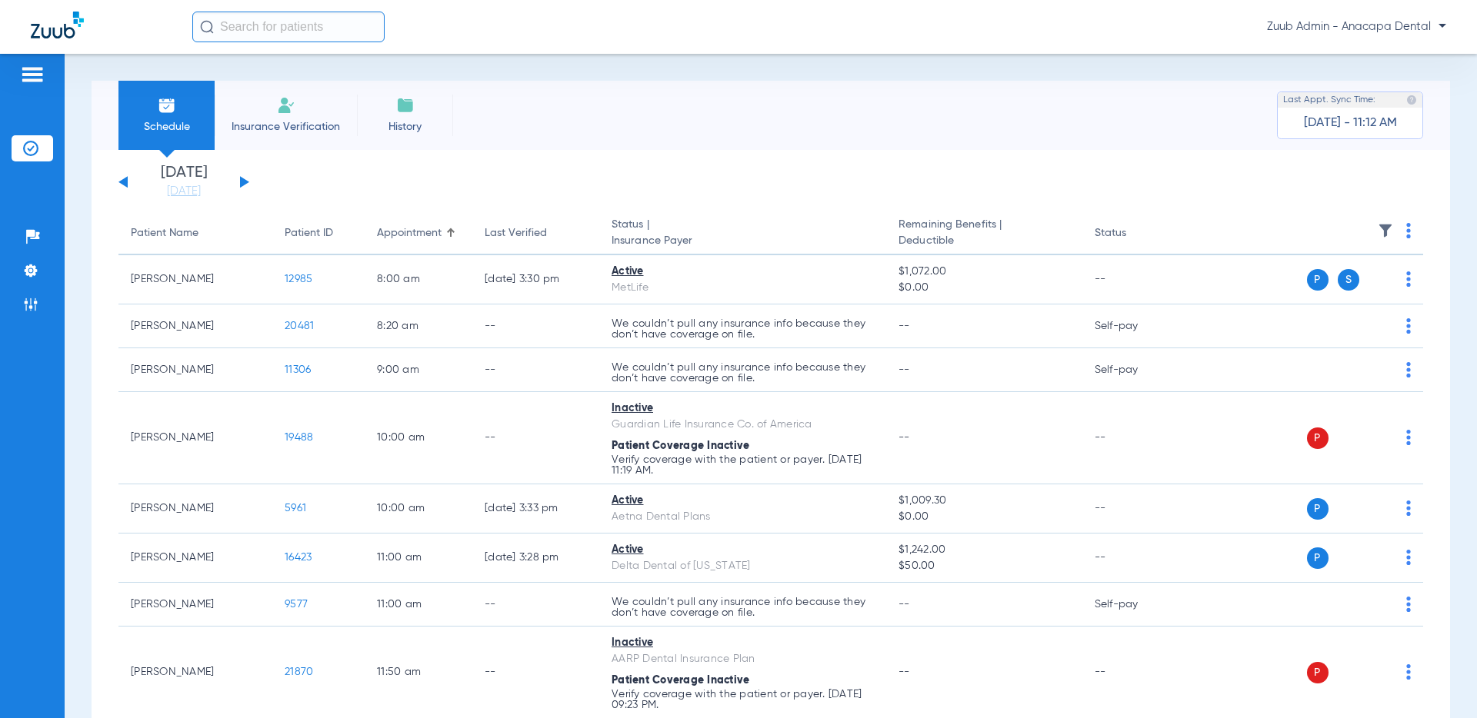
click at [293, 114] on img at bounding box center [286, 105] width 18 height 18
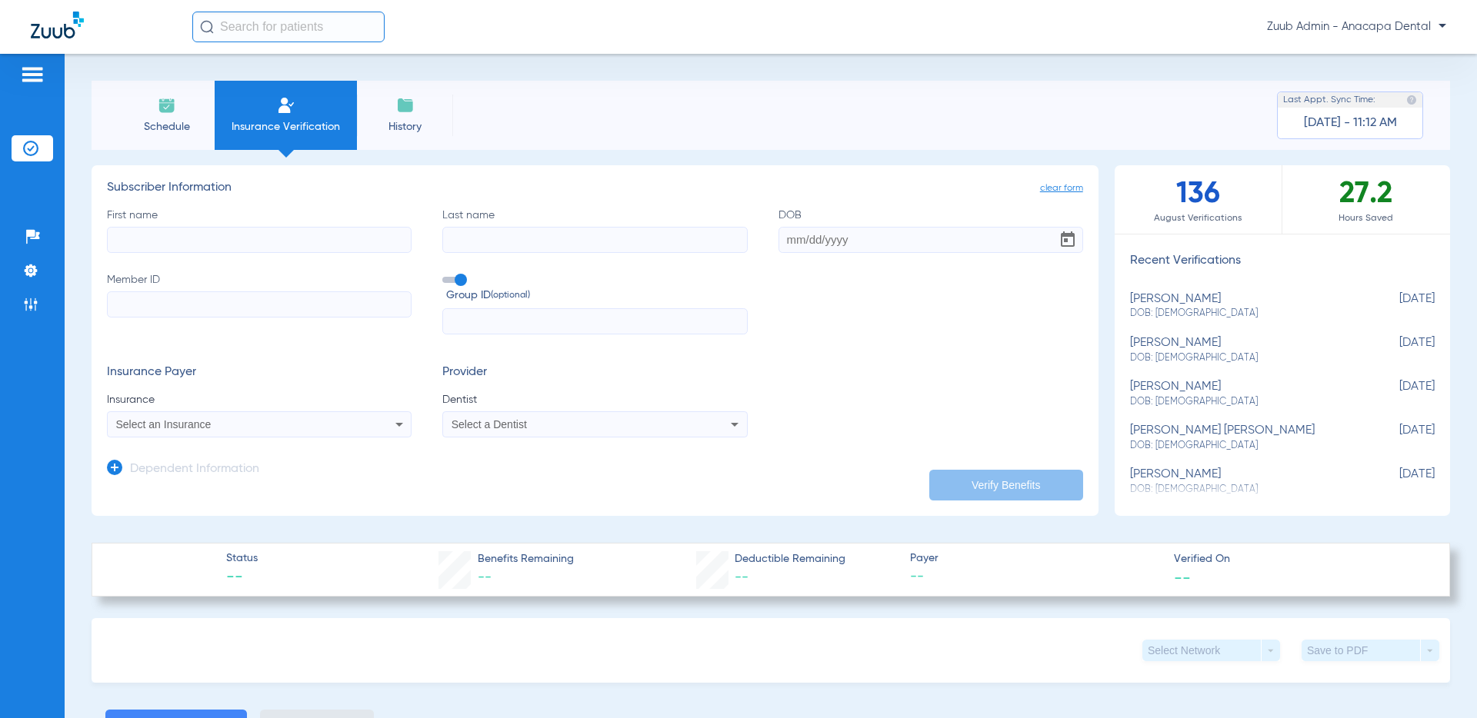
click at [1169, 300] on div "[PERSON_NAME]: [DEMOGRAPHIC_DATA]" at bounding box center [1244, 306] width 228 height 28
type input "Mark"
type input "[PERSON_NAME]"
type input "[DATE]"
type input "946505921"
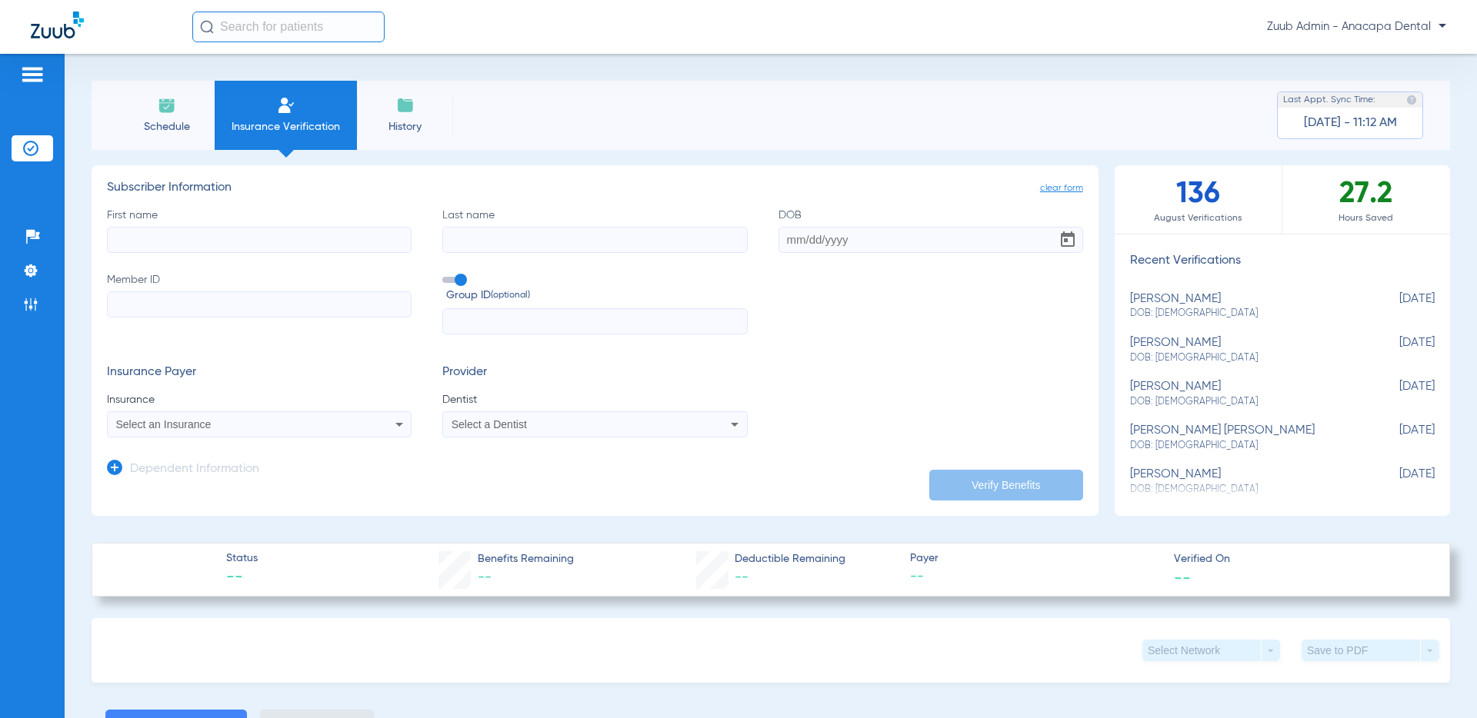
type input "00531925"
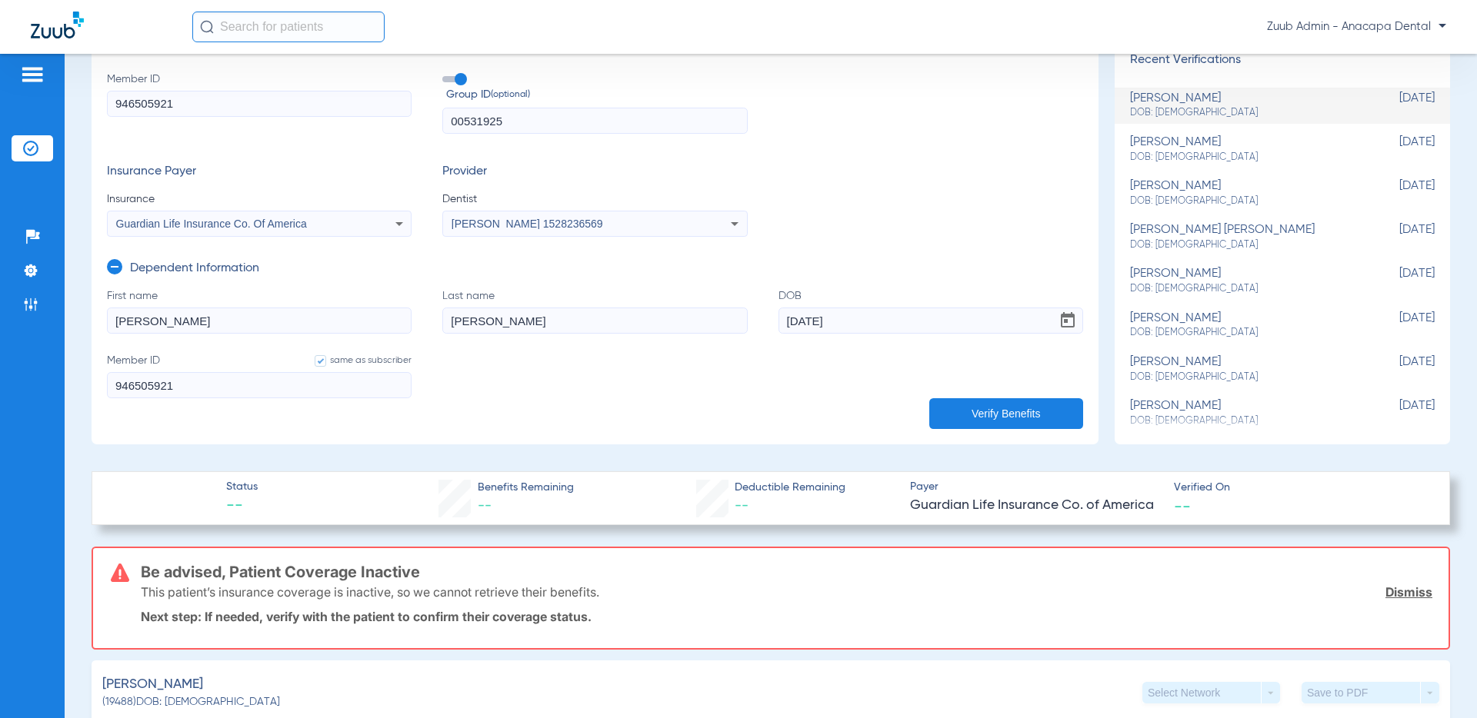
scroll to position [191, 0]
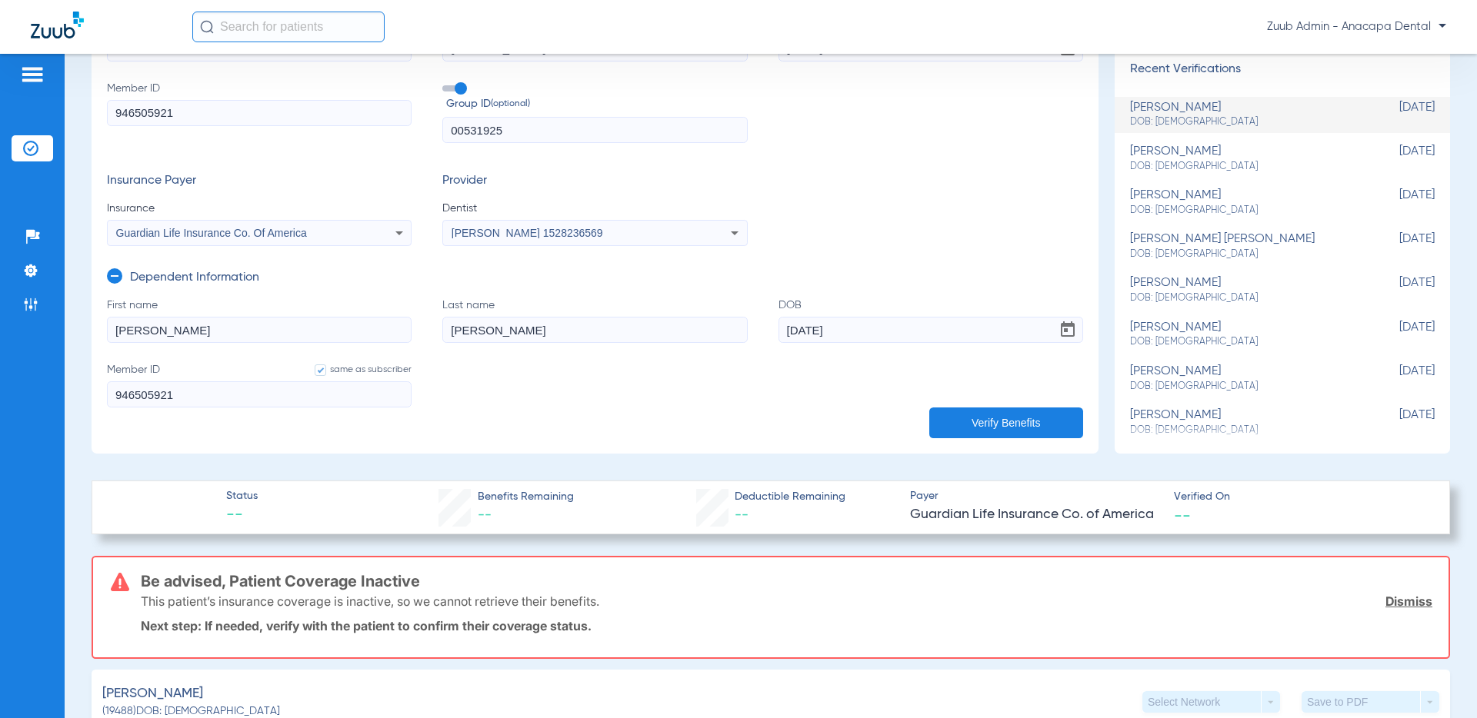
click at [1166, 150] on div "[PERSON_NAME]: [DEMOGRAPHIC_DATA]" at bounding box center [1244, 159] width 228 height 28
type input "[PERSON_NAME]"
type input "[DATE]"
type input "U59817490"
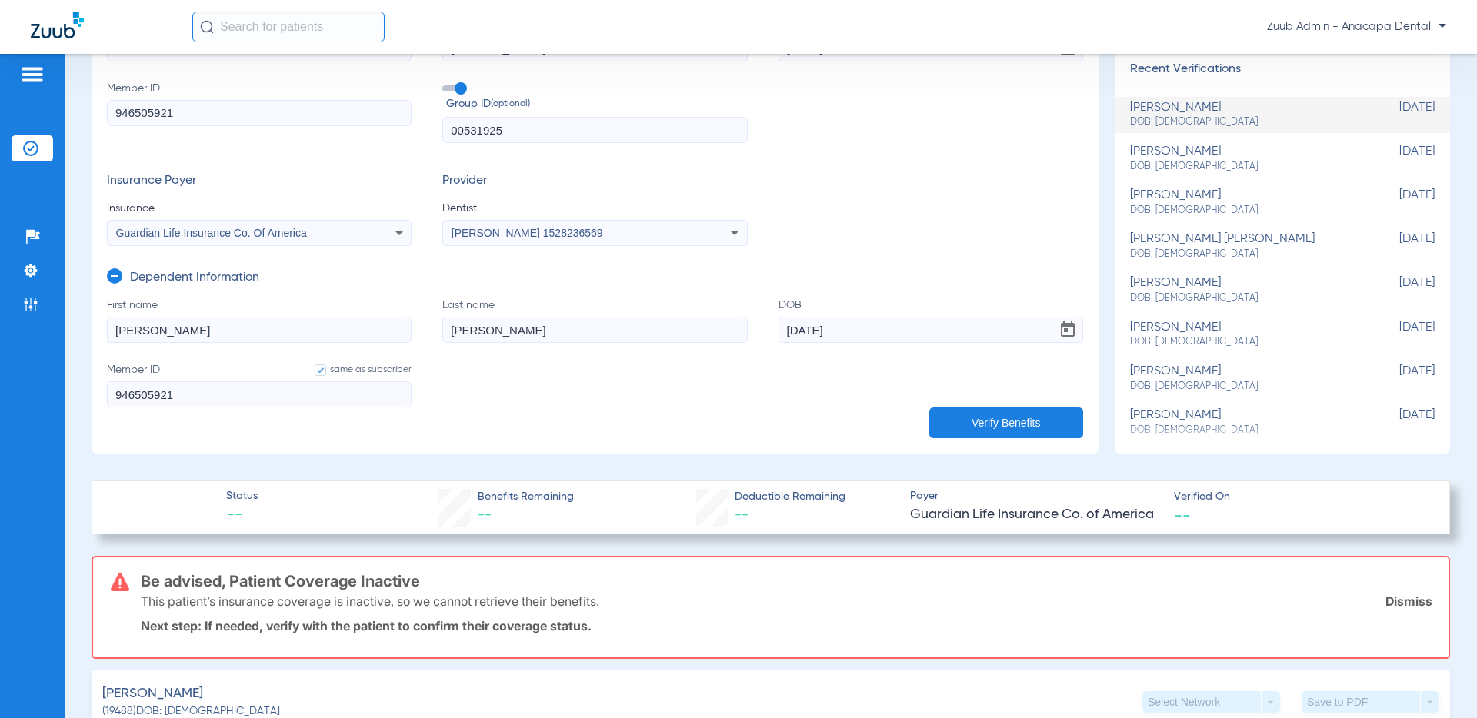
type input "3342505"
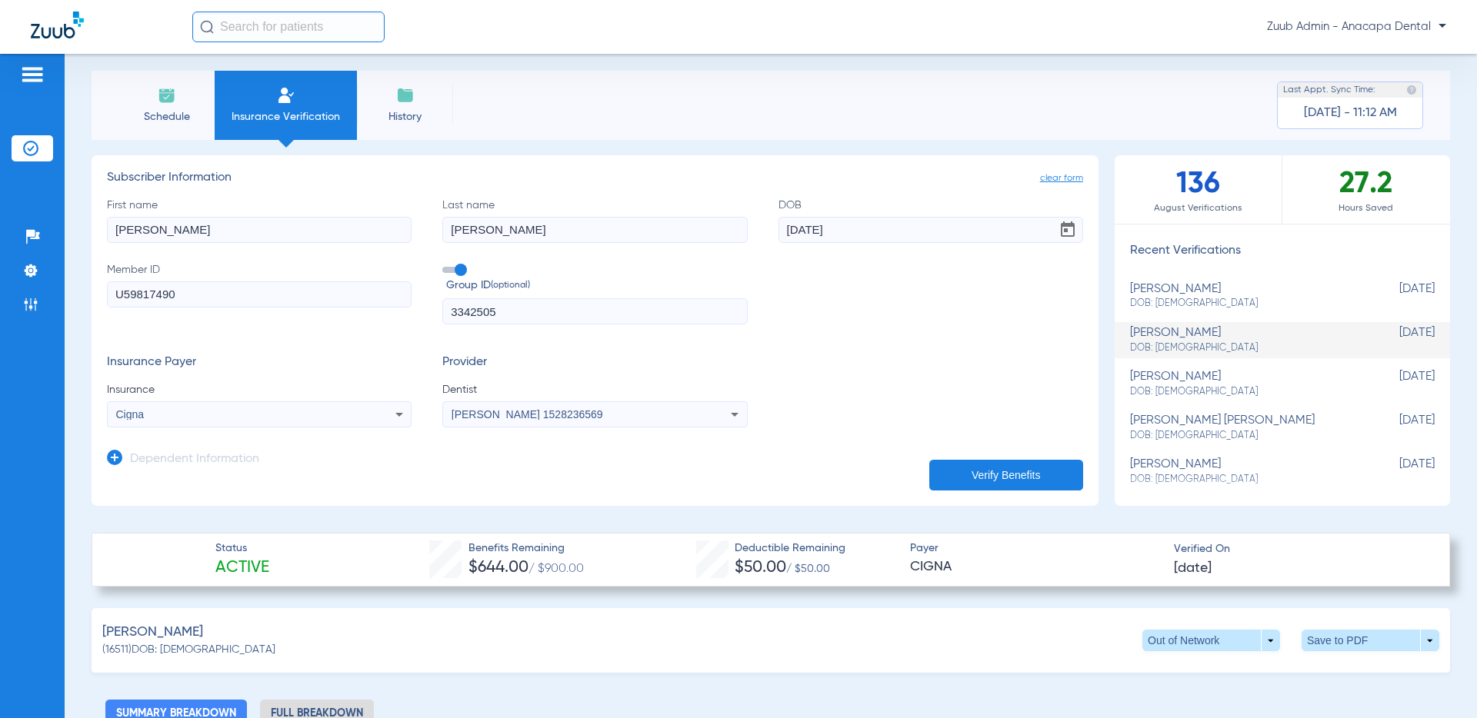
scroll to position [0, 0]
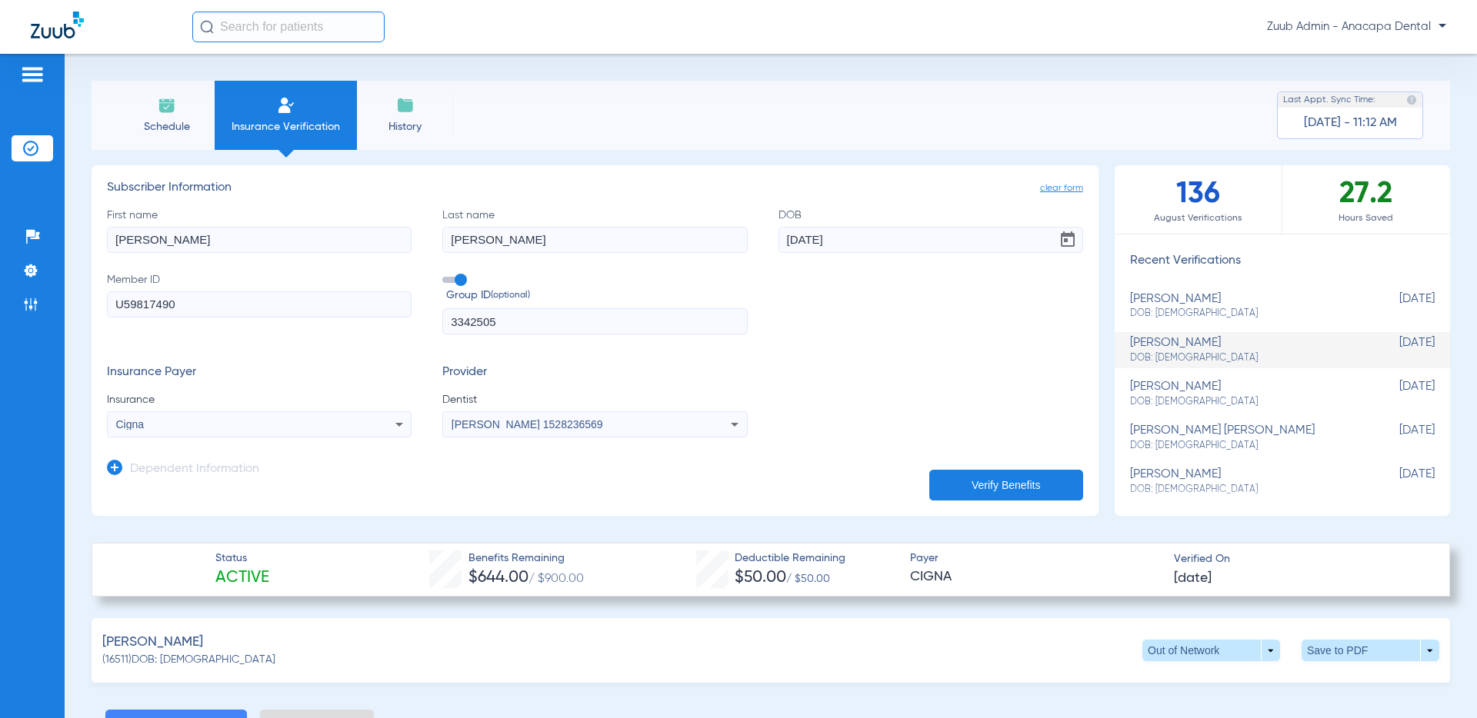
click at [406, 115] on li "History" at bounding box center [405, 115] width 96 height 69
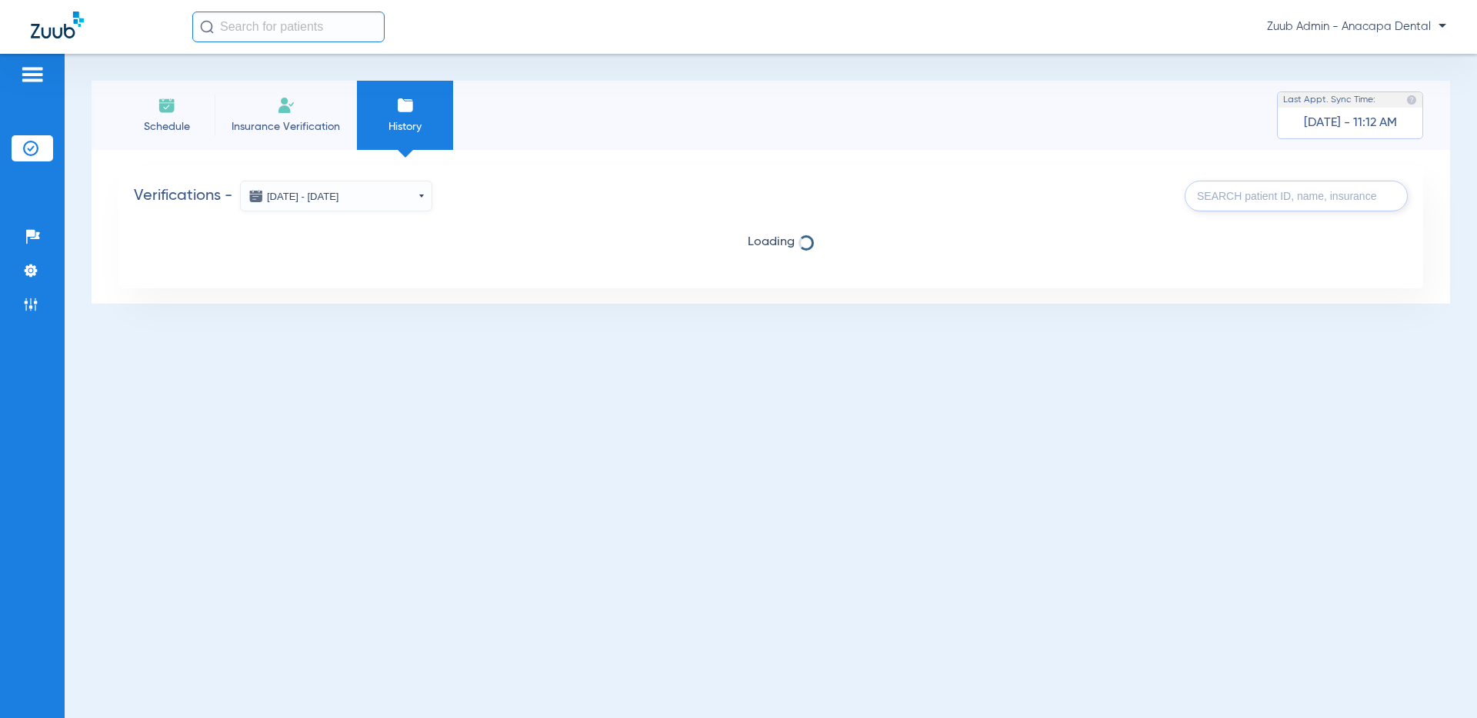
click at [414, 195] on button "[DATE] - [DATE]" at bounding box center [336, 196] width 192 height 31
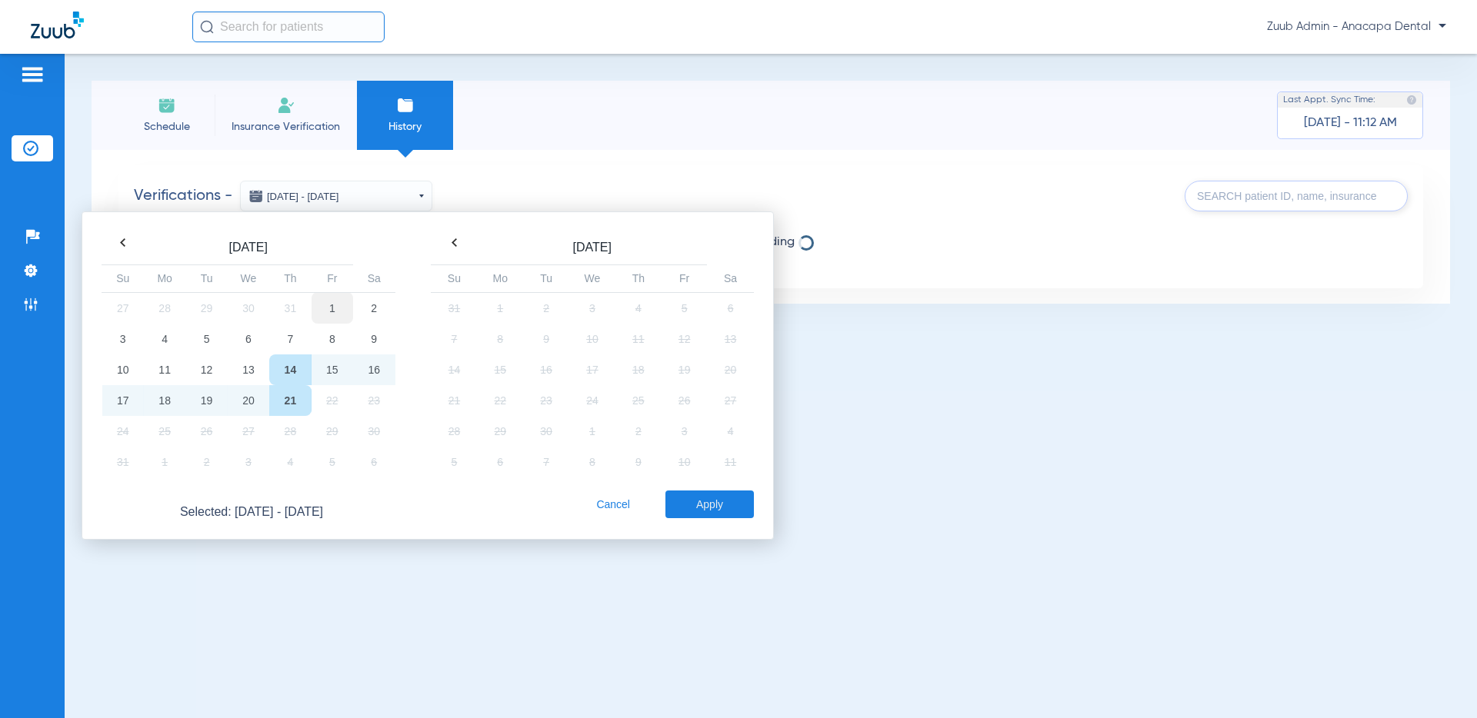
click at [340, 312] on td "1" at bounding box center [332, 308] width 42 height 32
click at [291, 399] on td "21" at bounding box center [290, 400] width 42 height 31
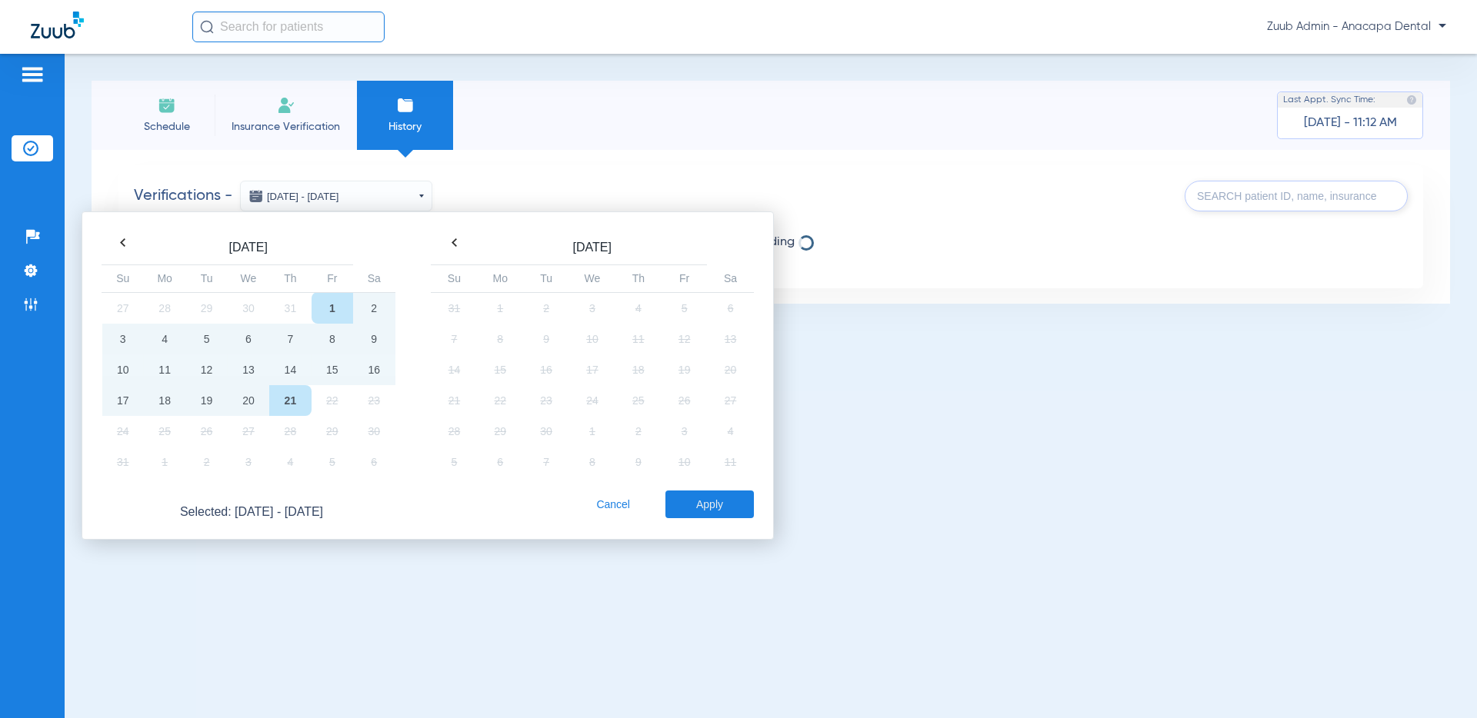
click at [693, 504] on button "Apply" at bounding box center [709, 505] width 88 height 28
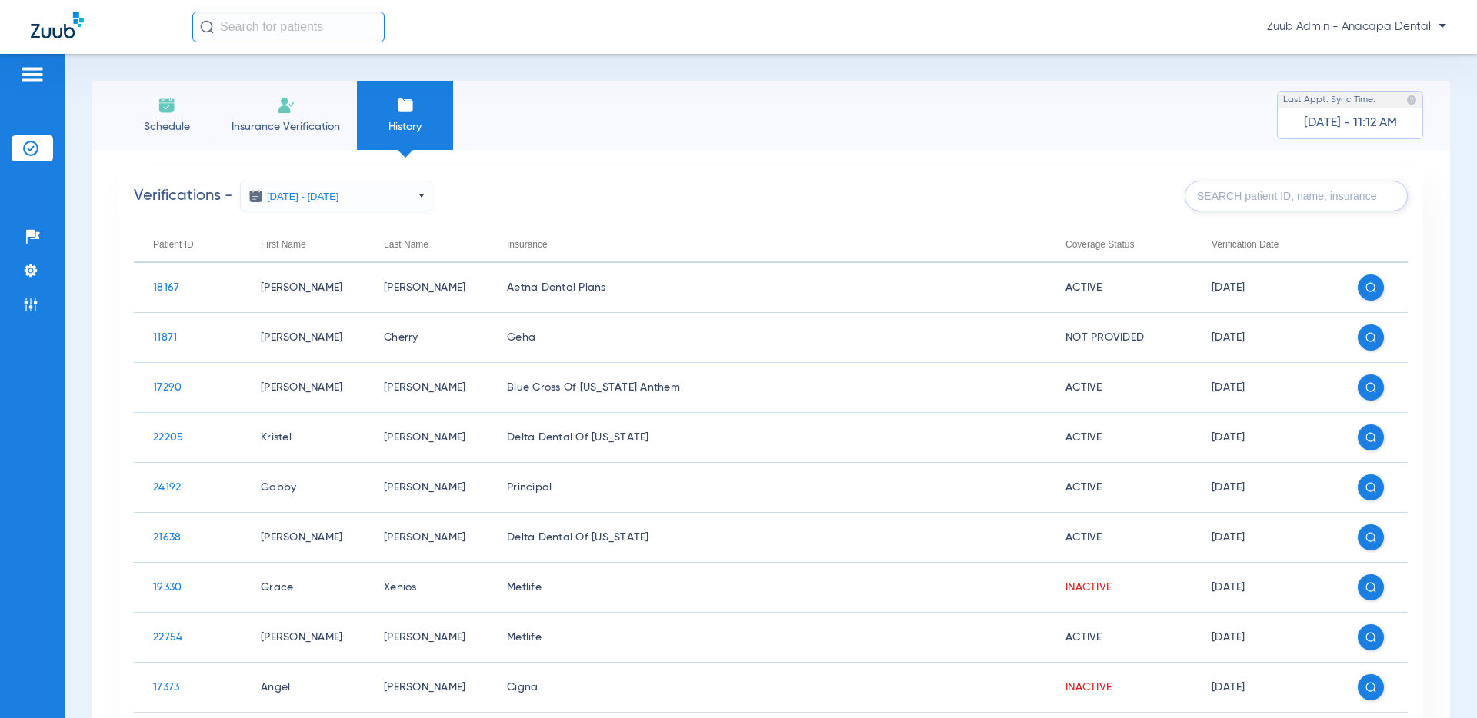
scroll to position [1, 0]
click at [1244, 192] on input "text" at bounding box center [1295, 195] width 223 height 31
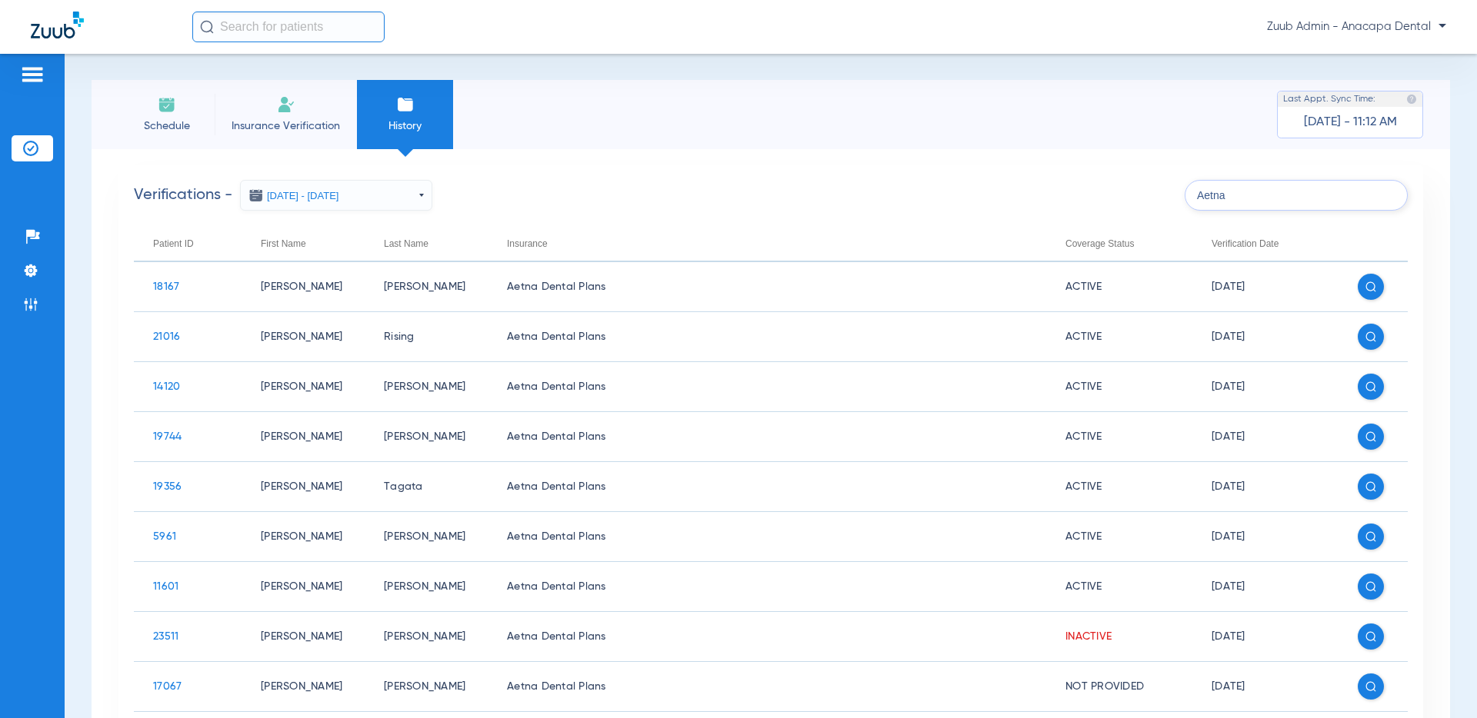
type input "Aetna"
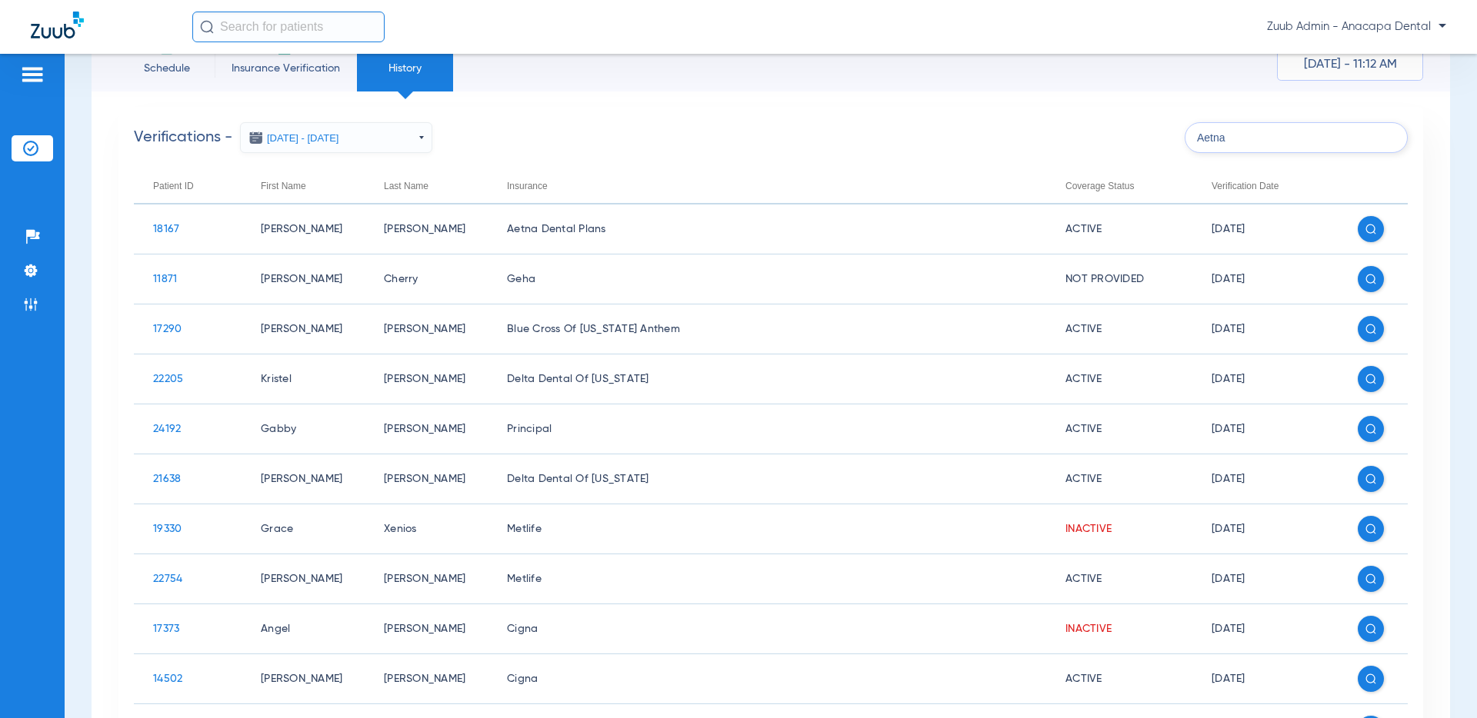
scroll to position [0, 0]
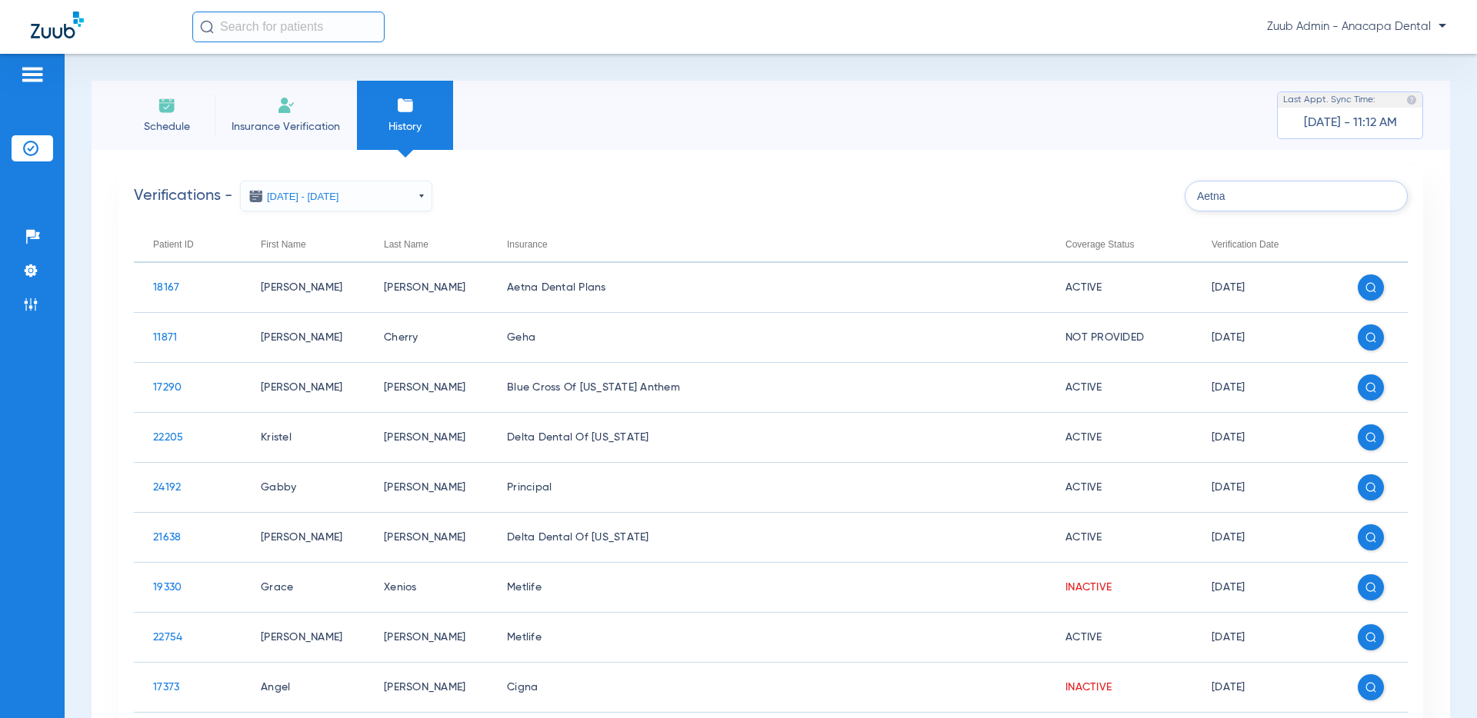
click at [417, 195] on button "[DATE] - [DATE]" at bounding box center [336, 196] width 192 height 31
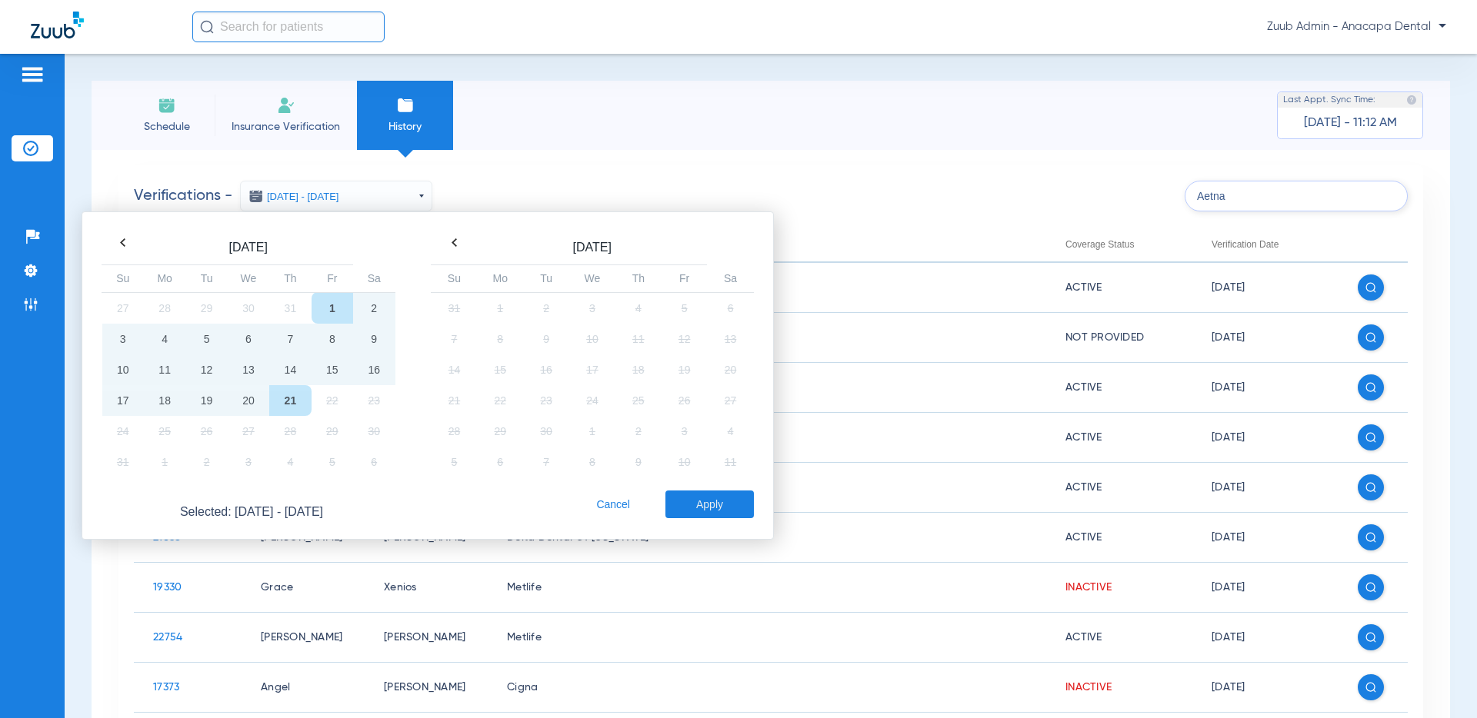
click at [598, 163] on div "Verifications - [DATE] - [DATE] [DATE] Su Mo Tu We Th Fr Sa 27 28 29 30 31 1 2 …" at bounding box center [771, 633] width 1358 height 967
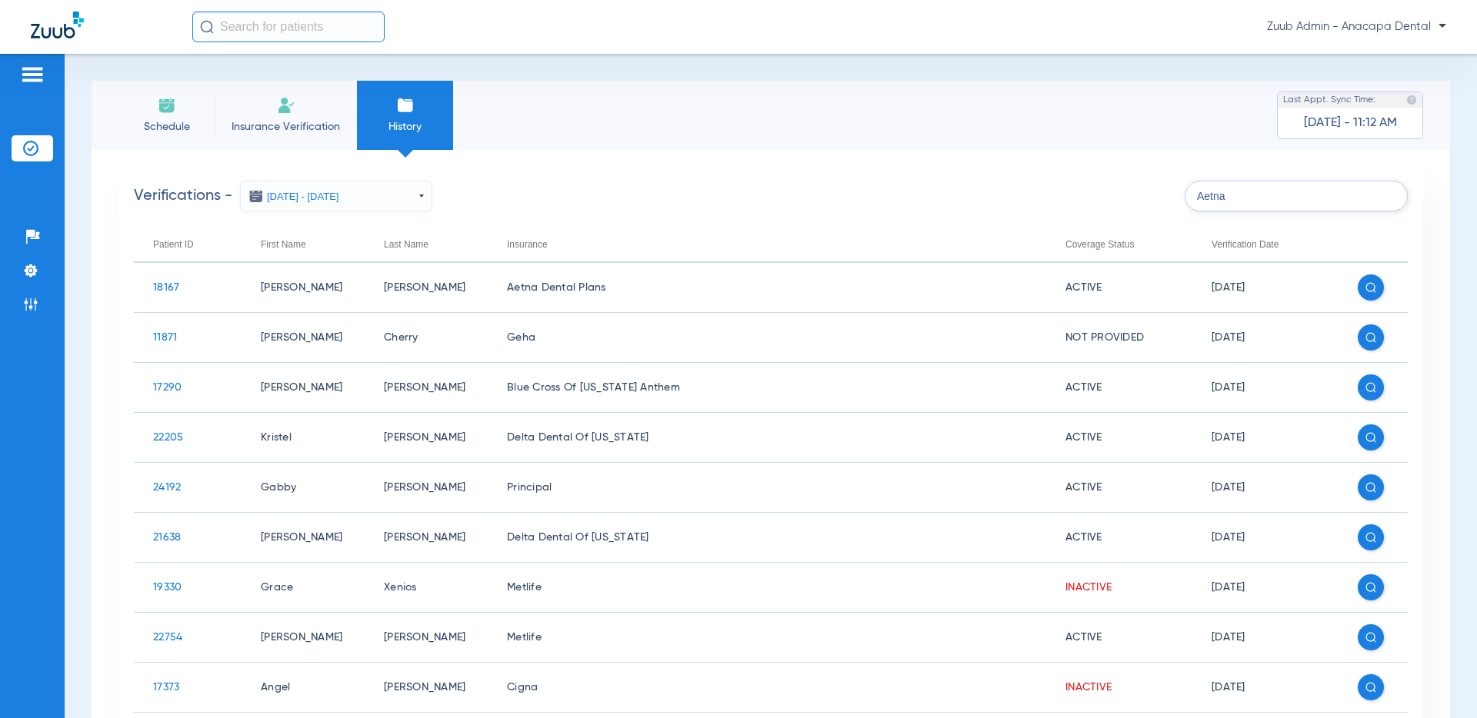
click at [298, 126] on span "Insurance Verification" at bounding box center [285, 126] width 119 height 15
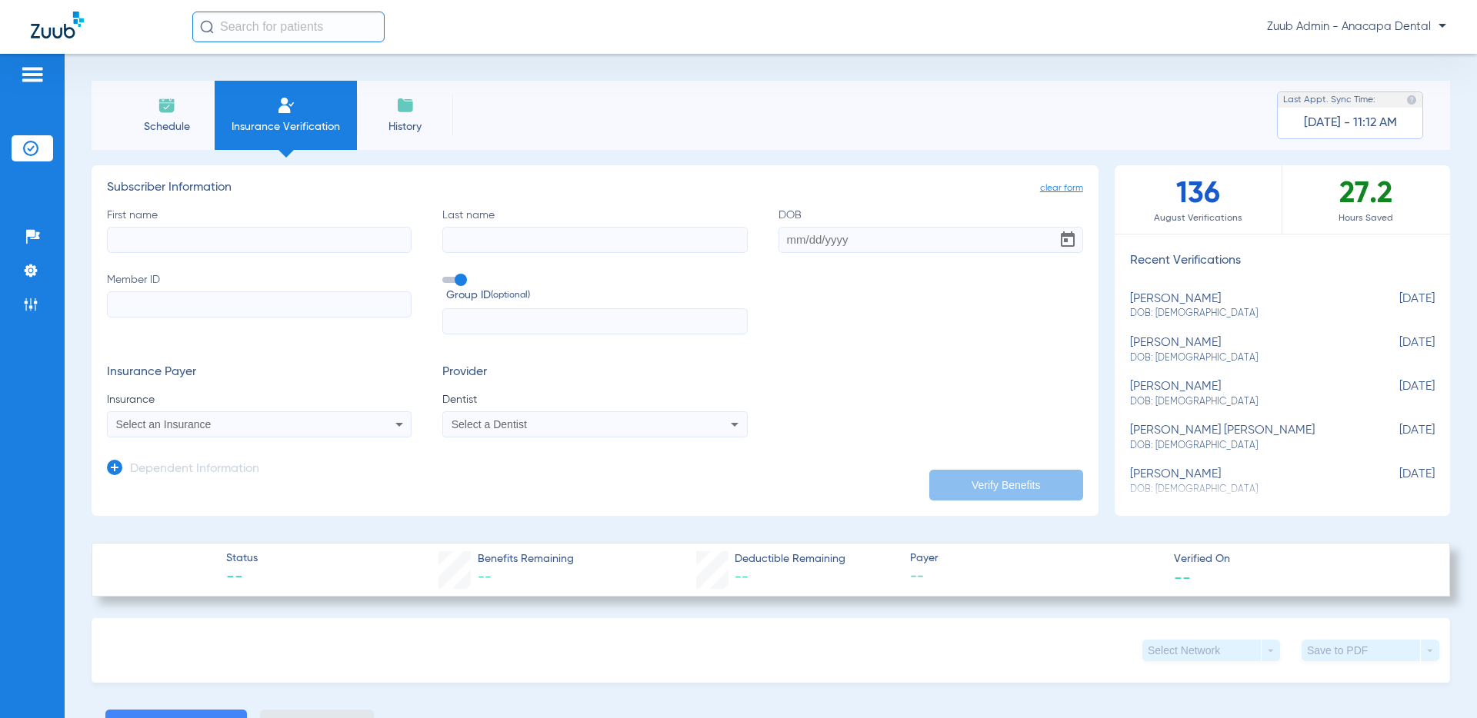
click at [181, 124] on span "Schedule" at bounding box center [166, 126] width 73 height 15
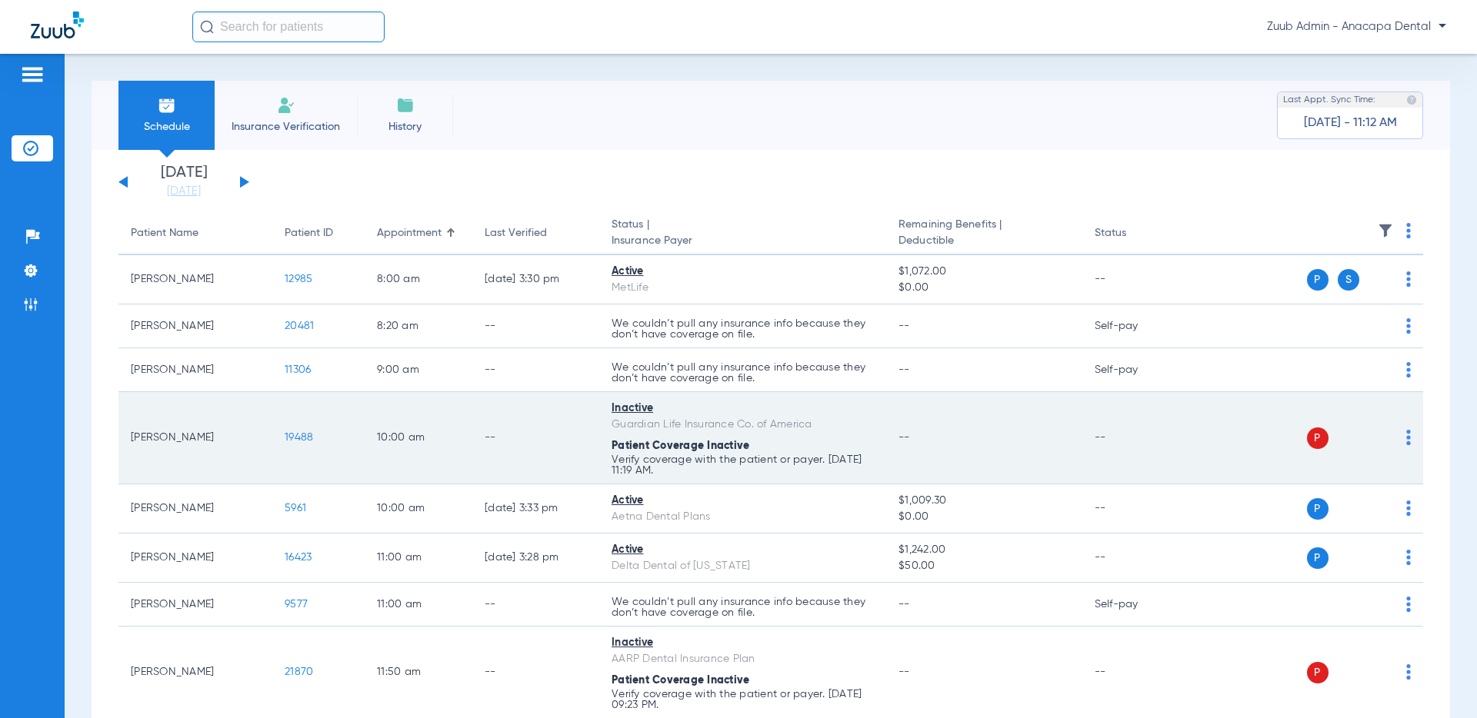
click at [1244, 438] on img at bounding box center [1408, 437] width 5 height 15
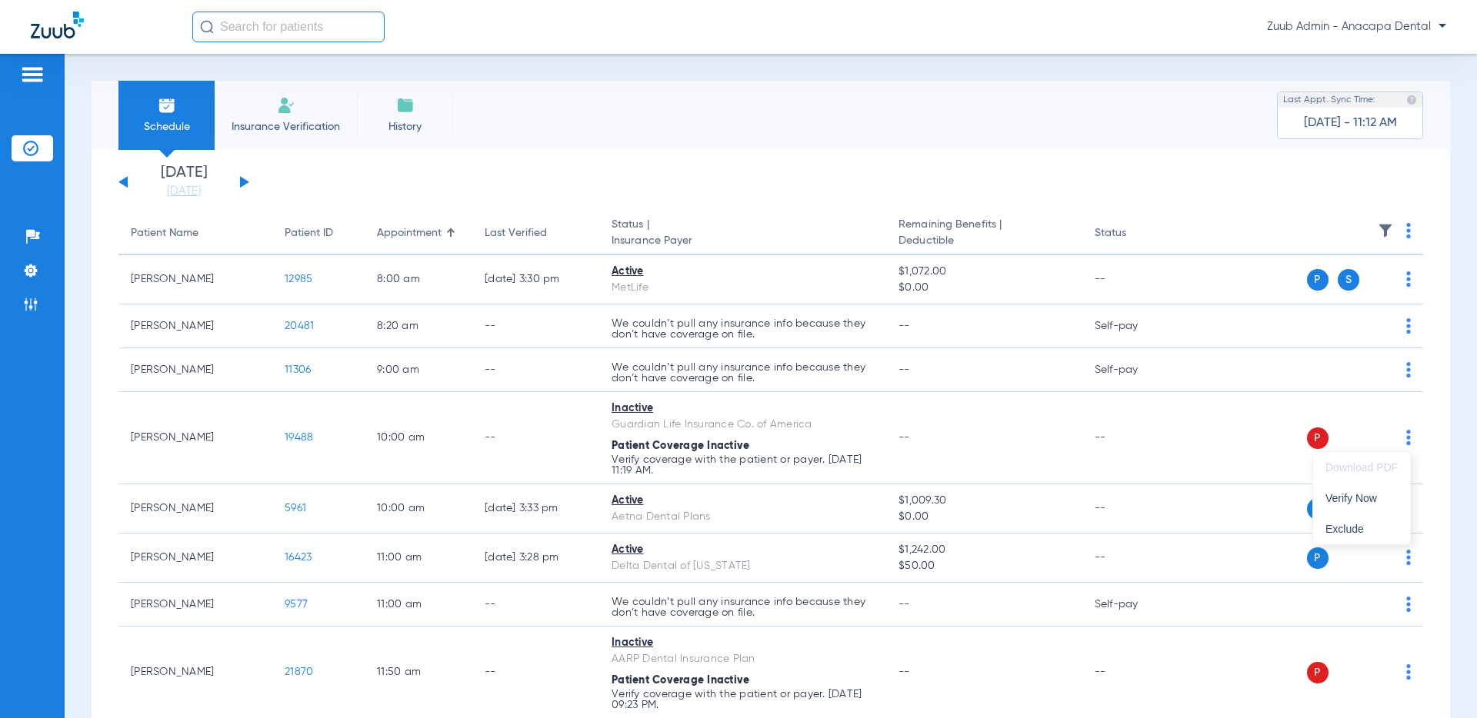
click at [206, 190] on div at bounding box center [738, 359] width 1477 height 718
click at [206, 190] on link "[DATE]" at bounding box center [184, 191] width 92 height 15
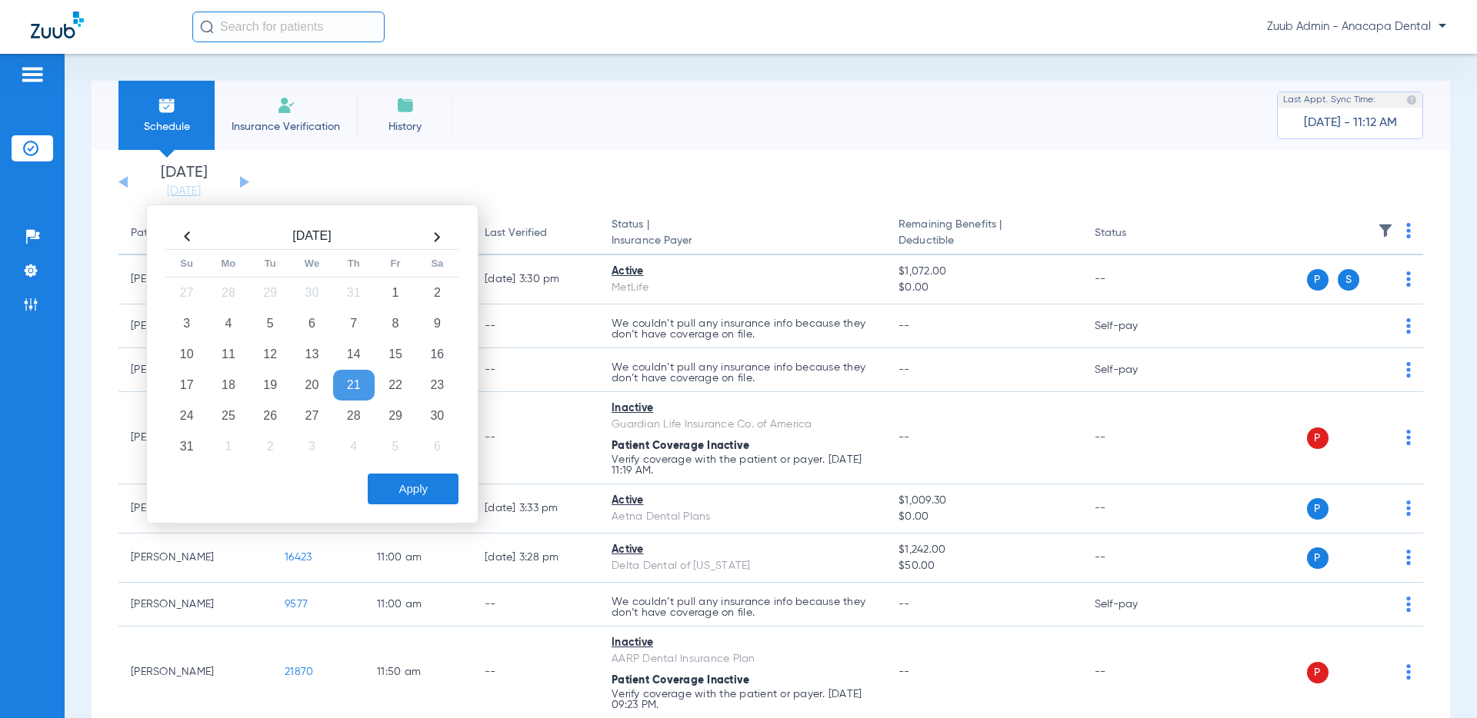
click at [433, 231] on th at bounding box center [437, 237] width 42 height 25
click at [394, 348] on td "19" at bounding box center [396, 354] width 42 height 31
click at [410, 491] on button "Apply" at bounding box center [413, 489] width 91 height 31
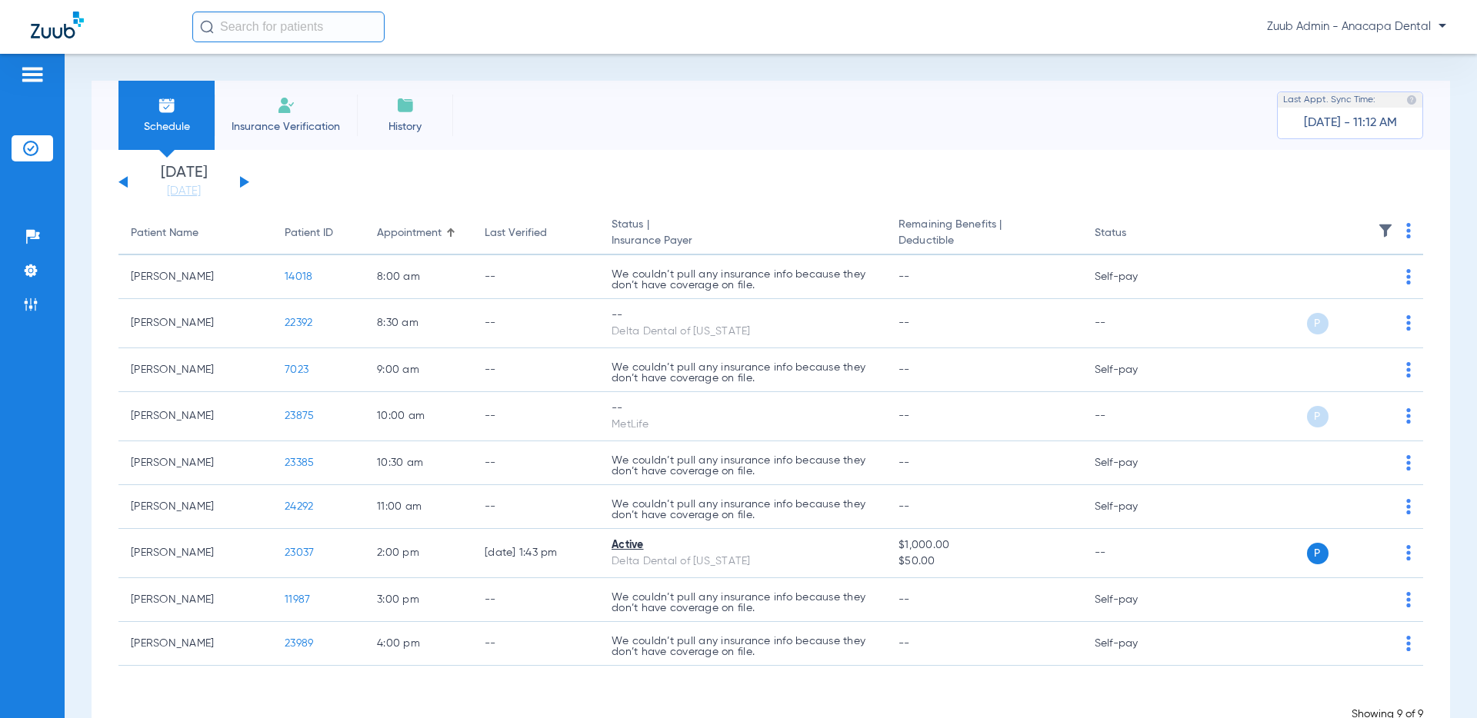
click at [245, 181] on button at bounding box center [244, 182] width 9 height 12
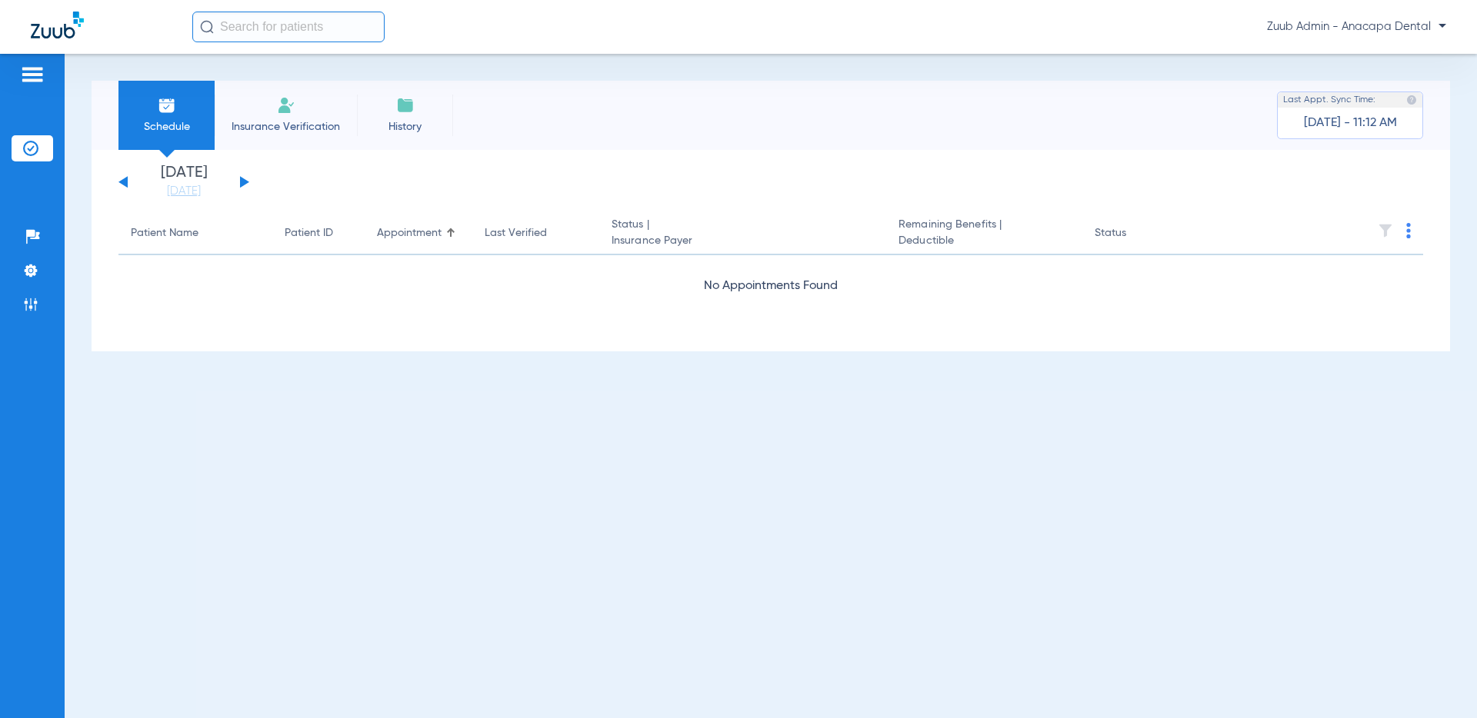
click at [241, 180] on button at bounding box center [244, 182] width 9 height 12
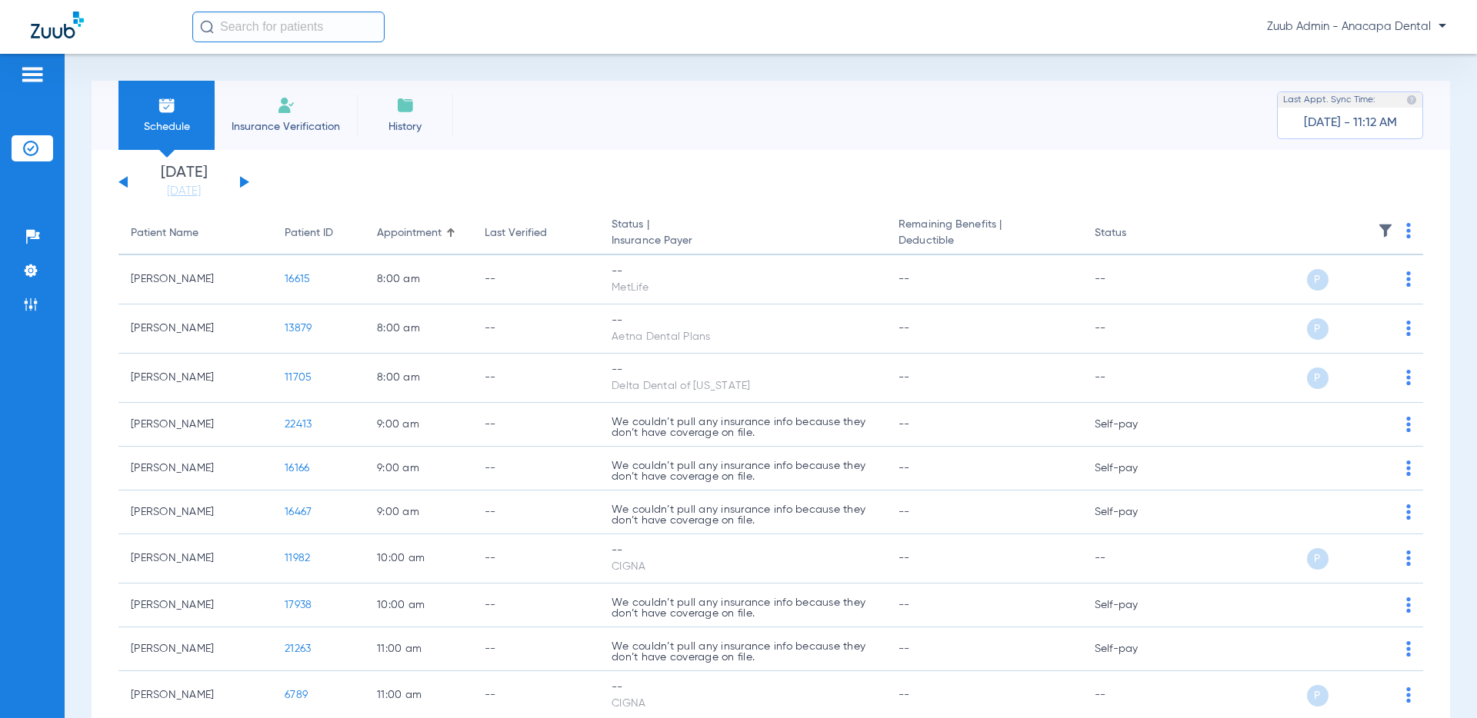
click at [1244, 229] on img at bounding box center [1408, 230] width 5 height 15
click at [1244, 281] on div at bounding box center [738, 359] width 1477 height 718
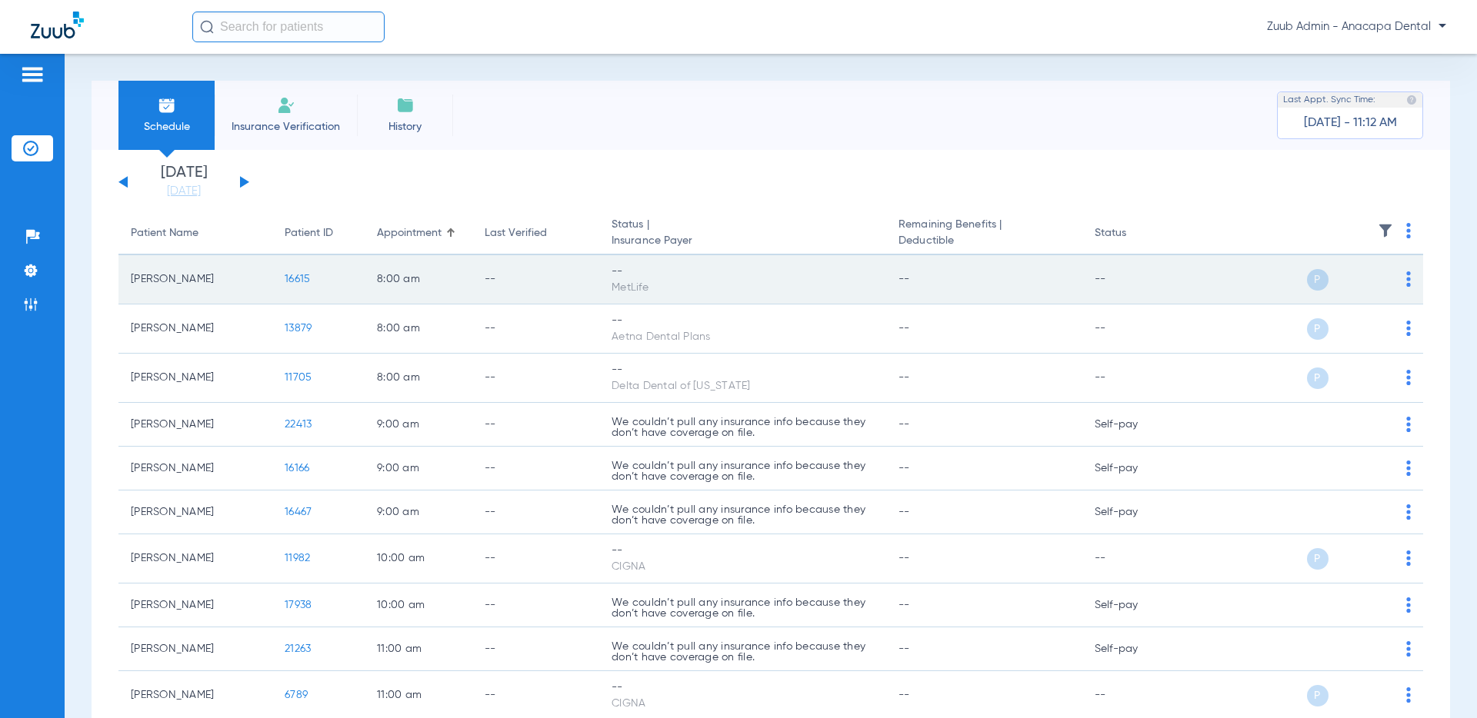
click at [1244, 278] on img at bounding box center [1408, 278] width 5 height 15
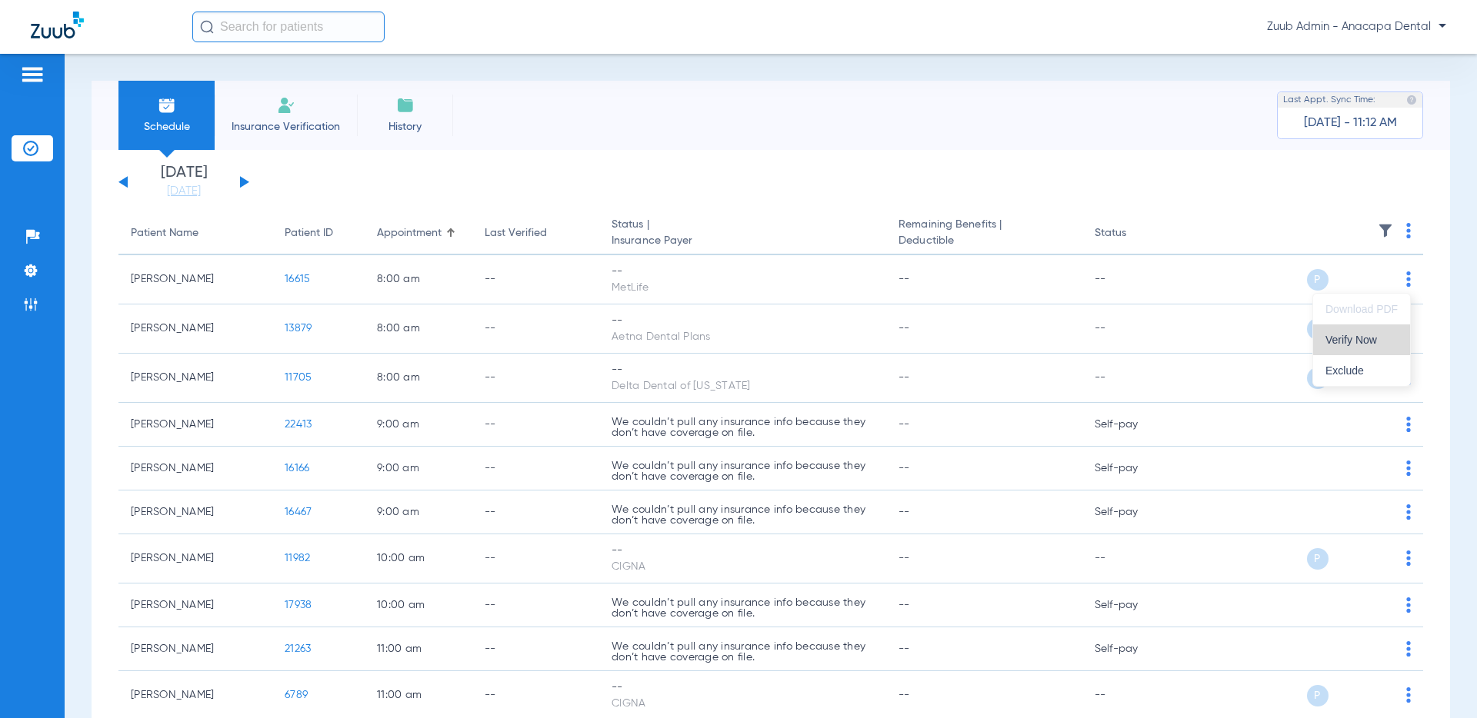
click at [1244, 335] on span "Verify Now" at bounding box center [1361, 340] width 72 height 11
click at [34, 75] on img at bounding box center [32, 74] width 25 height 18
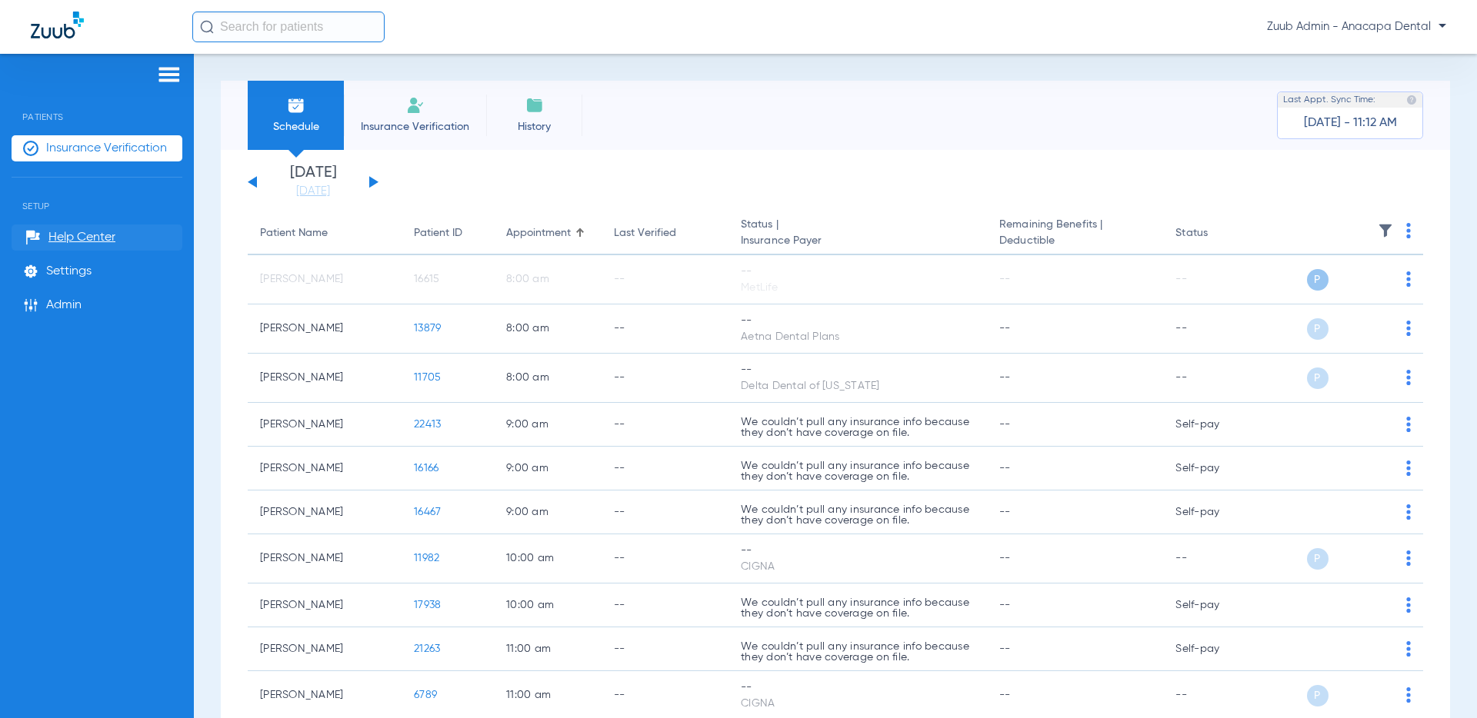
click at [76, 234] on span "Help Center" at bounding box center [81, 237] width 67 height 15
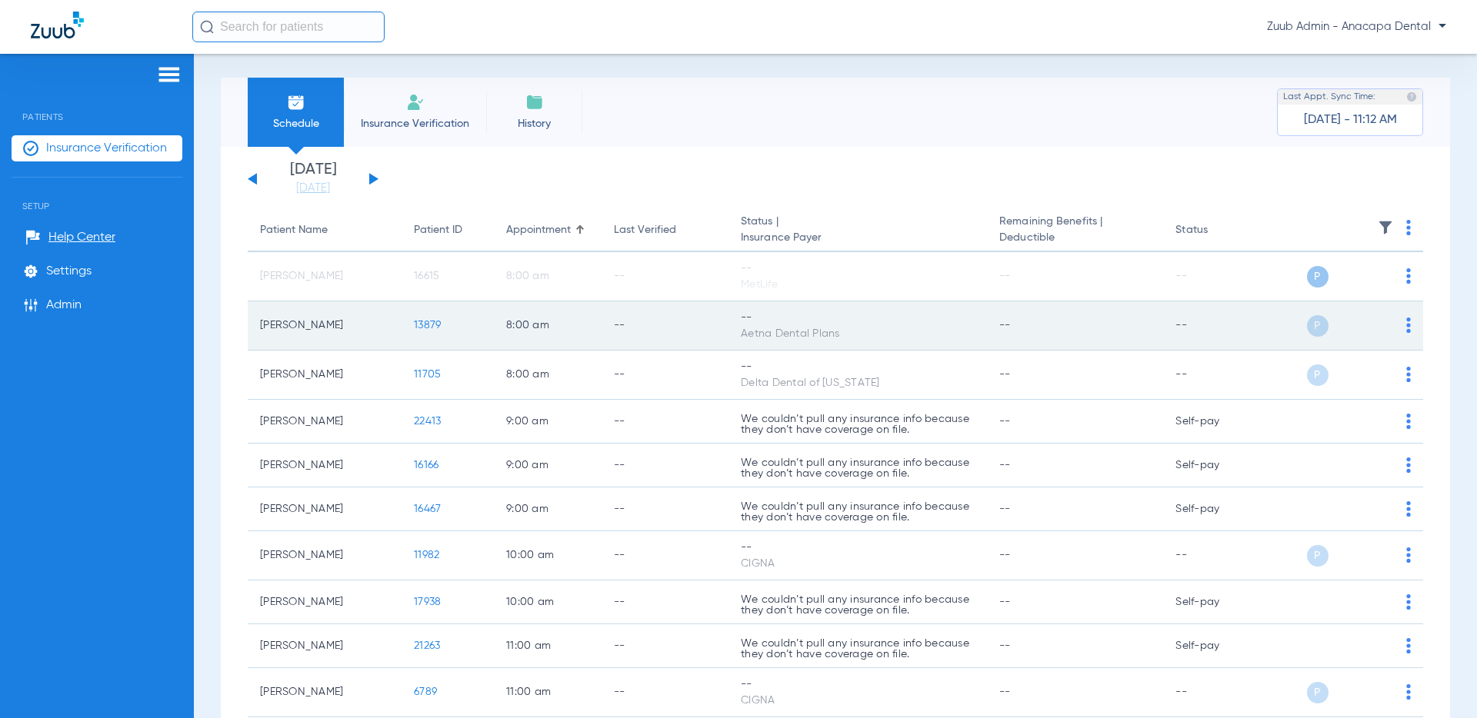
scroll to position [2, 0]
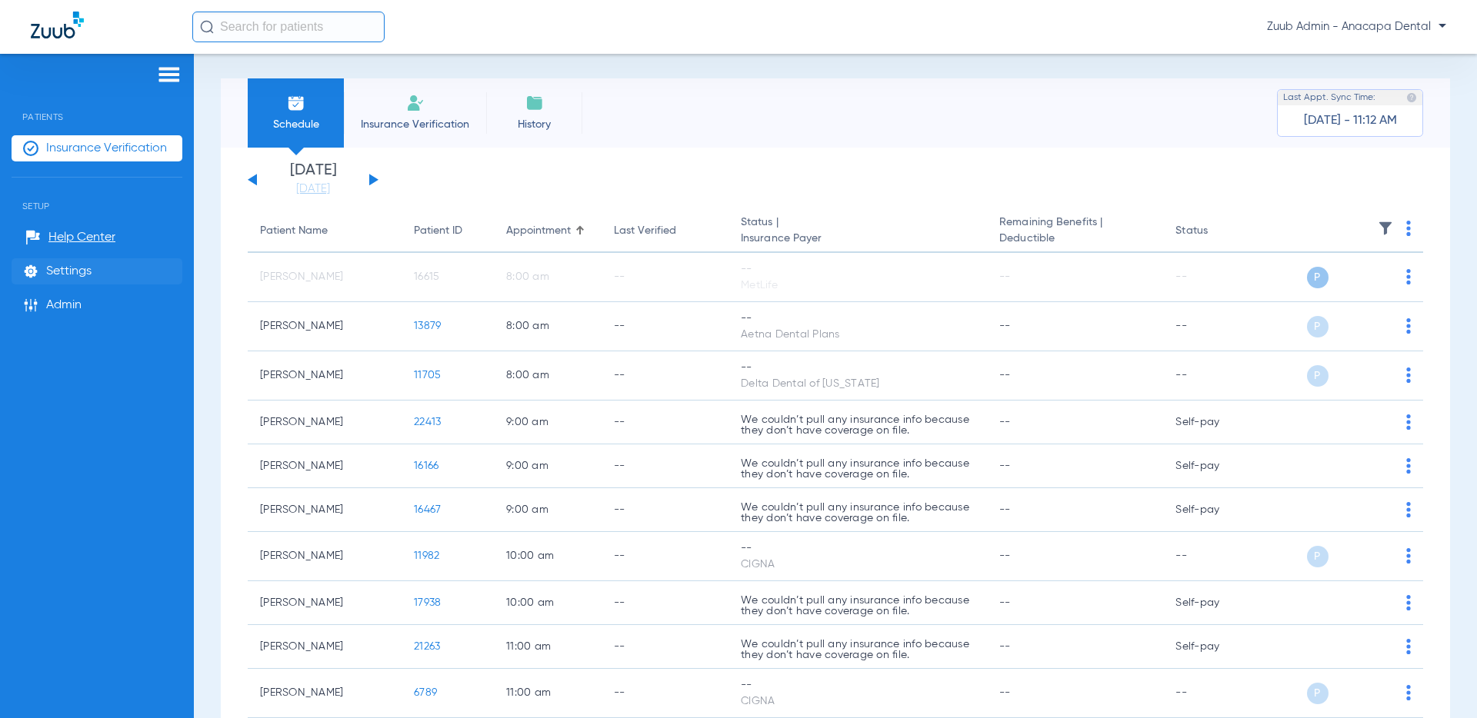
click at [66, 267] on span "Settings" at bounding box center [68, 271] width 45 height 15
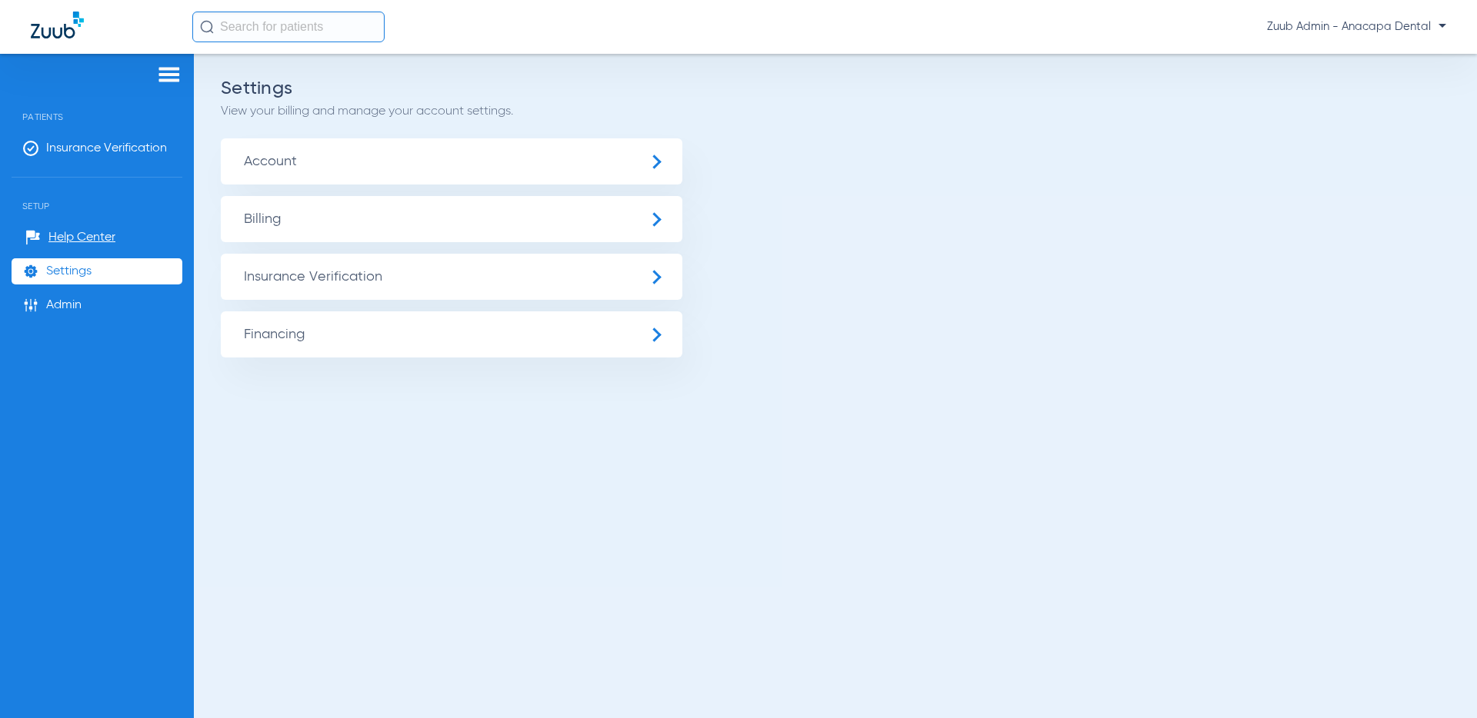
click at [281, 158] on span "Account" at bounding box center [451, 161] width 461 height 46
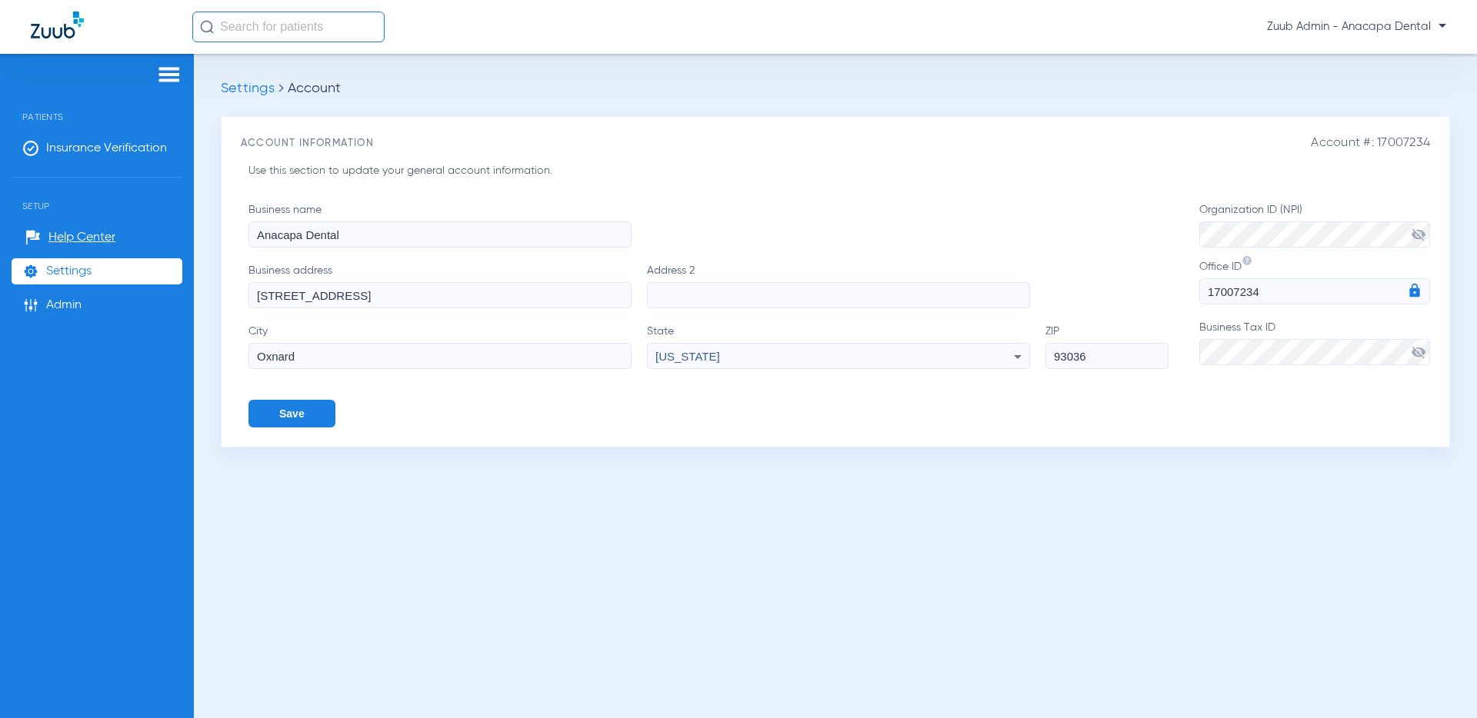
click at [257, 82] on span "Settings" at bounding box center [248, 89] width 54 height 14
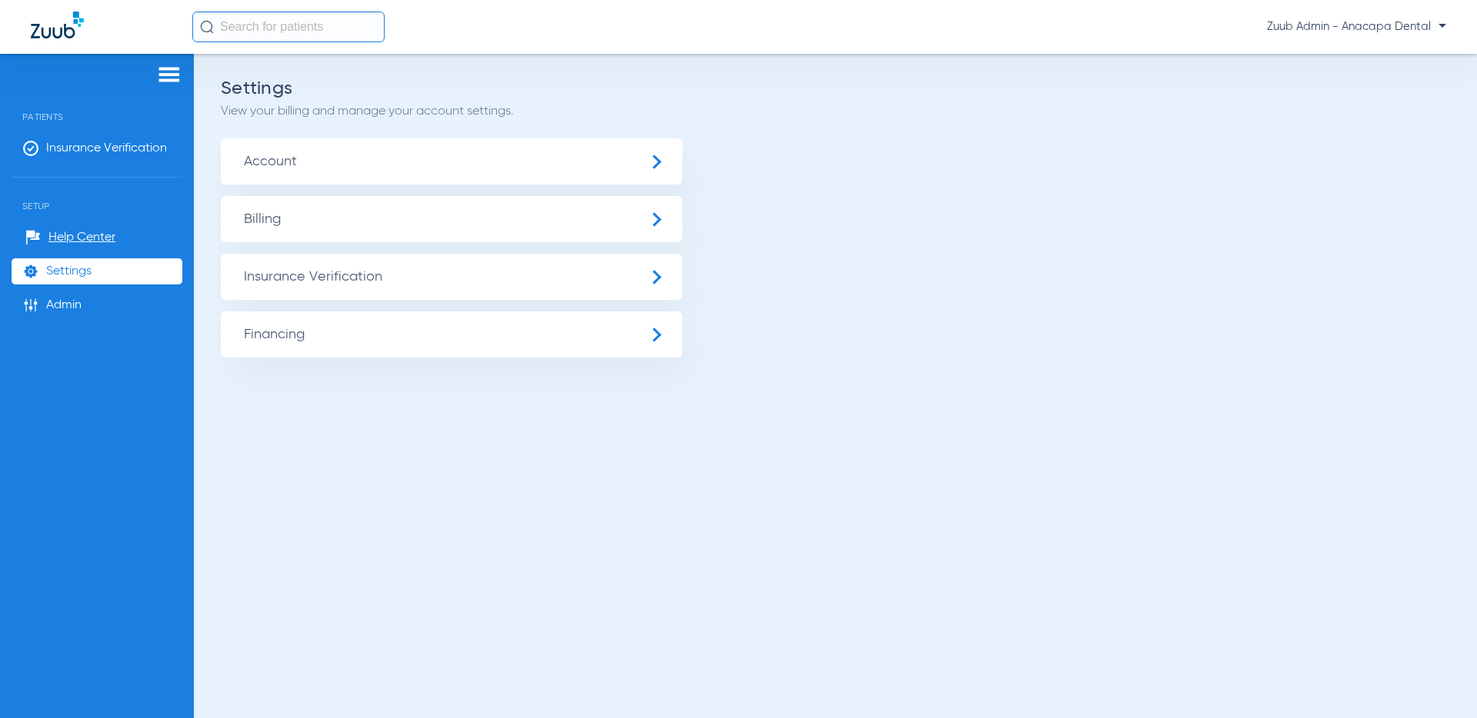
click at [345, 218] on span "Billing" at bounding box center [451, 219] width 461 height 46
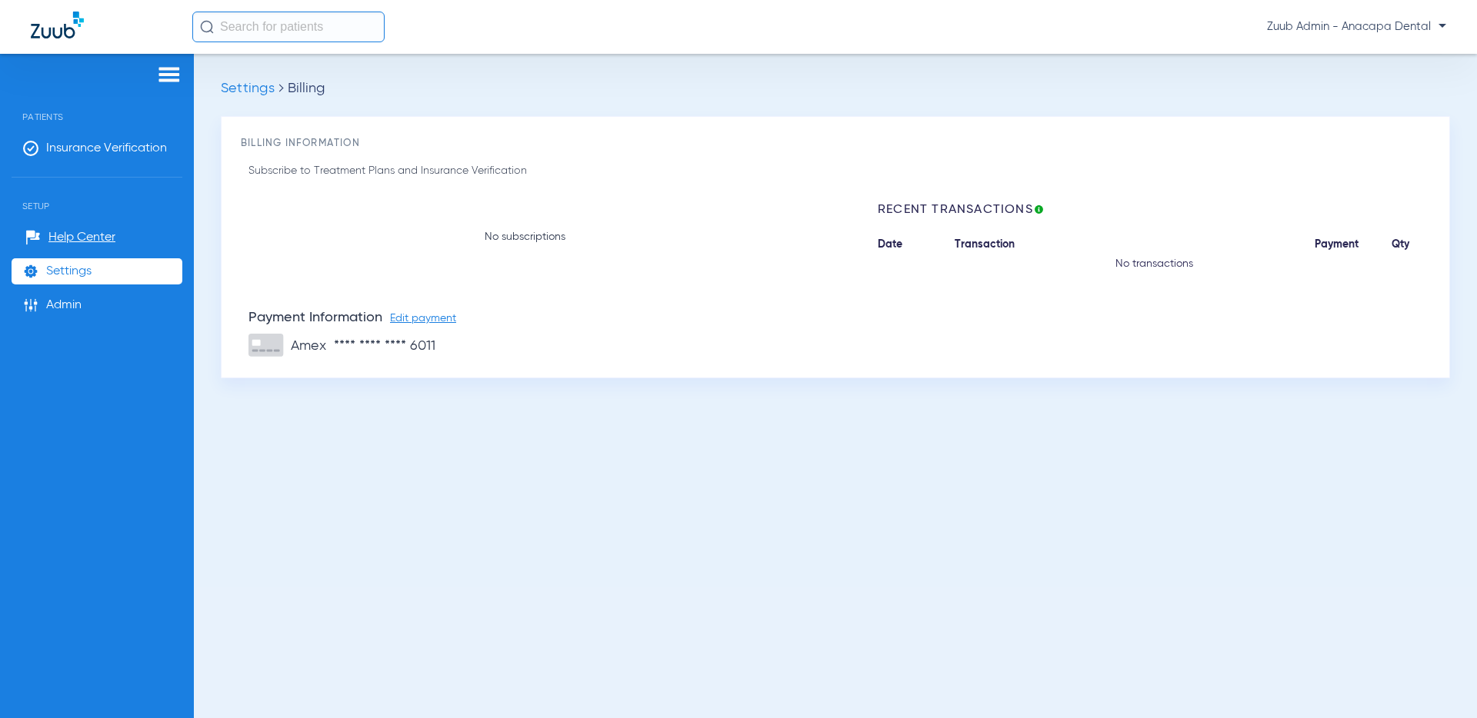
click at [87, 272] on span "Settings" at bounding box center [68, 271] width 45 height 15
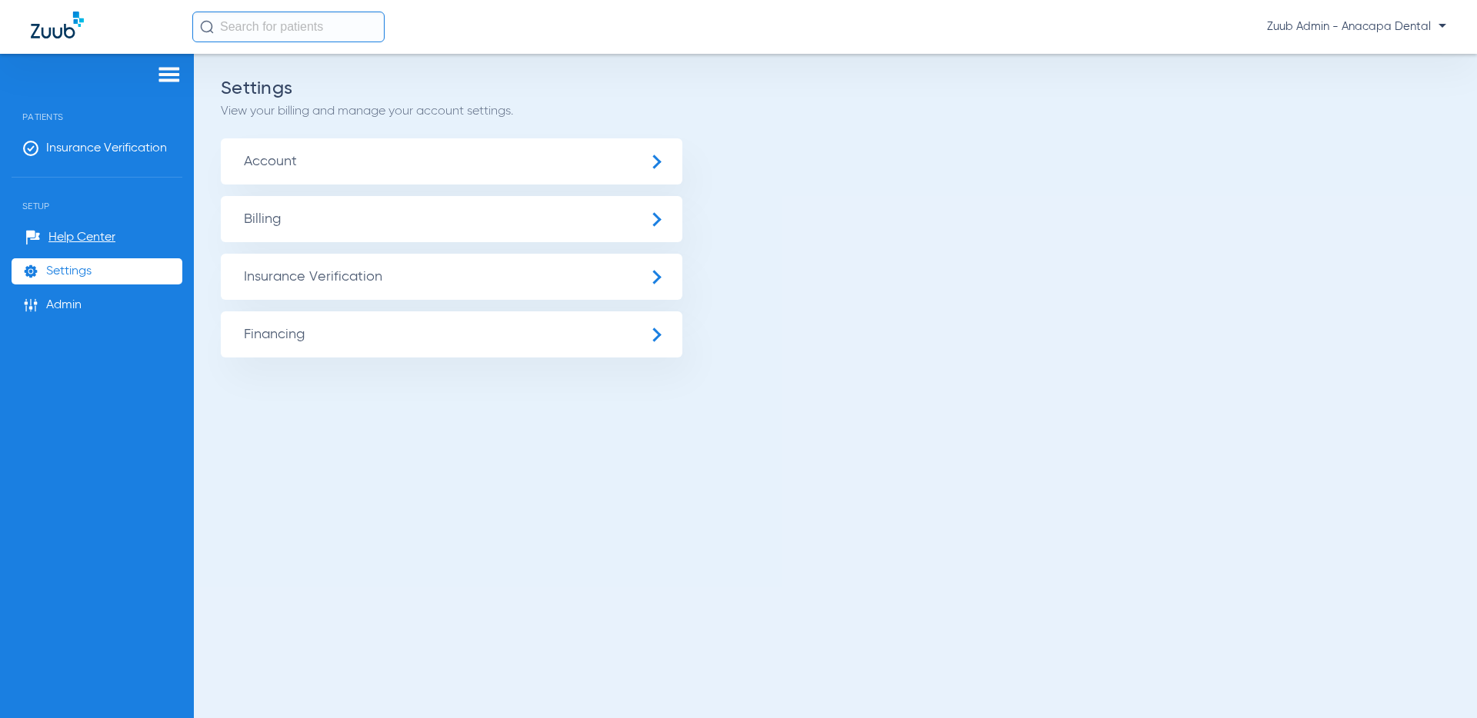
click at [330, 285] on span "Insurance Verification" at bounding box center [451, 277] width 461 height 46
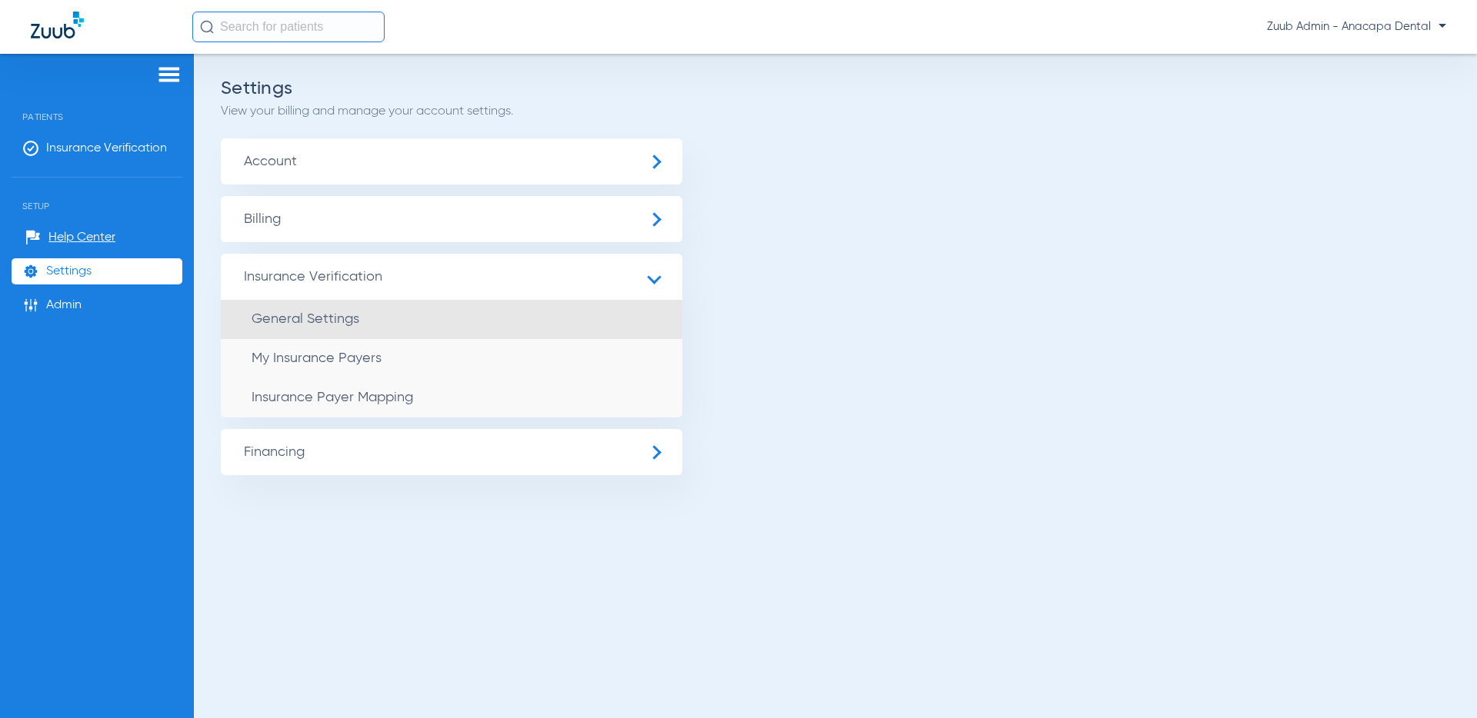
click at [296, 317] on span "General Settings" at bounding box center [305, 319] width 108 height 14
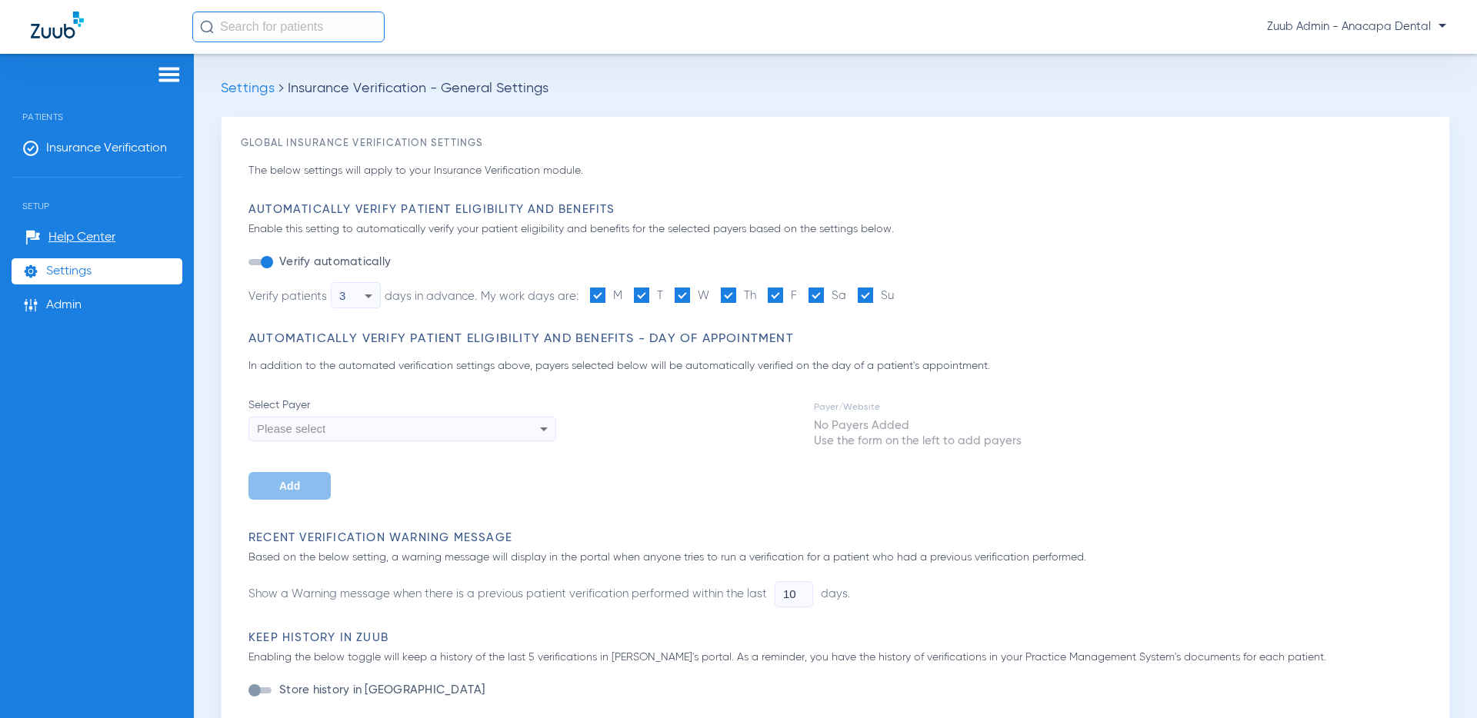
type input "5"
click at [370, 295] on icon at bounding box center [369, 297] width 8 height 4
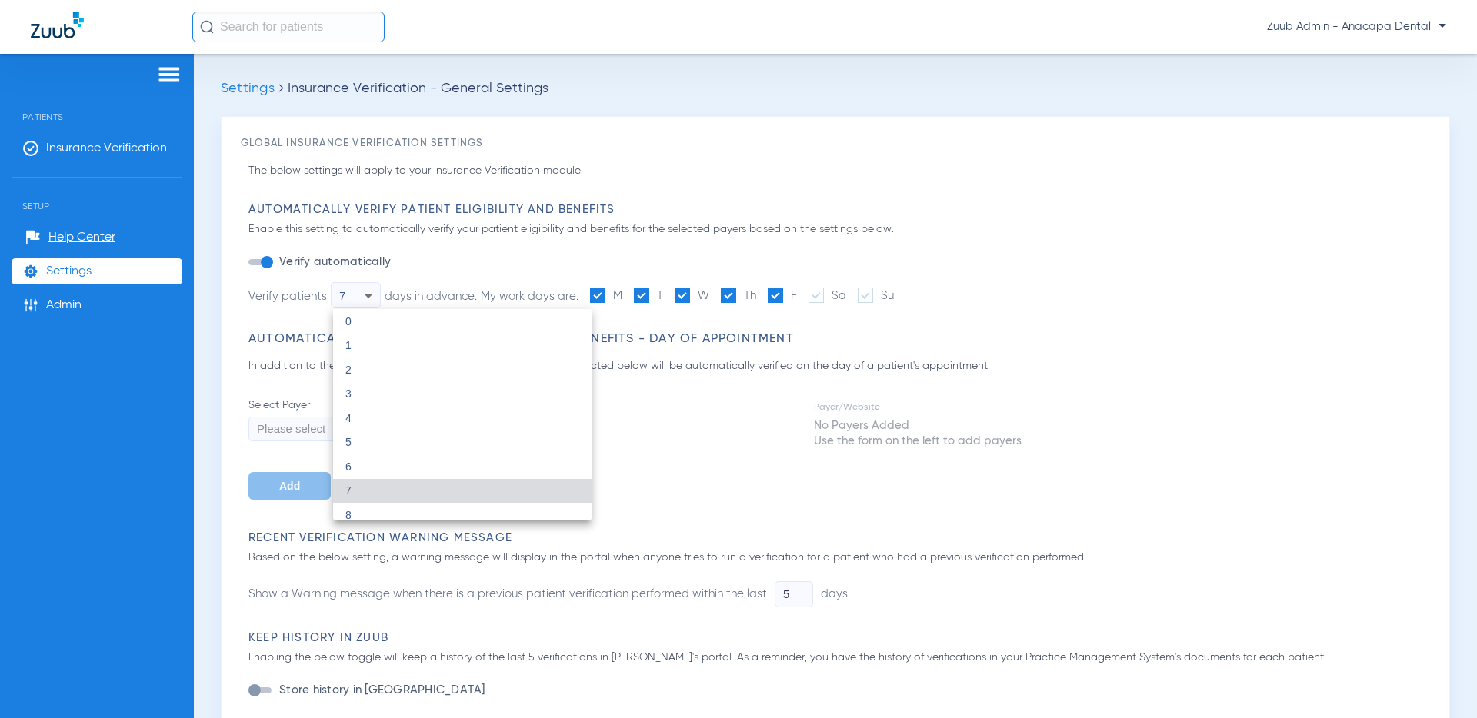
click at [1123, 413] on div at bounding box center [738, 359] width 1477 height 718
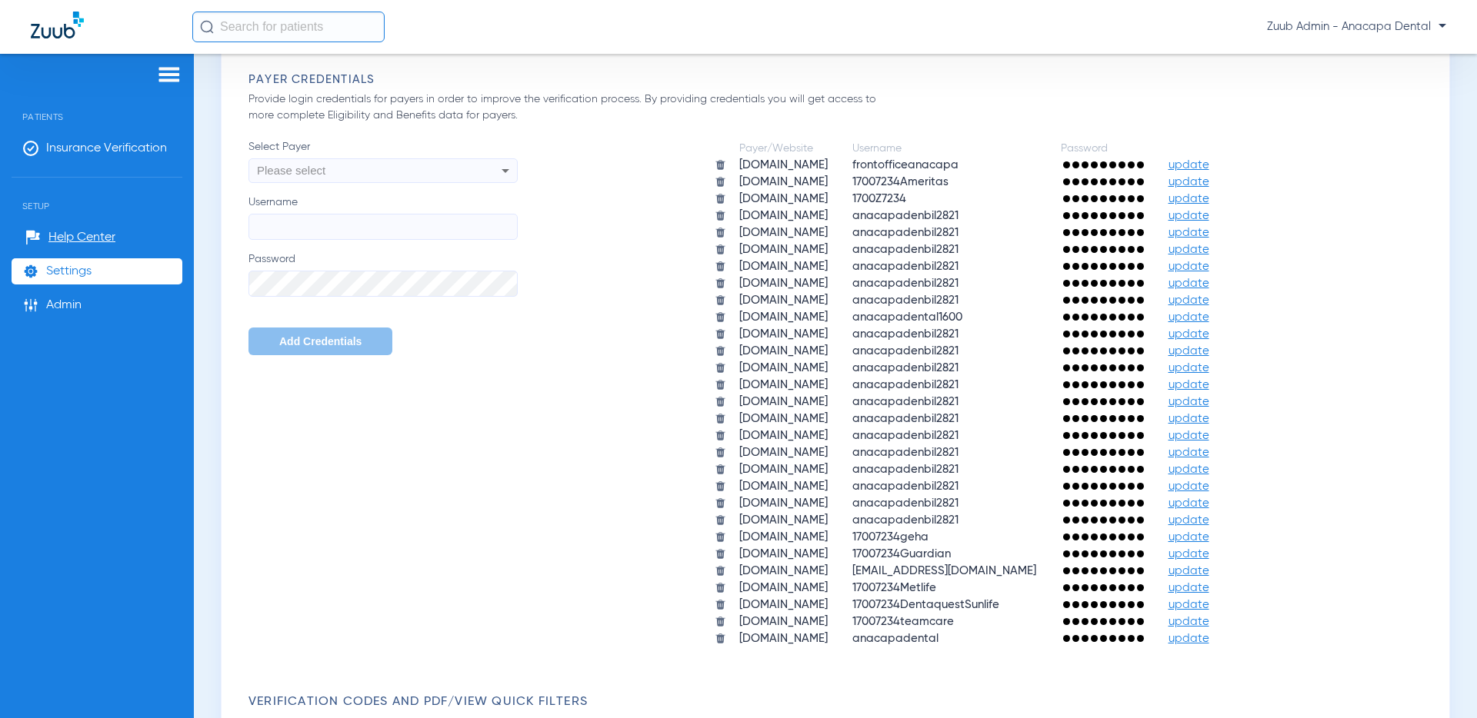
scroll to position [648, 0]
click at [1209, 165] on span "update" at bounding box center [1188, 167] width 41 height 12
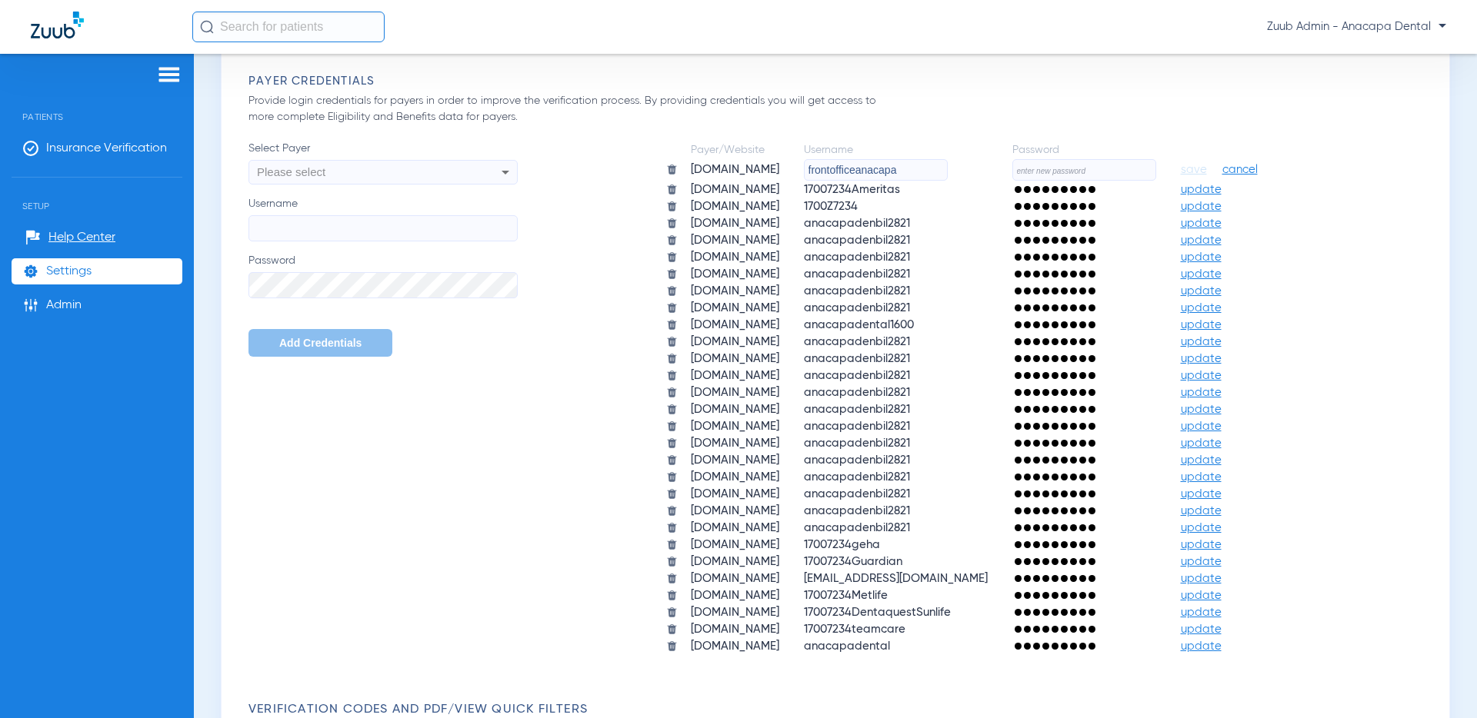
click at [1094, 117] on div "Payer Credentials Provide login credentials for payers in order to improve the …" at bounding box center [838, 365] width 1181 height 582
drag, startPoint x: 821, startPoint y: 191, endPoint x: 879, endPoint y: 193, distance: 57.7
click at [879, 193] on td "17007234Ameritas" at bounding box center [895, 189] width 207 height 15
drag, startPoint x: 821, startPoint y: 203, endPoint x: 885, endPoint y: 209, distance: 64.9
click at [885, 209] on td "1700Z7234" at bounding box center [895, 206] width 207 height 15
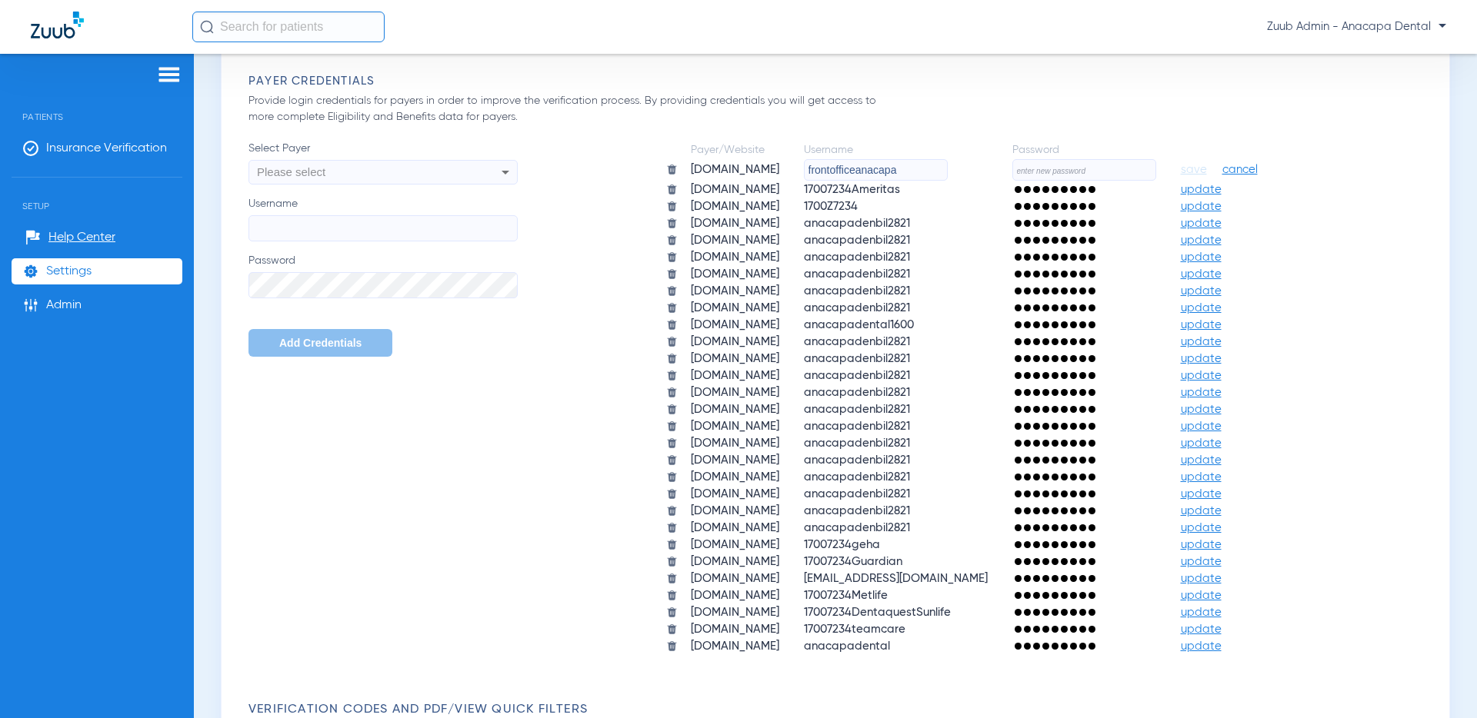
drag, startPoint x: 822, startPoint y: 545, endPoint x: 954, endPoint y: 620, distance: 151.2
click at [952, 622] on tbody "[DOMAIN_NAME] frontofficeanacapa save cancel [DOMAIN_NAME] 17007234Ameritas upd…" at bounding box center [973, 406] width 639 height 495
click at [1244, 458] on div "Payer/Website Username Password [DOMAIN_NAME] frontofficeanacapa save cancel [D…" at bounding box center [974, 398] width 912 height 515
drag, startPoint x: 895, startPoint y: 512, endPoint x: 887, endPoint y: 212, distance: 300.0
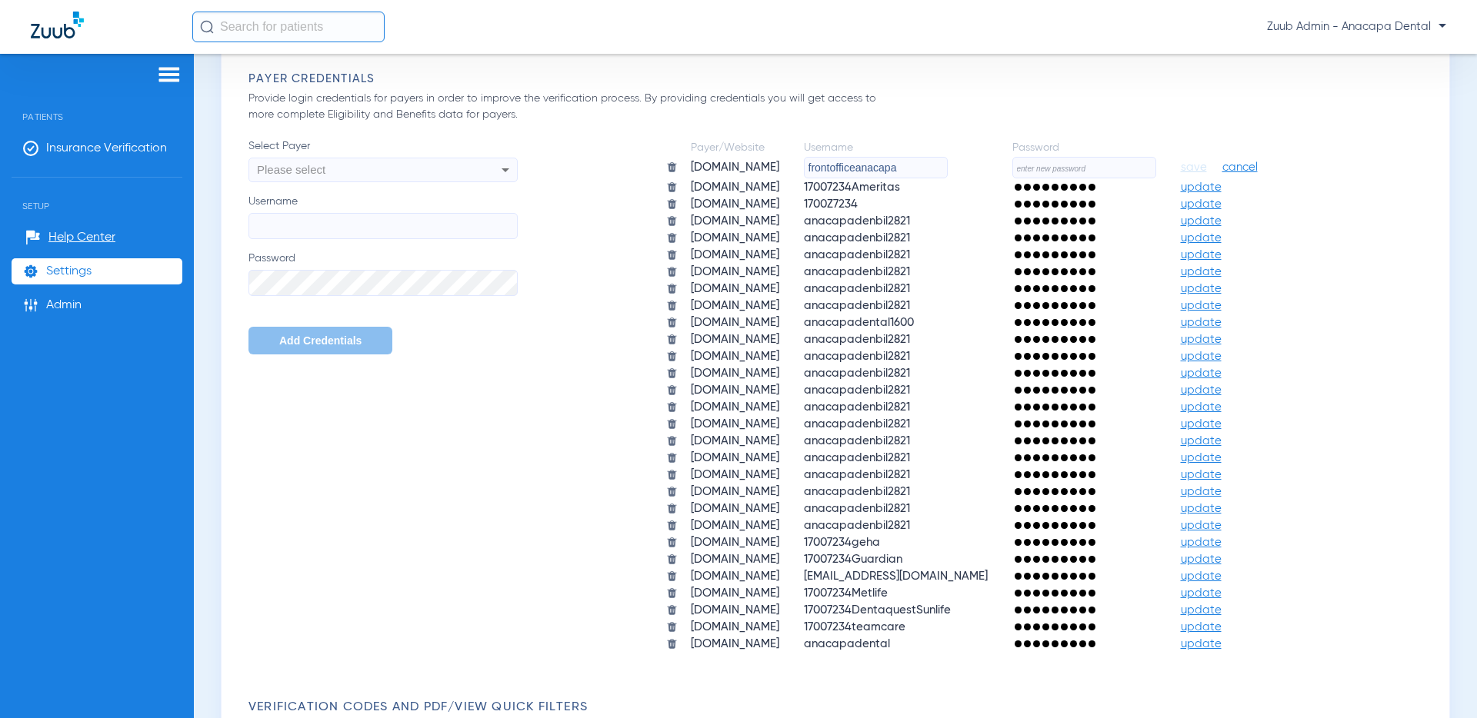
click at [887, 212] on table "Payer/Website Username Password [DOMAIN_NAME] frontofficeanacapa save cancel [D…" at bounding box center [974, 395] width 642 height 515
drag, startPoint x: 346, startPoint y: 428, endPoint x: 138, endPoint y: 307, distance: 240.6
click at [346, 428] on div "Select Payer Please select Username Password Add Credentials [SECURITY_DATA] Us…" at bounding box center [838, 395] width 1181 height 515
click at [108, 149] on span "Insurance Verification" at bounding box center [106, 148] width 121 height 15
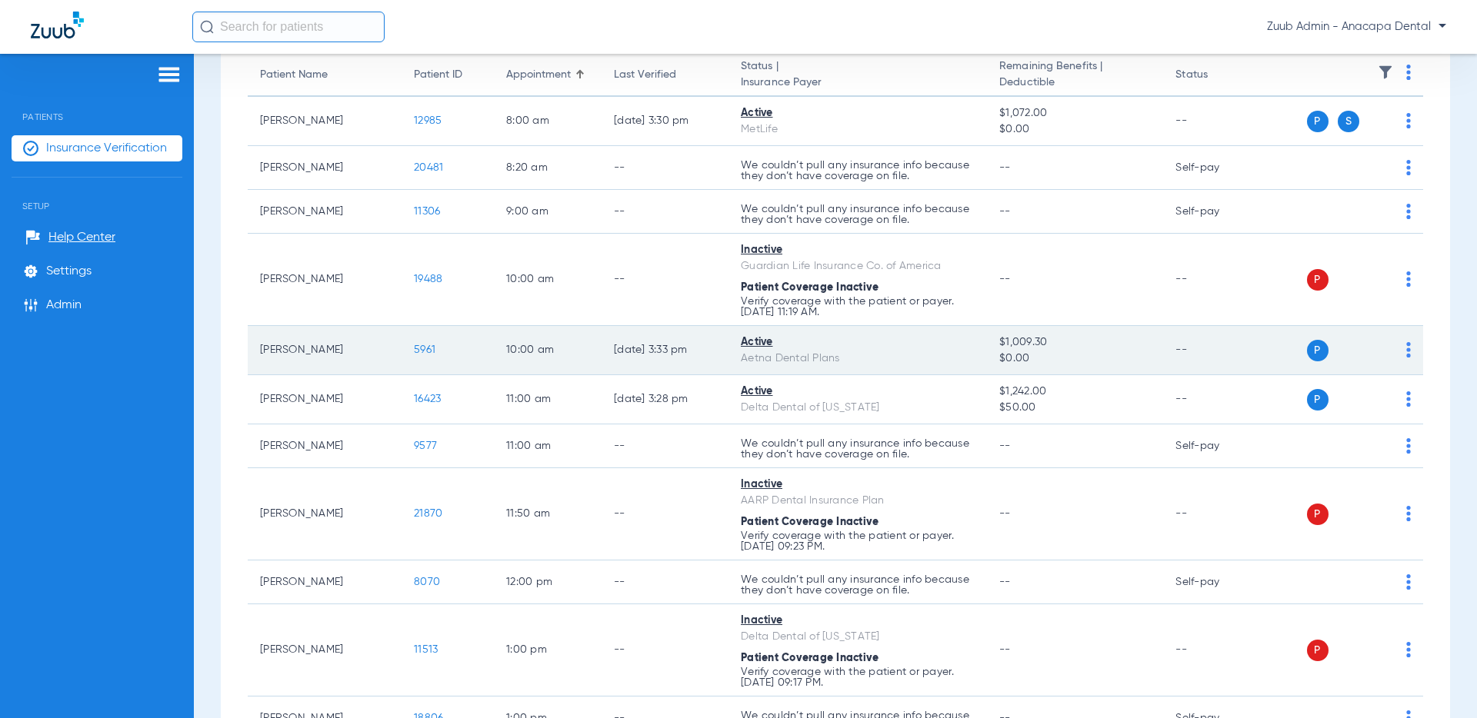
scroll to position [352, 0]
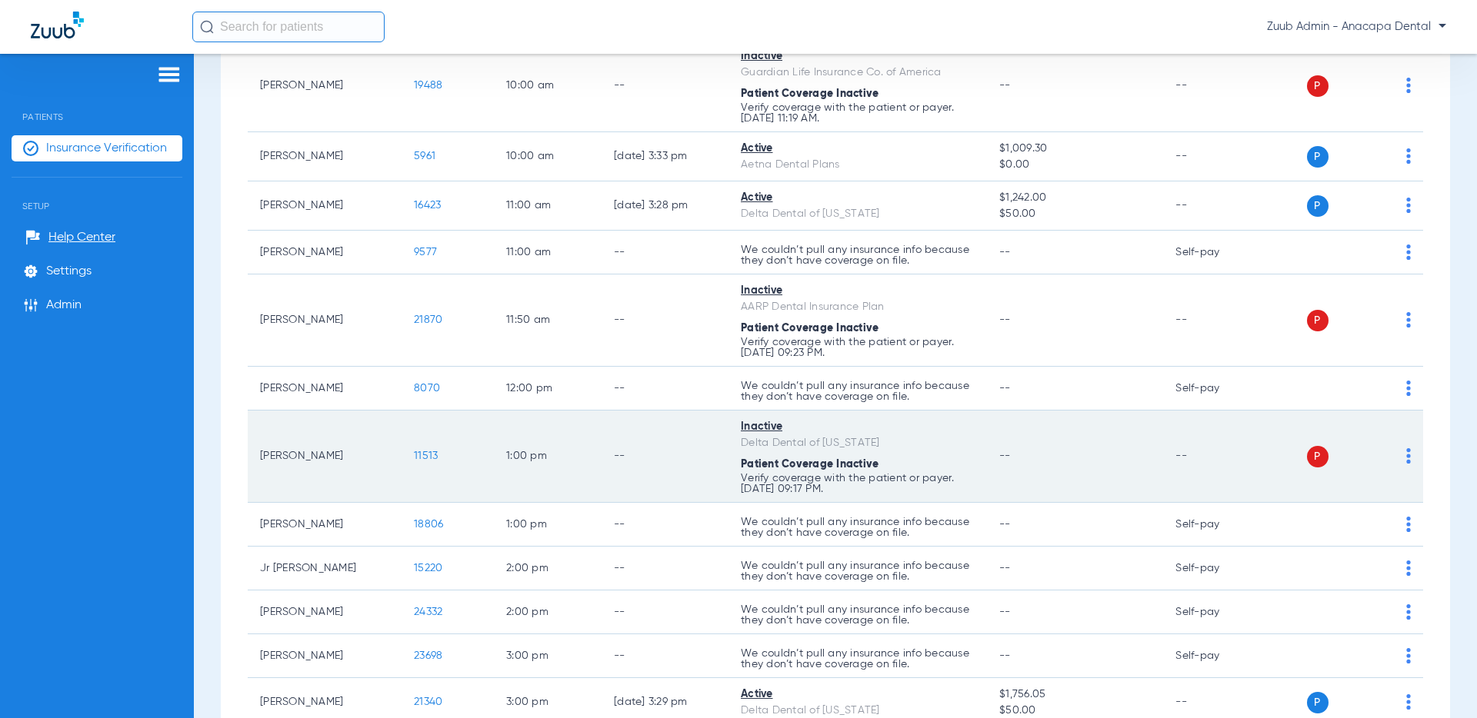
drag, startPoint x: 884, startPoint y: 464, endPoint x: 743, endPoint y: 466, distance: 140.7
click at [743, 466] on div "Patient Coverage Inactive" at bounding box center [858, 465] width 234 height 16
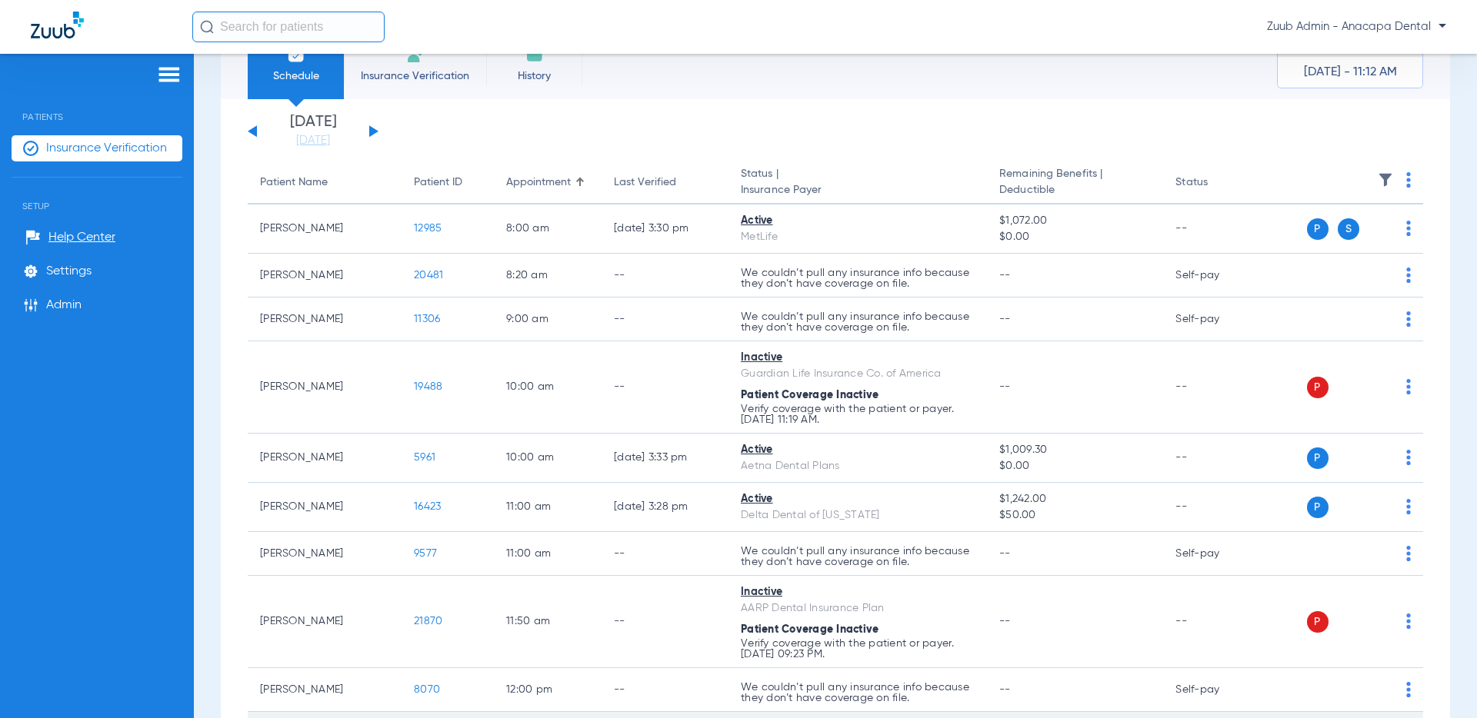
scroll to position [0, 0]
